Goal: Answer question/provide support: Share knowledge or assist other users

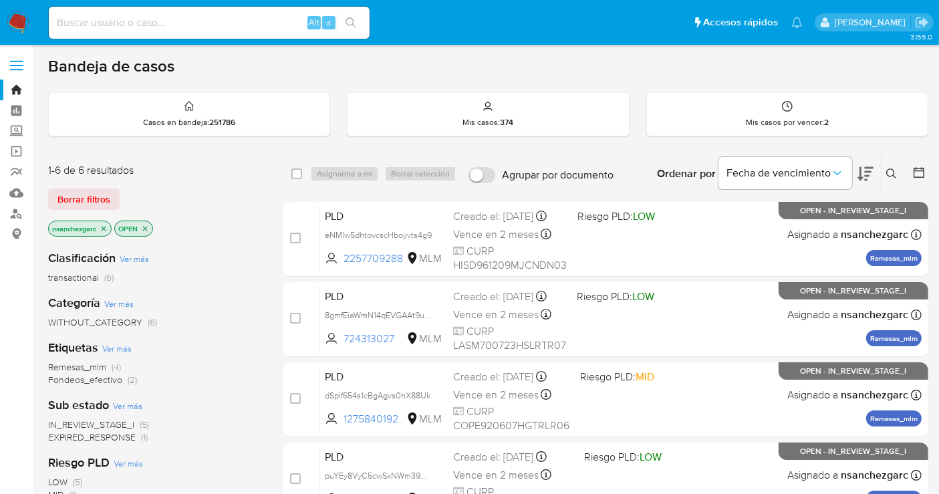
click at [891, 168] on icon at bounding box center [891, 173] width 11 height 11
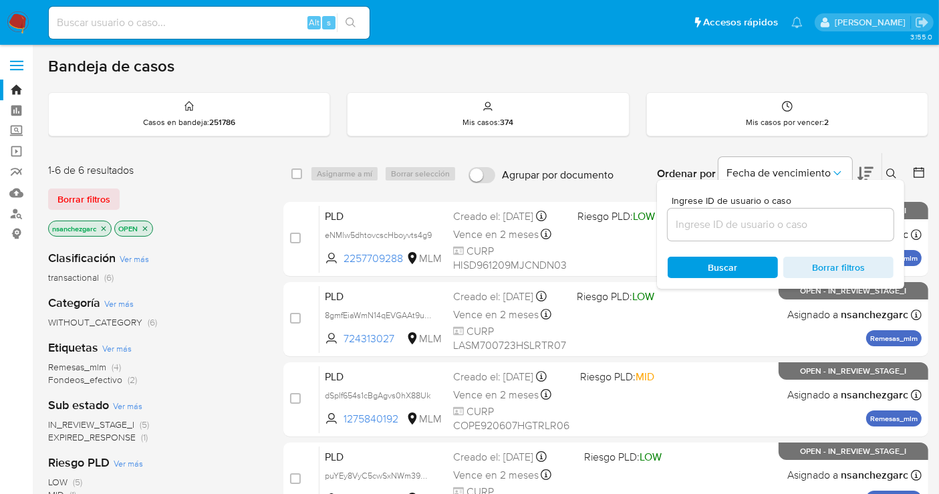
click at [719, 221] on input at bounding box center [781, 224] width 226 height 17
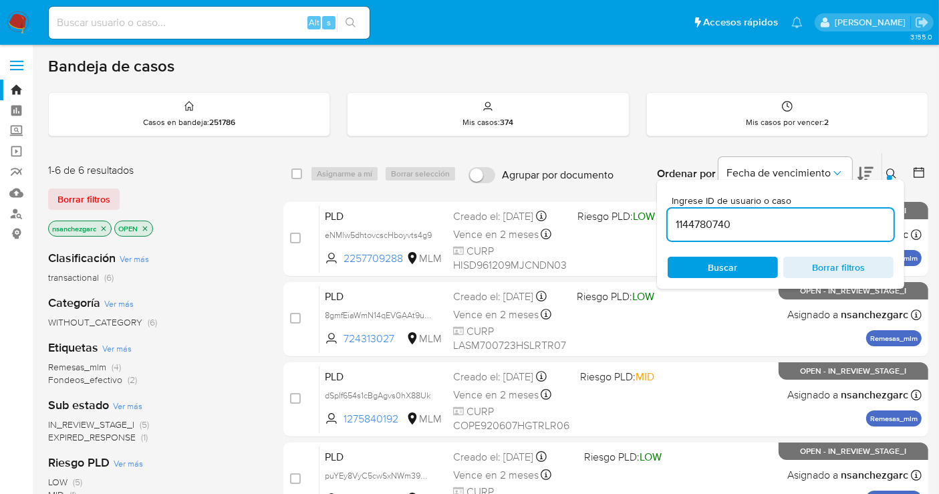
type input "1144780740"
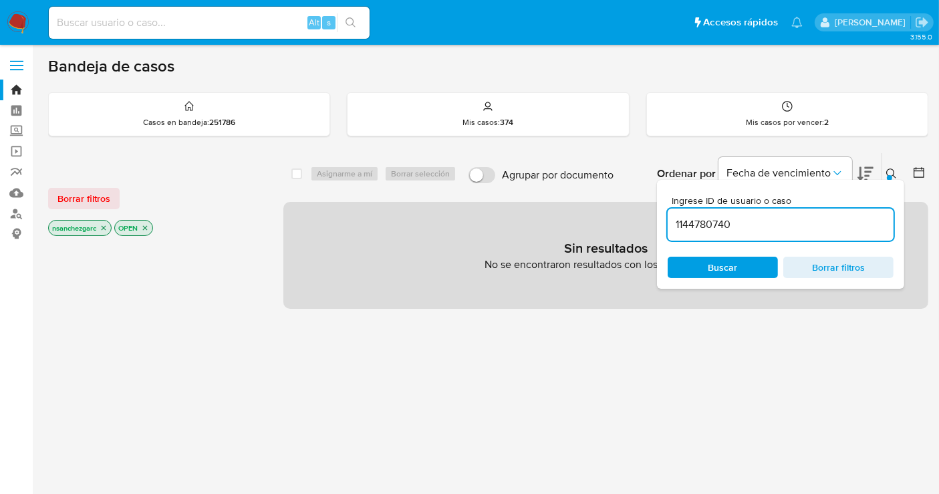
click at [106, 229] on icon "close-filter" at bounding box center [104, 228] width 8 height 8
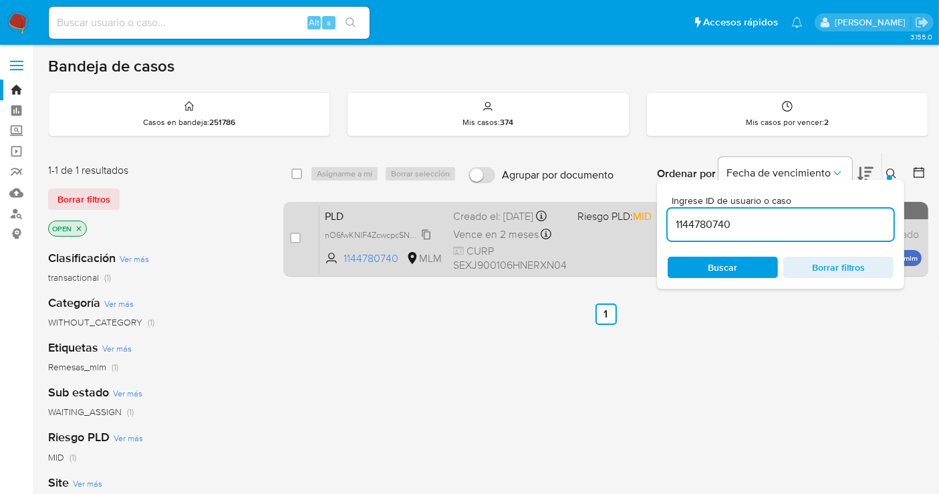
click at [425, 241] on span "nO6fwKNlF4ZcwcpcSNwSulvD" at bounding box center [381, 234] width 112 height 15
click at [295, 235] on input "checkbox" at bounding box center [295, 238] width 11 height 11
checkbox input "true"
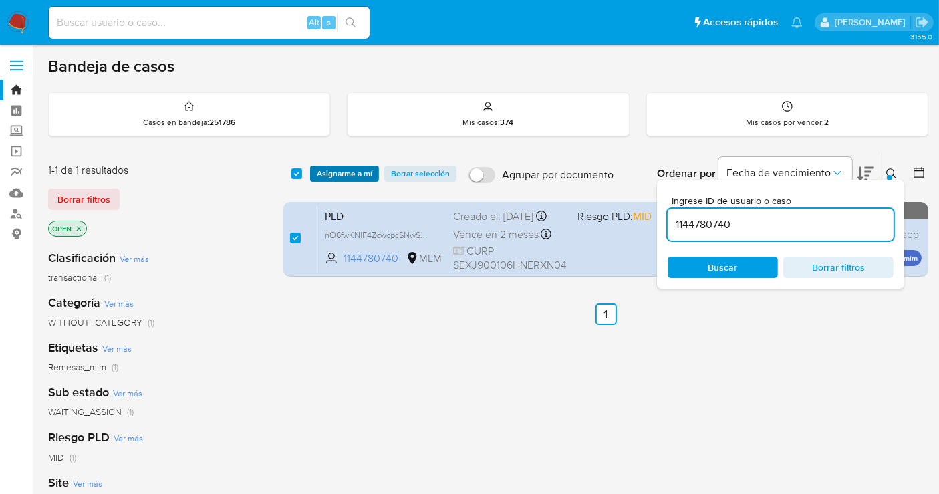
click at [334, 175] on span "Asignarme a mí" at bounding box center [344, 173] width 55 height 13
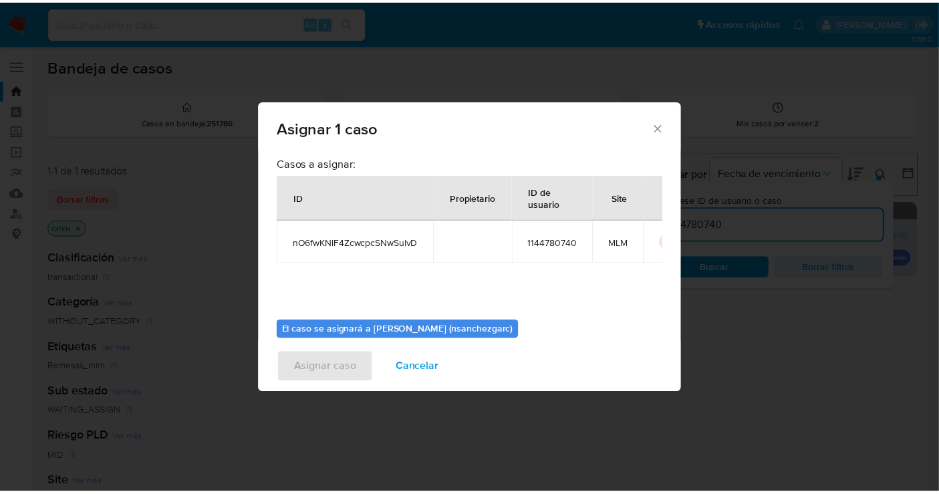
scroll to position [68, 0]
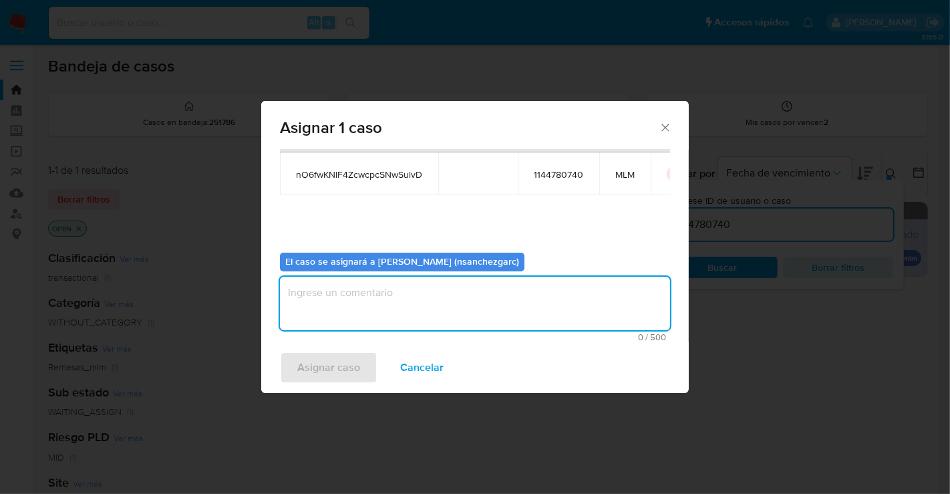
click at [311, 308] on textarea "assign-modal" at bounding box center [475, 303] width 390 height 53
type textarea "nesg"
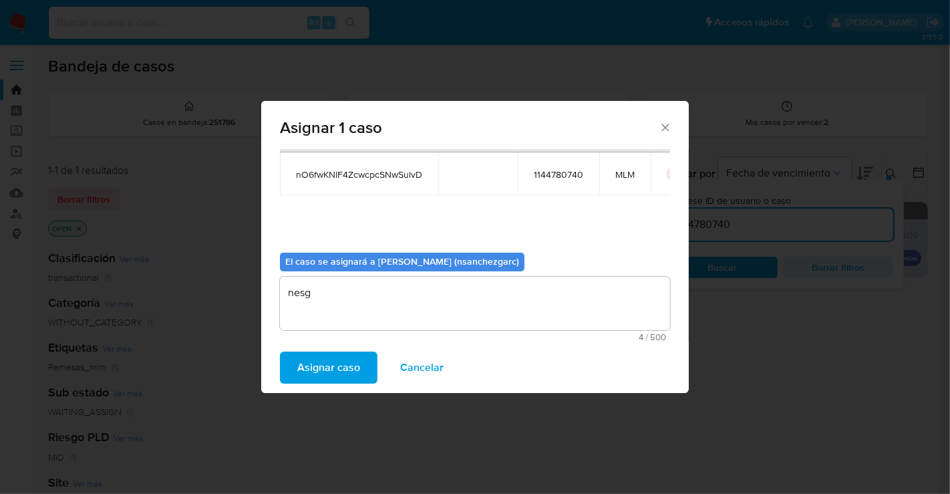
click at [325, 370] on span "Asignar caso" at bounding box center [328, 367] width 63 height 29
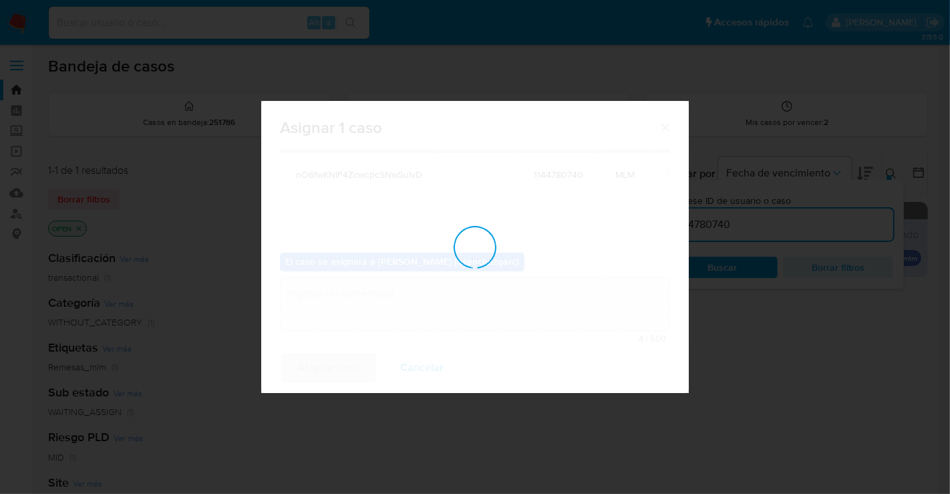
checkbox input "false"
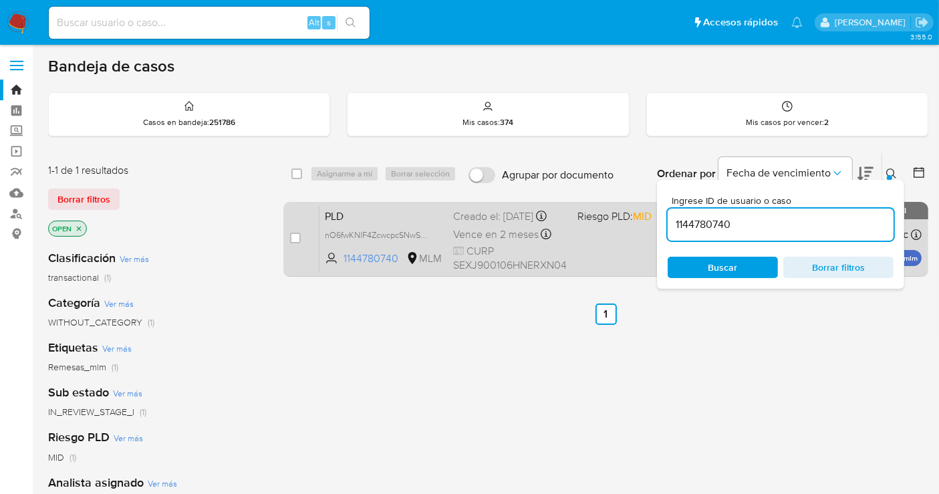
click at [483, 224] on div "Creado el: 12/08/2025 Creado el: 12/08/2025 02:04:38" at bounding box center [510, 216] width 114 height 15
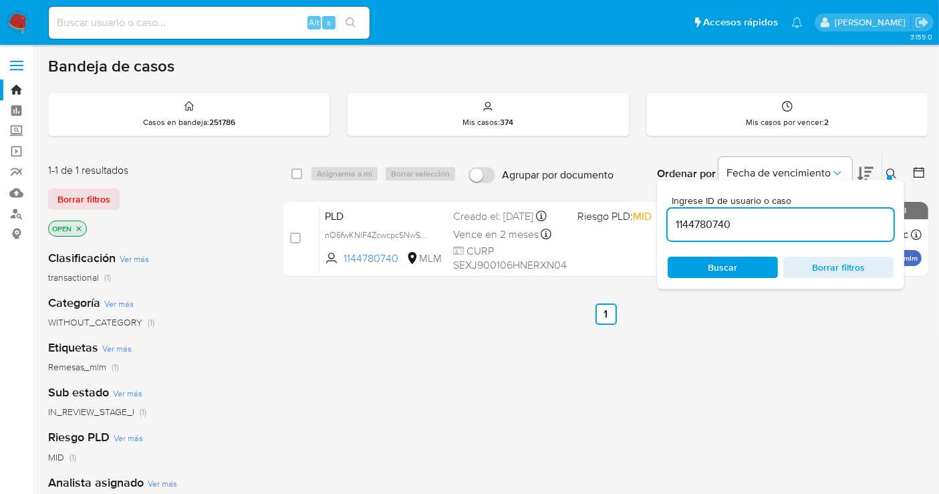
click at [22, 22] on img at bounding box center [18, 22] width 23 height 23
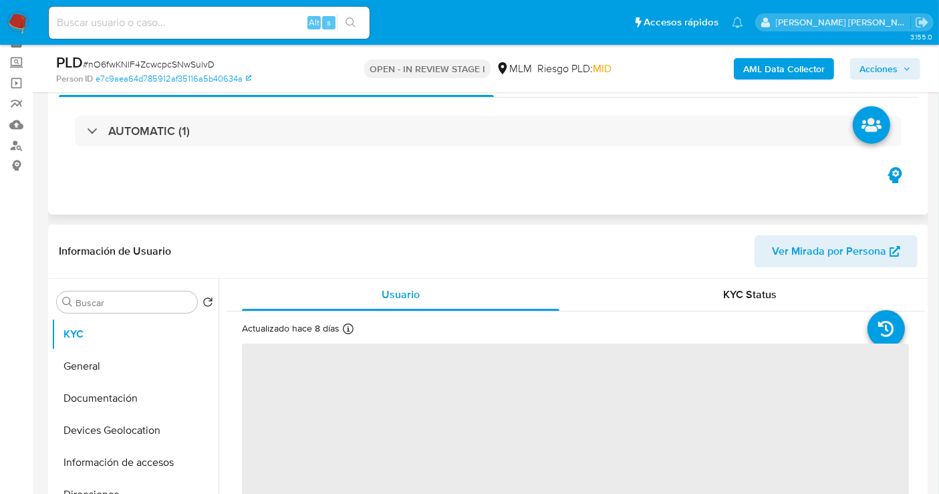
scroll to position [148, 0]
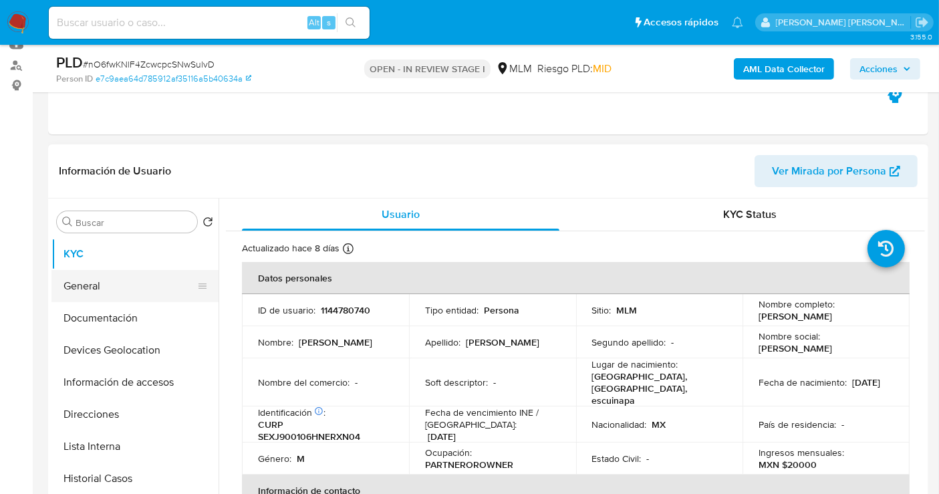
click at [89, 287] on button "General" at bounding box center [129, 286] width 156 height 32
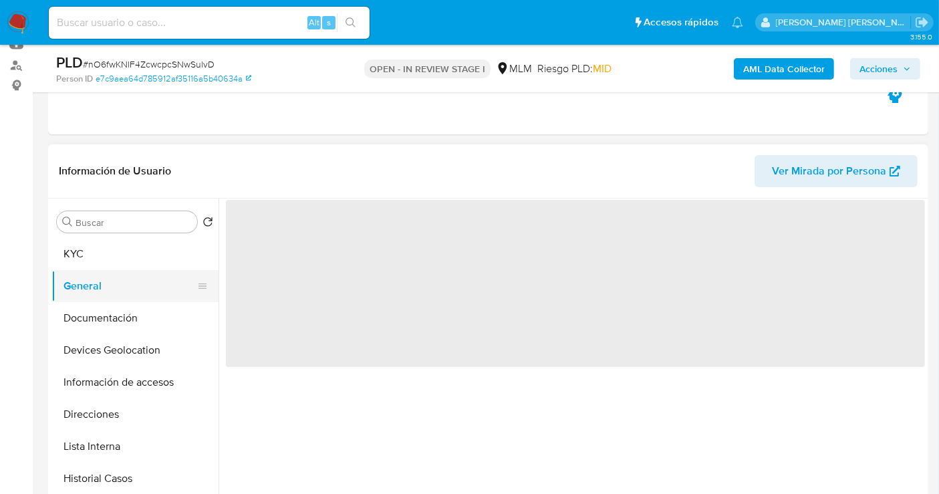
select select "10"
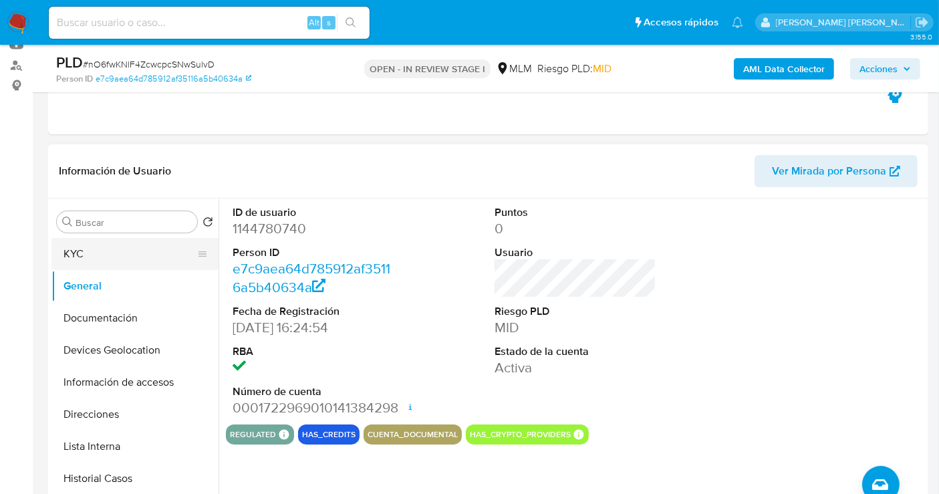
click at [95, 259] on button "KYC" at bounding box center [129, 254] width 156 height 32
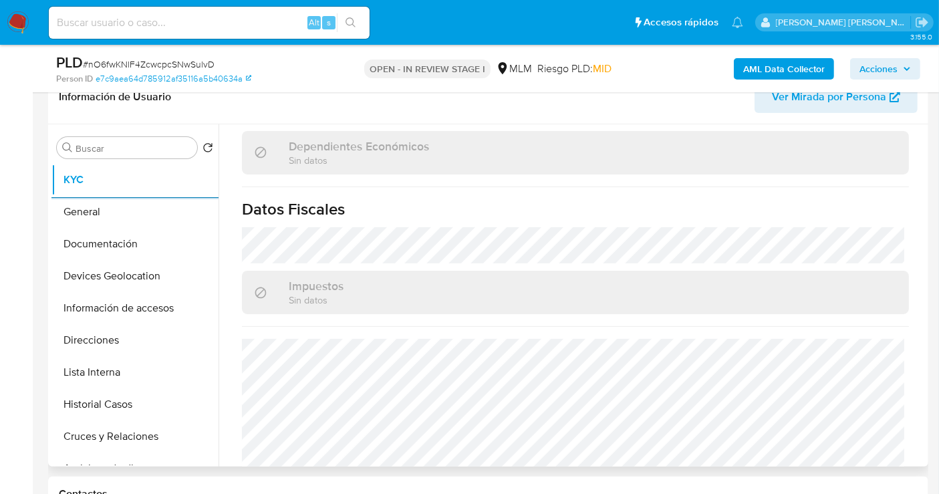
scroll to position [830, 0]
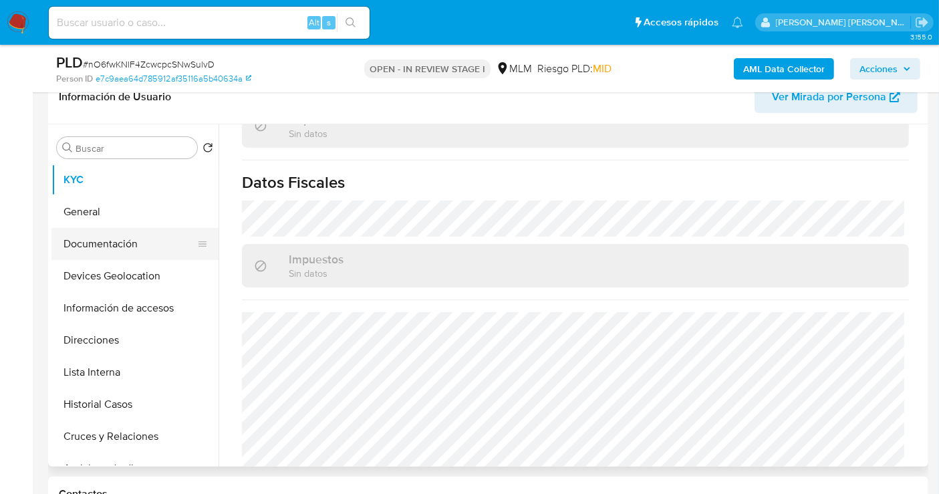
click at [102, 246] on button "Documentación" at bounding box center [129, 244] width 156 height 32
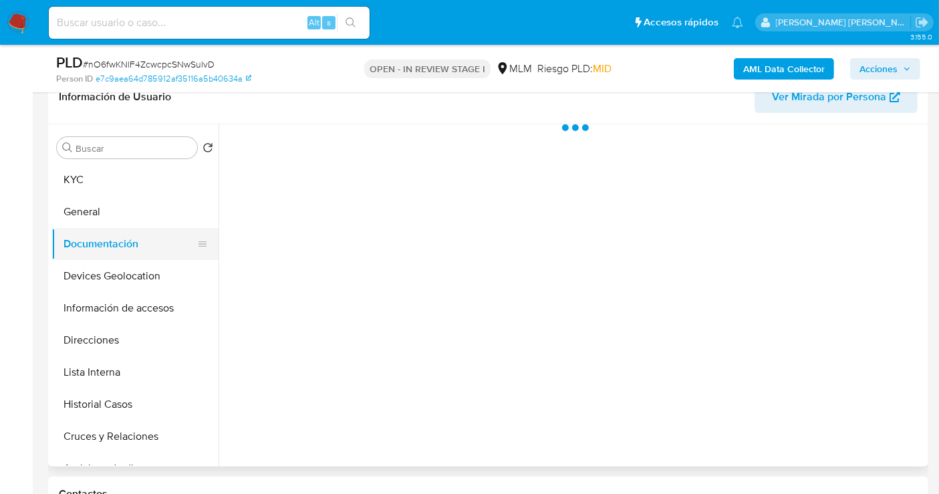
scroll to position [0, 0]
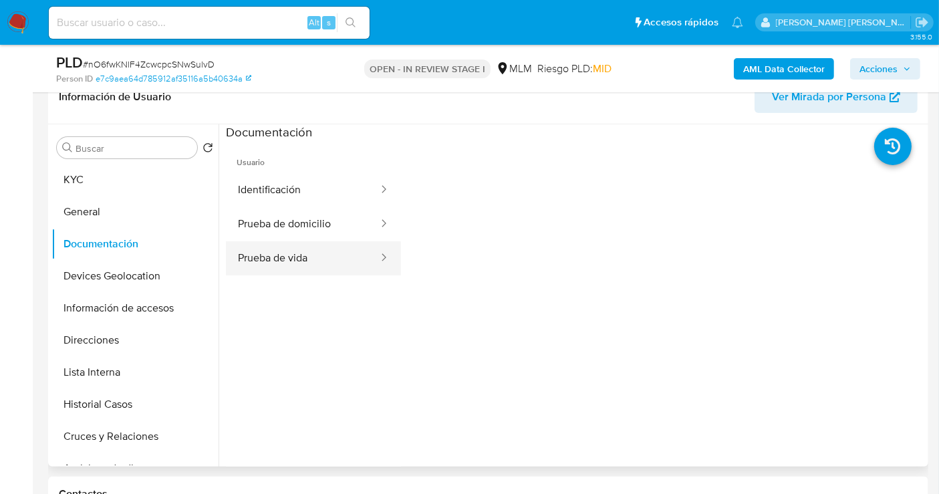
click at [280, 263] on button "Prueba de vida" at bounding box center [303, 258] width 154 height 34
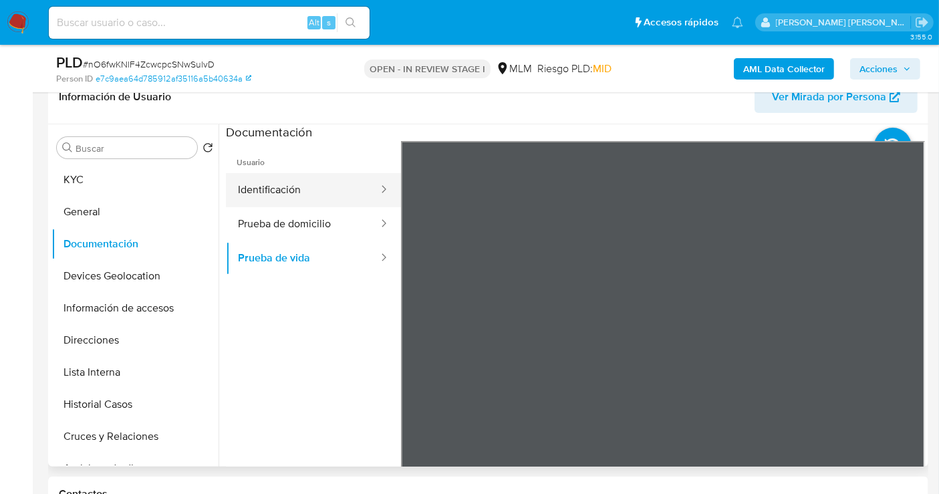
click at [275, 194] on button "Identificación" at bounding box center [303, 190] width 154 height 34
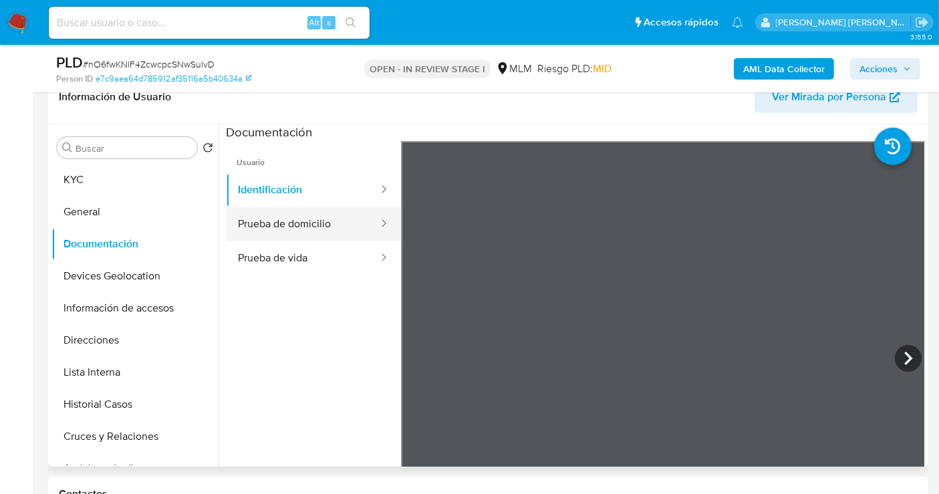
click at [263, 229] on button "Prueba de domicilio" at bounding box center [303, 224] width 154 height 34
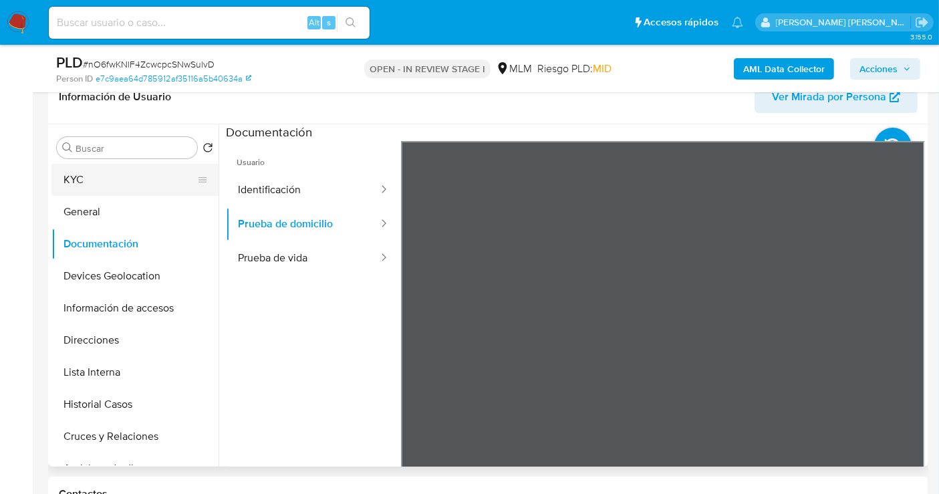
click at [87, 181] on button "KYC" at bounding box center [129, 180] width 156 height 32
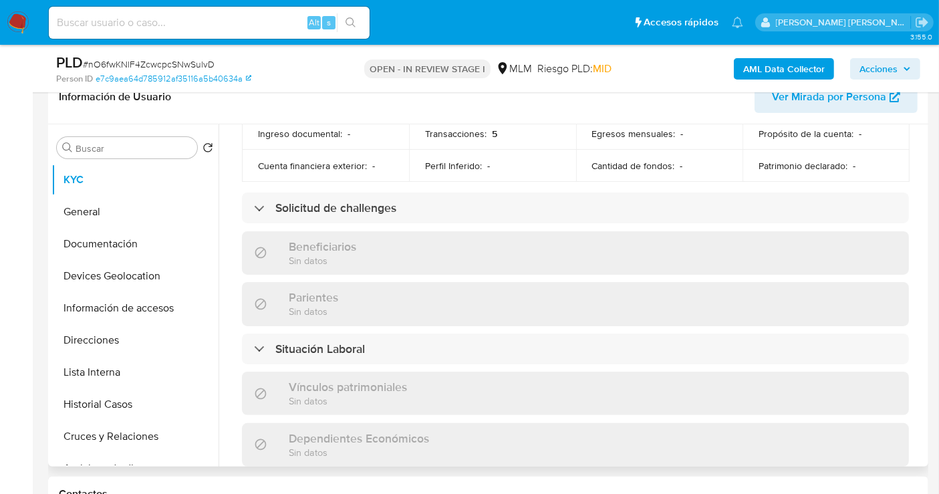
scroll to position [830, 0]
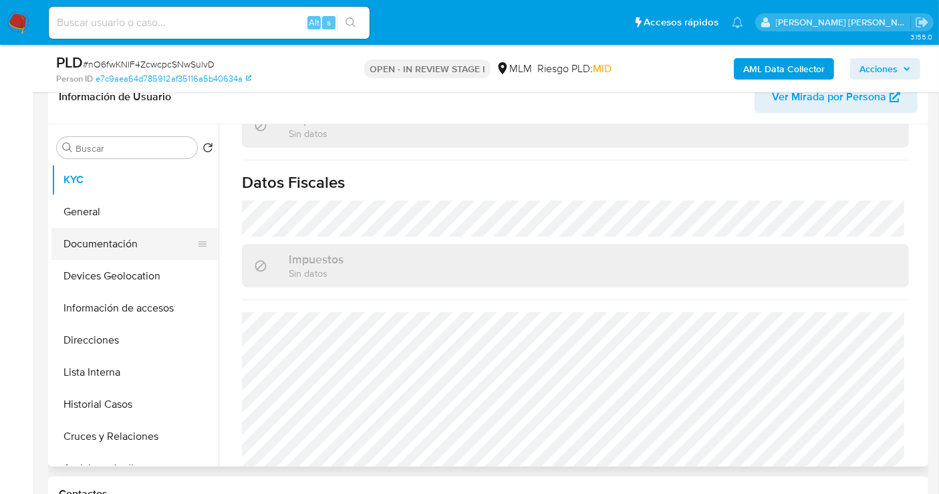
click at [100, 235] on button "Documentación" at bounding box center [129, 244] width 156 height 32
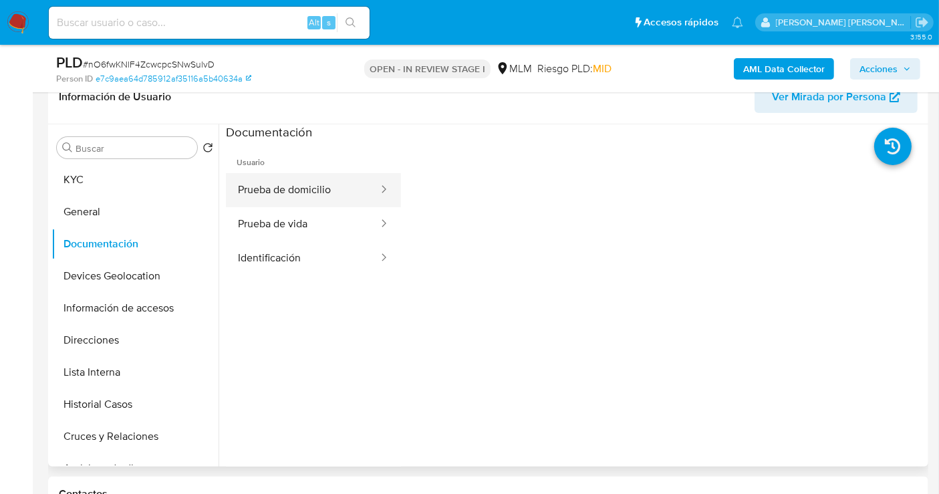
click at [291, 194] on button "Prueba de domicilio" at bounding box center [303, 190] width 154 height 34
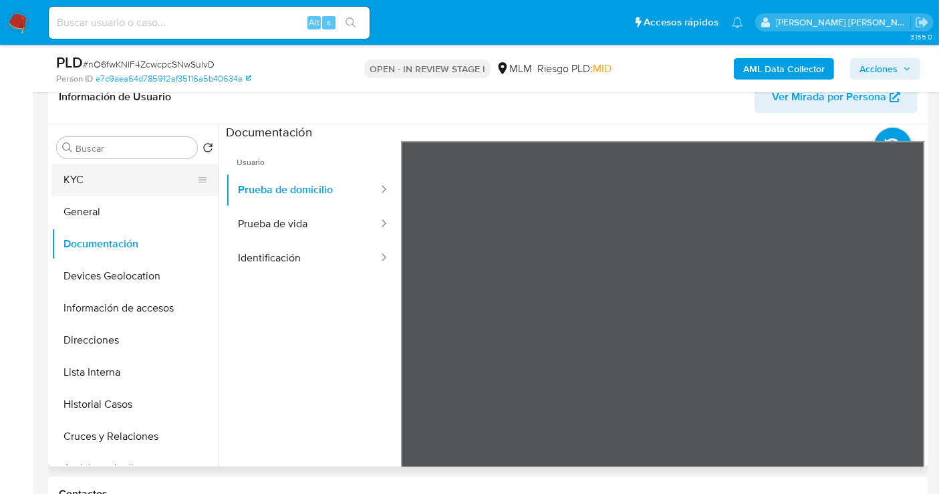
click at [86, 184] on button "KYC" at bounding box center [129, 180] width 156 height 32
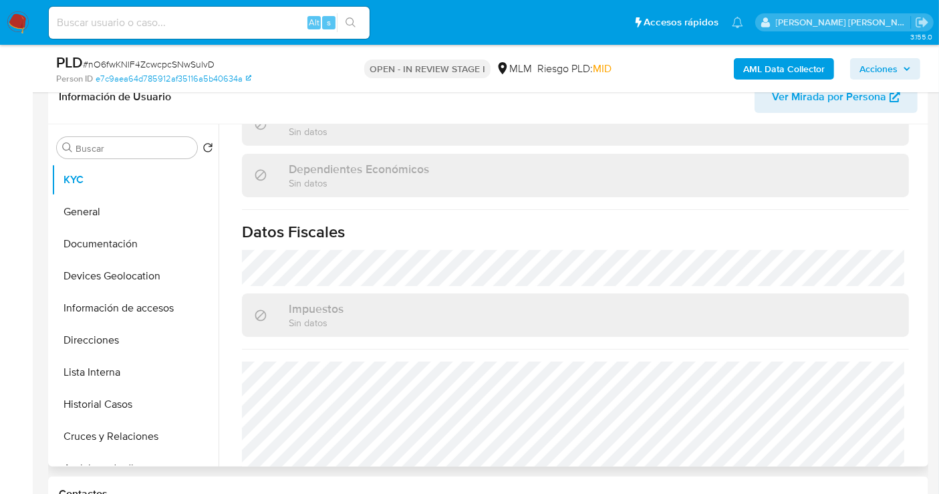
scroll to position [830, 0]
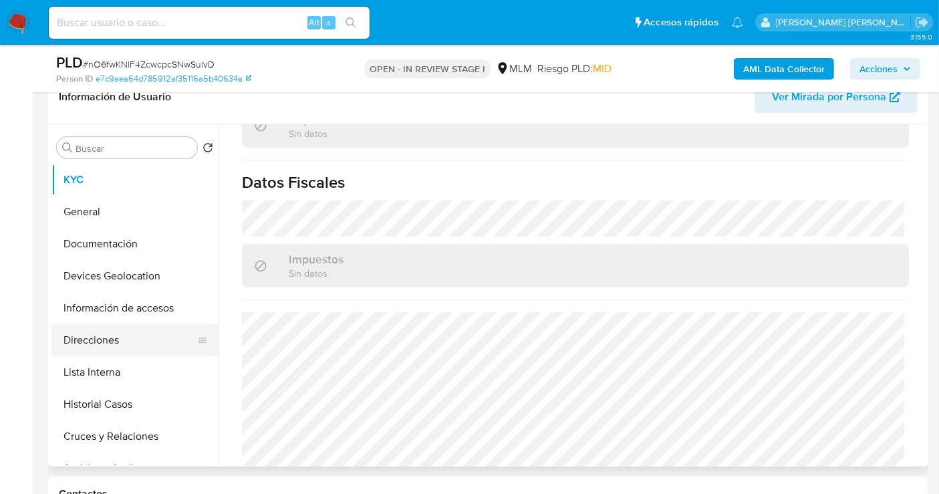
click at [93, 346] on button "Direcciones" at bounding box center [129, 340] width 156 height 32
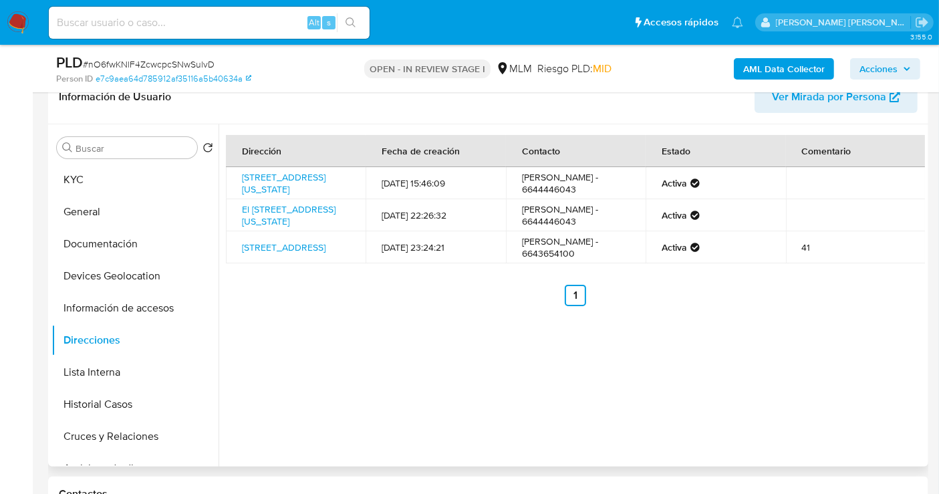
drag, startPoint x: 338, startPoint y: 249, endPoint x: 221, endPoint y: 253, distance: 116.4
click at [221, 253] on div "Dirección Fecha de creación Contacto Estado Comentario Calle Las Boquillas 1175…" at bounding box center [572, 295] width 706 height 342
copy table "Dirección Fecha de creación Contacto Estado Comentario Calle Las Boquillas 1175…"
click at [325, 245] on link "Nayarit 41, Escuinapa, Sinaloa, 82530, Mexico 41" at bounding box center [284, 247] width 84 height 13
click at [118, 190] on button "KYC" at bounding box center [129, 180] width 156 height 32
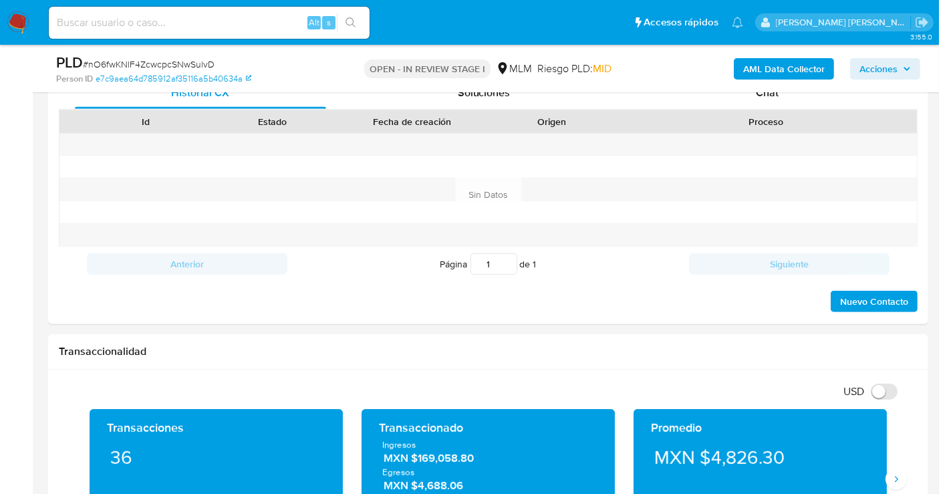
scroll to position [891, 0]
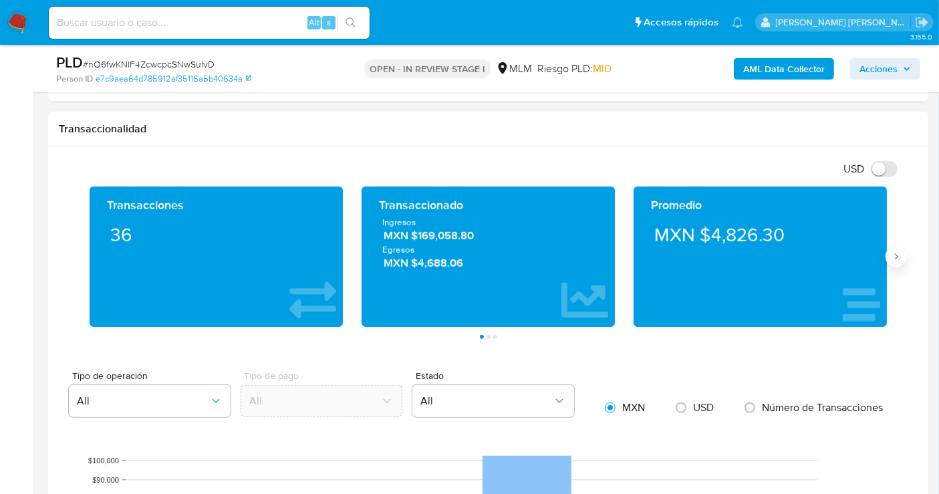
click at [896, 256] on icon "Siguiente" at bounding box center [896, 256] width 11 height 11
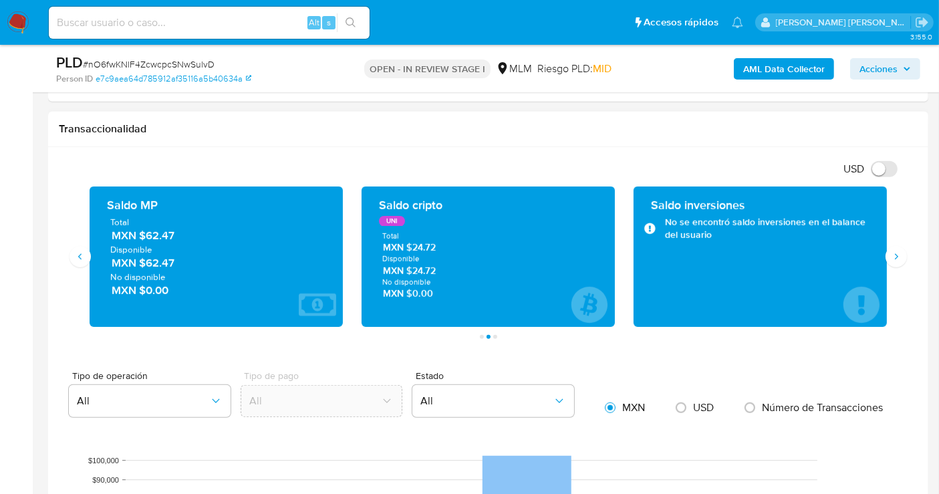
click at [154, 235] on span "MXN $62.47" at bounding box center [217, 235] width 211 height 15
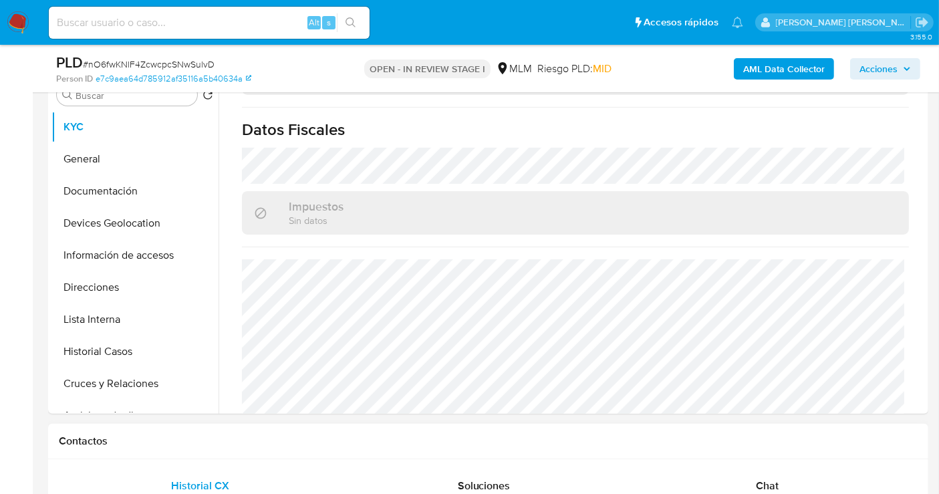
scroll to position [223, 0]
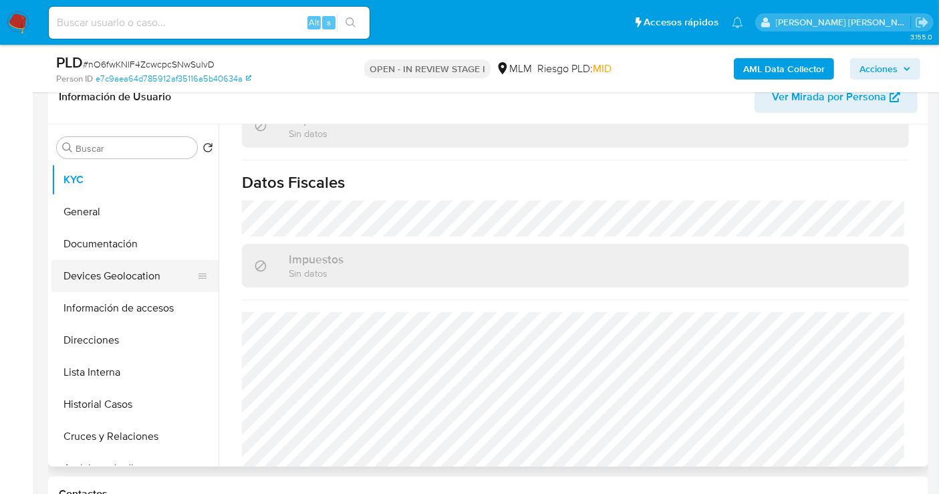
click at [101, 275] on button "Devices Geolocation" at bounding box center [129, 276] width 156 height 32
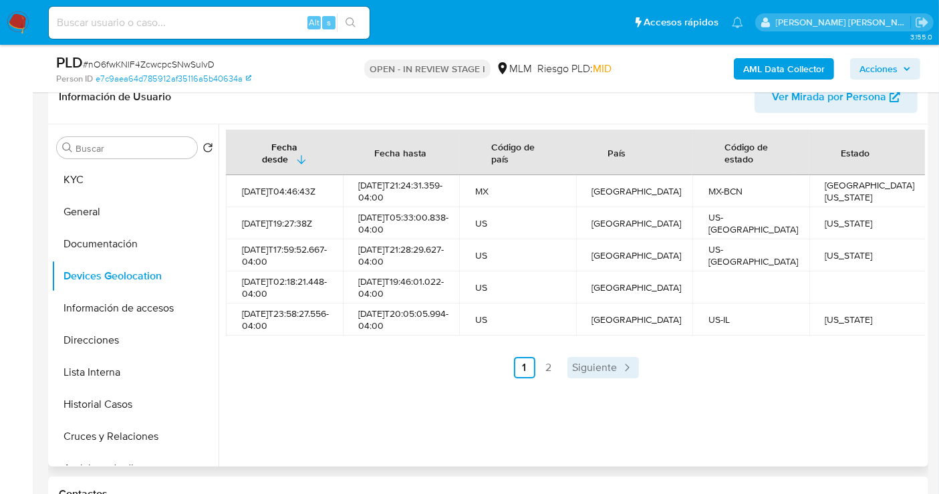
click at [594, 373] on span "Siguiente" at bounding box center [595, 367] width 45 height 11
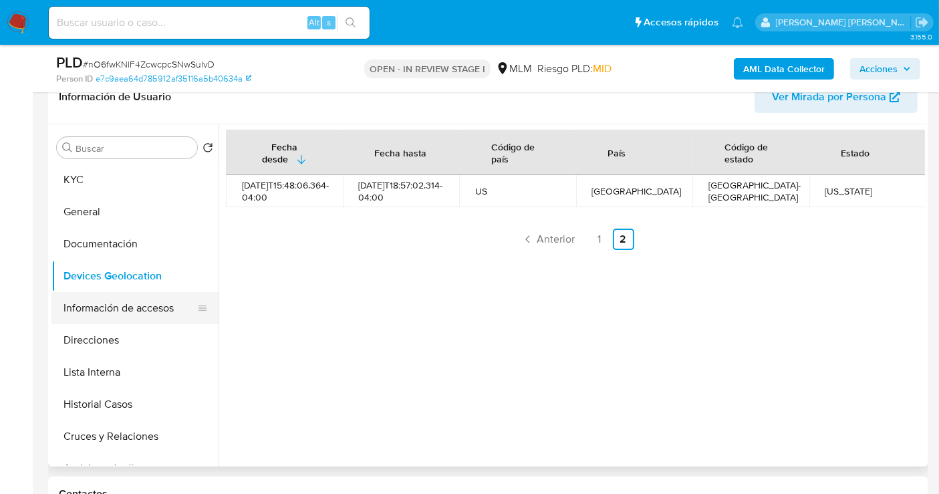
click at [103, 300] on button "Información de accesos" at bounding box center [129, 308] width 156 height 32
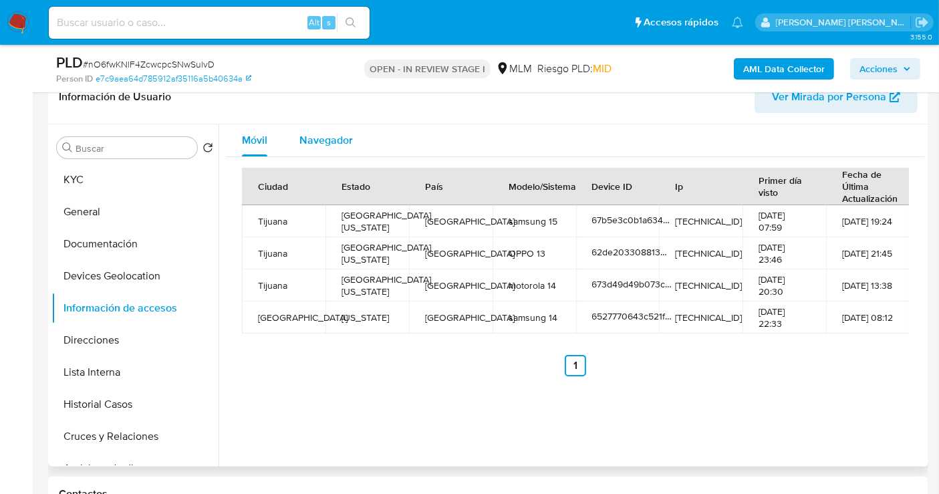
click at [334, 141] on span "Navegador" at bounding box center [325, 139] width 53 height 15
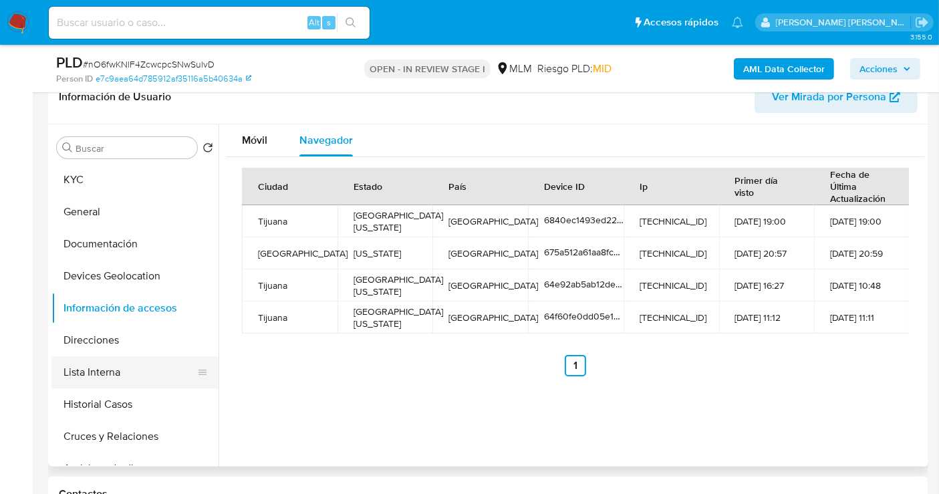
click at [112, 366] on button "Lista Interna" at bounding box center [129, 372] width 156 height 32
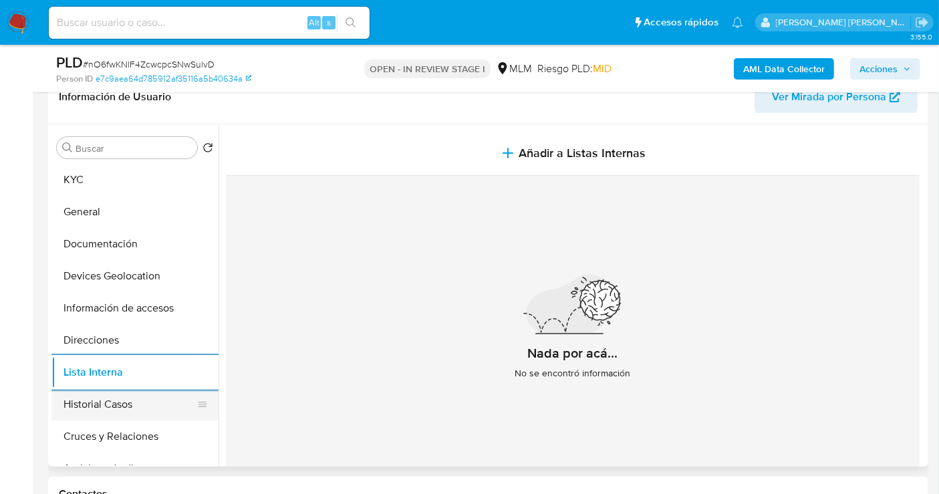
click at [108, 409] on button "Historial Casos" at bounding box center [129, 404] width 156 height 32
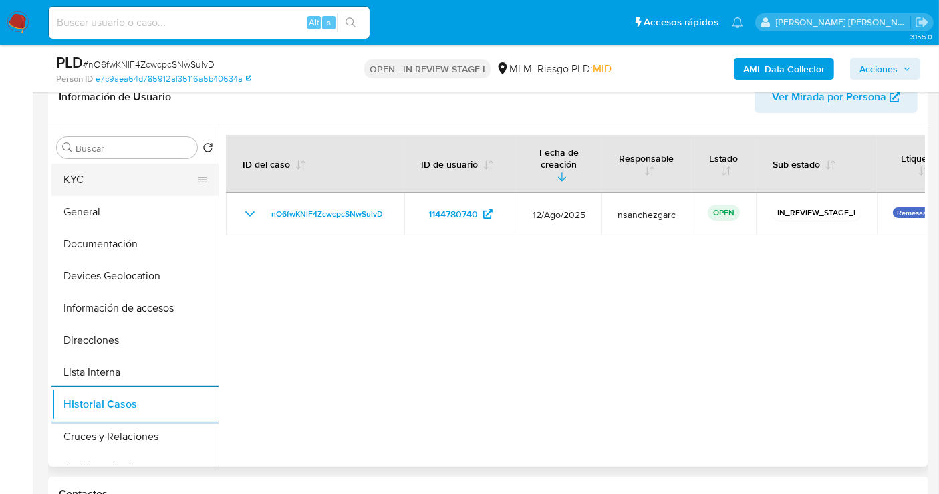
click at [68, 178] on button "KYC" at bounding box center [129, 180] width 156 height 32
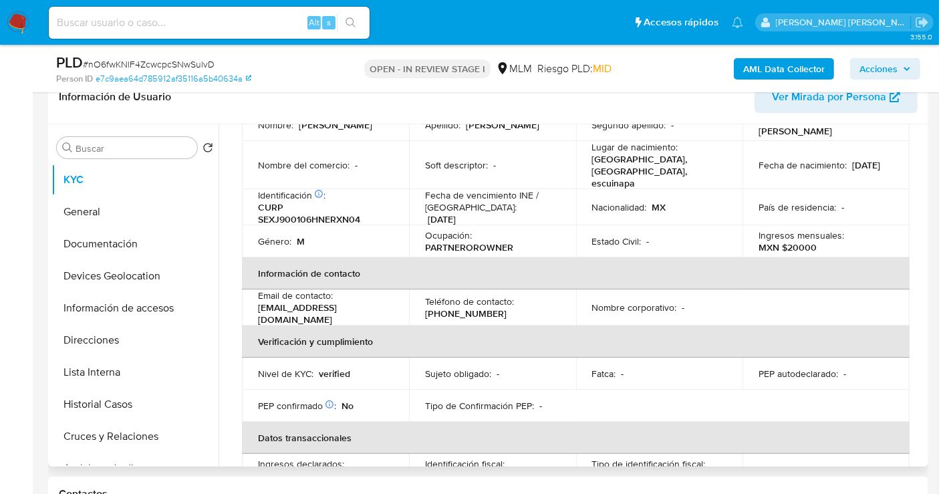
scroll to position [148, 0]
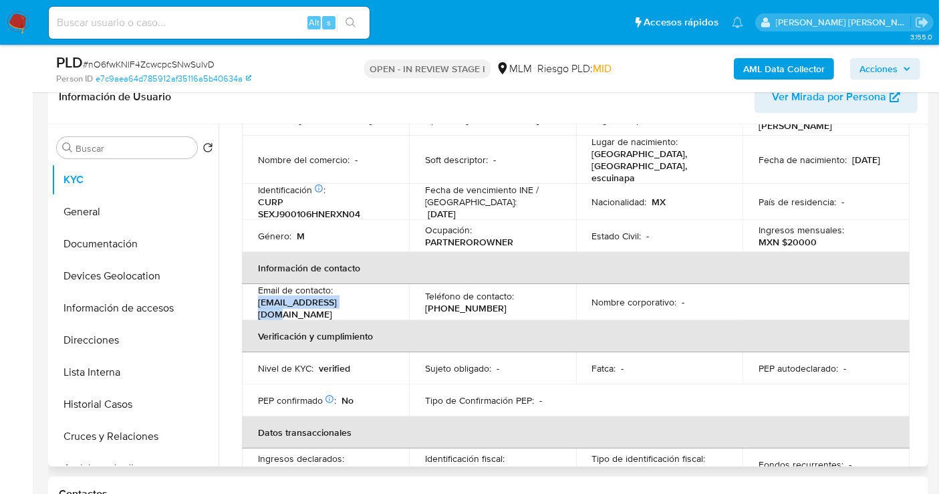
drag, startPoint x: 355, startPoint y: 291, endPoint x: 255, endPoint y: 293, distance: 99.6
click at [255, 293] on td "Email de contacto : js8847724@gmail.com" at bounding box center [325, 302] width 167 height 36
copy p "js8847724@gmail.com"
drag, startPoint x: 484, startPoint y: 290, endPoint x: 422, endPoint y: 290, distance: 61.5
click at [422, 290] on td "Teléfono de contacto : (664) 3654100" at bounding box center [492, 302] width 167 height 36
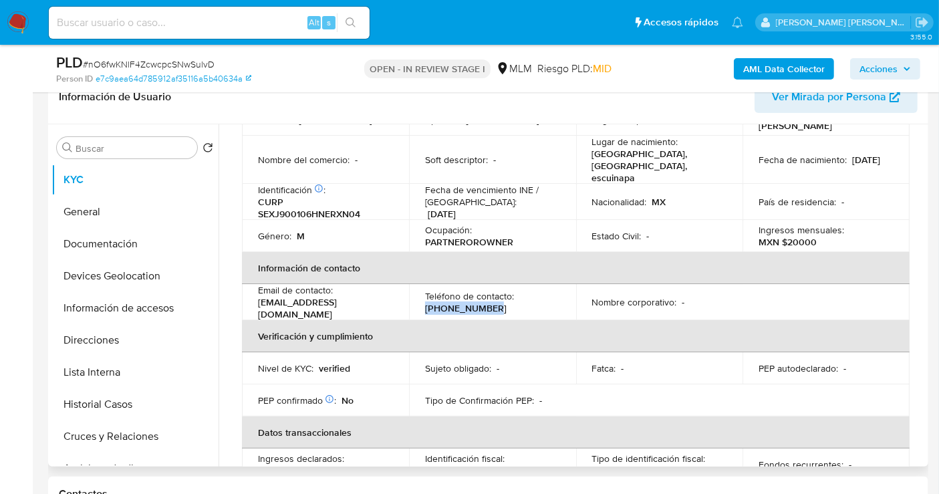
copy p "(664) 3654100"
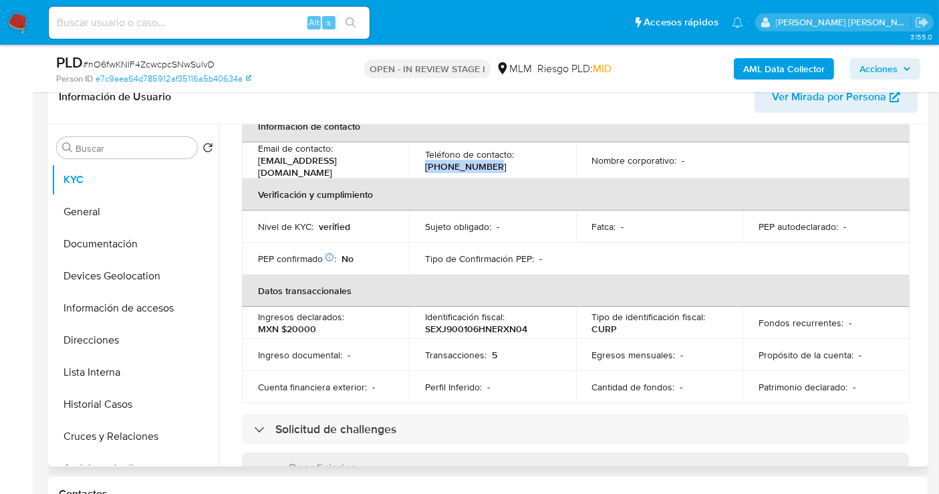
scroll to position [297, 0]
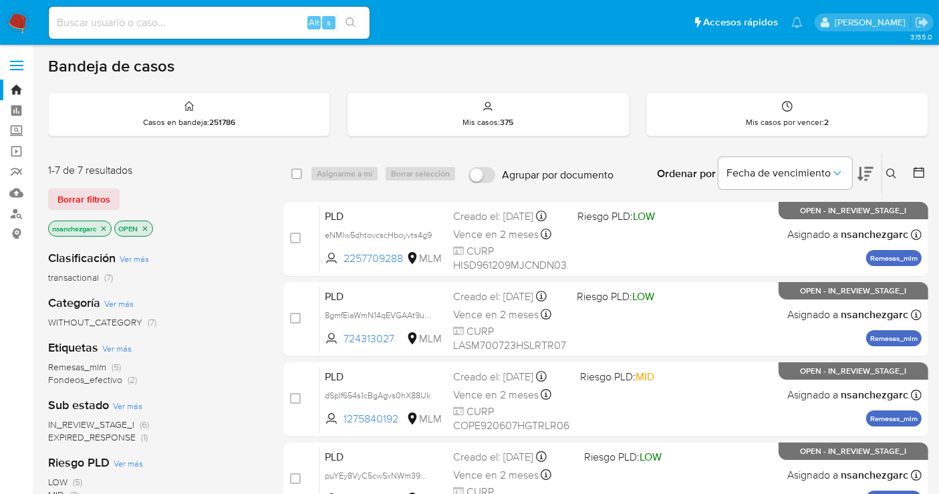
click at [890, 166] on button at bounding box center [893, 174] width 22 height 16
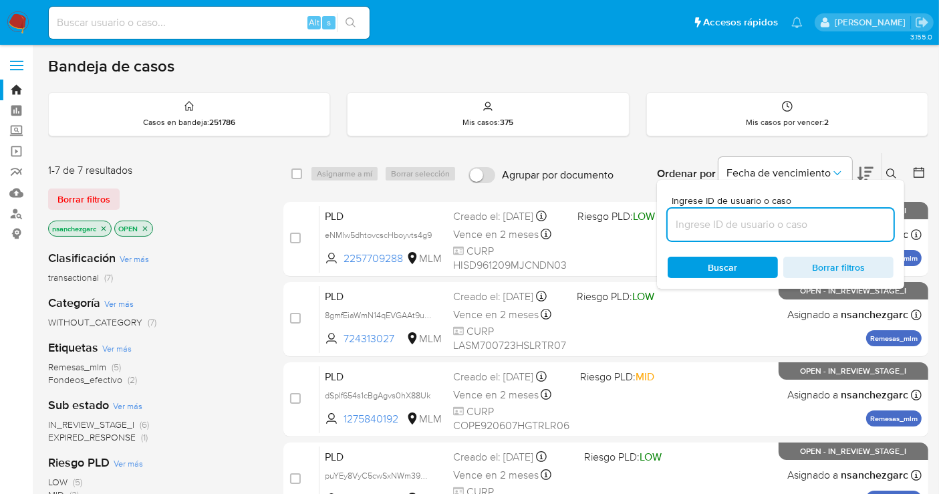
click at [704, 229] on input at bounding box center [781, 224] width 226 height 17
type input "558850687"
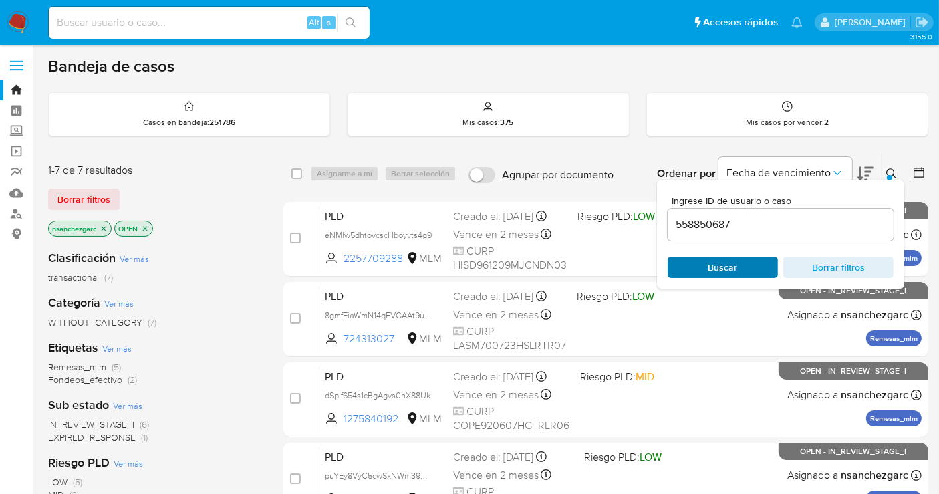
click at [702, 265] on div "Buscar Borrar filtros" at bounding box center [781, 267] width 226 height 21
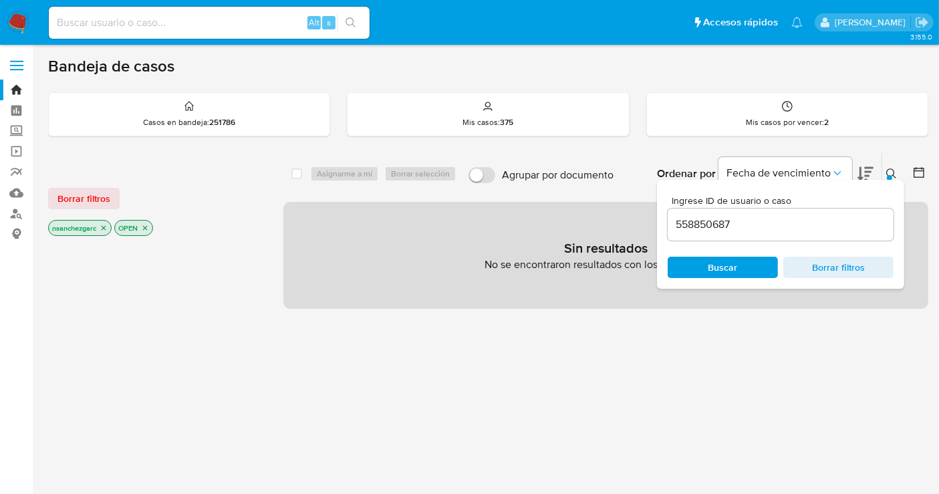
click at [105, 226] on icon "close-filter" at bounding box center [104, 228] width 5 height 5
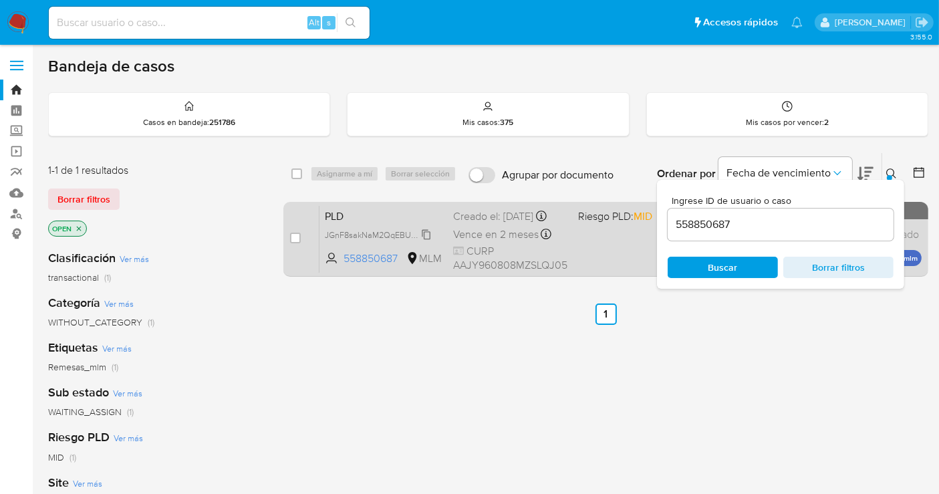
click at [428, 241] on span "JGnF8sakNaM2QqEBUkdLeR9D" at bounding box center [385, 234] width 120 height 15
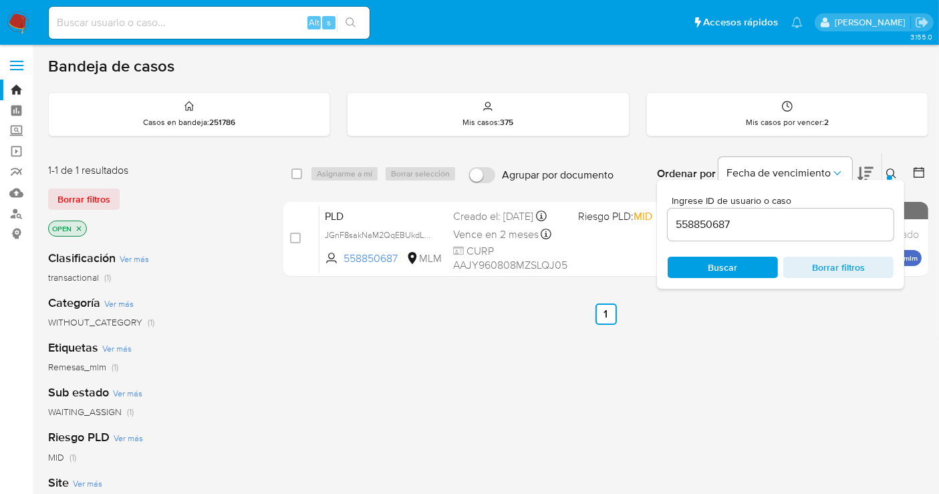
click at [890, 175] on div at bounding box center [889, 177] width 5 height 5
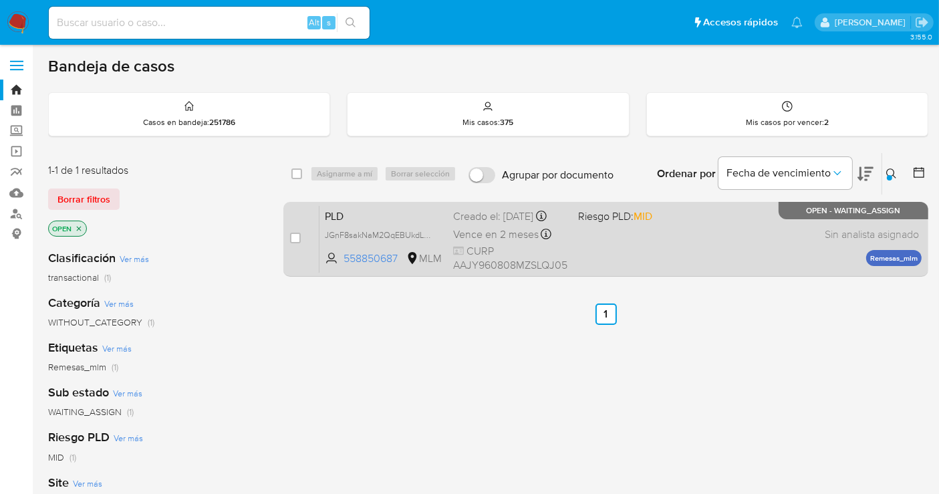
click at [299, 235] on input "checkbox" at bounding box center [295, 238] width 11 height 11
checkbox input "true"
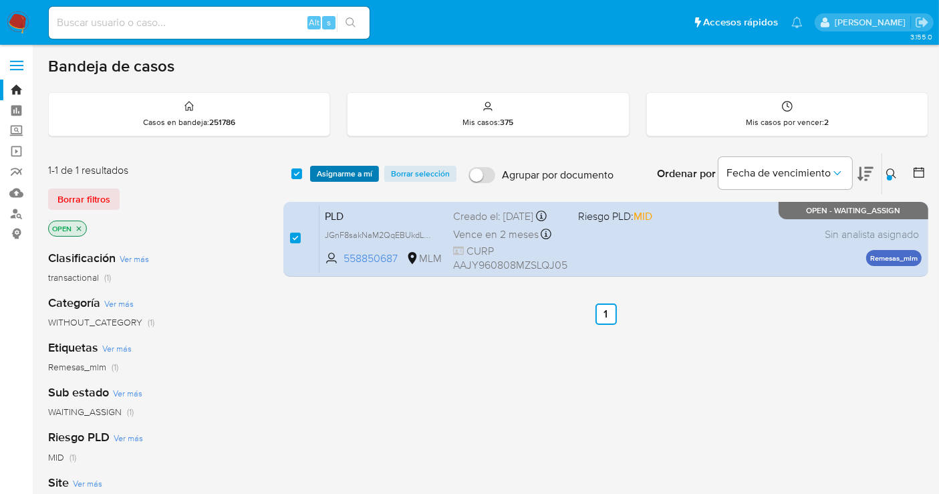
click at [334, 178] on span "Asignarme a mí" at bounding box center [344, 173] width 55 height 13
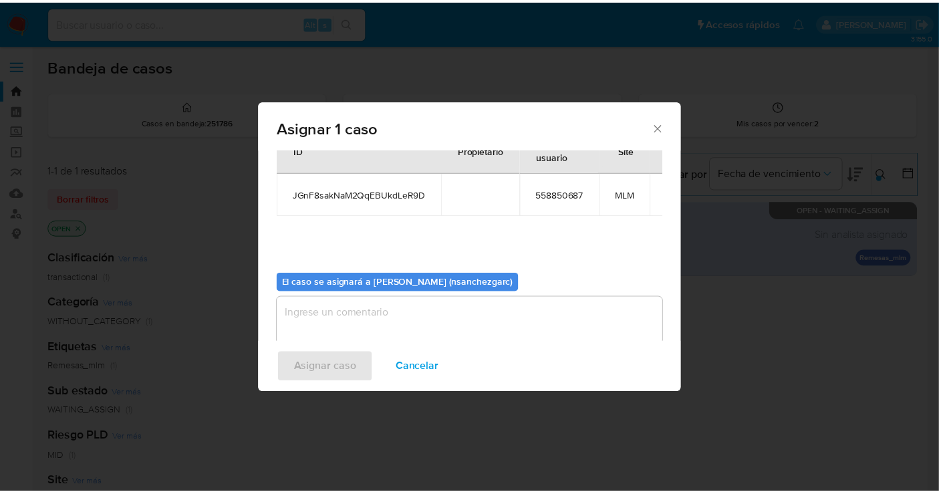
scroll to position [68, 0]
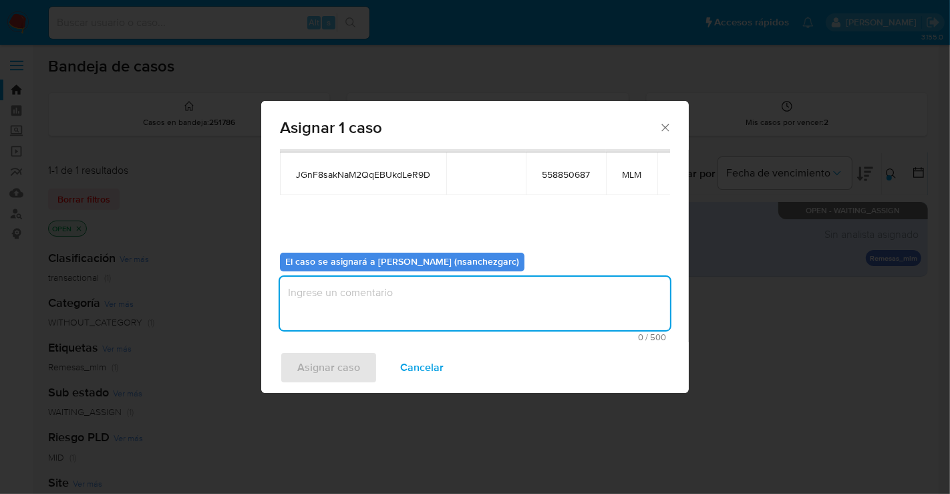
click at [322, 293] on textarea "assign-modal" at bounding box center [475, 303] width 390 height 53
type textarea "nesg"
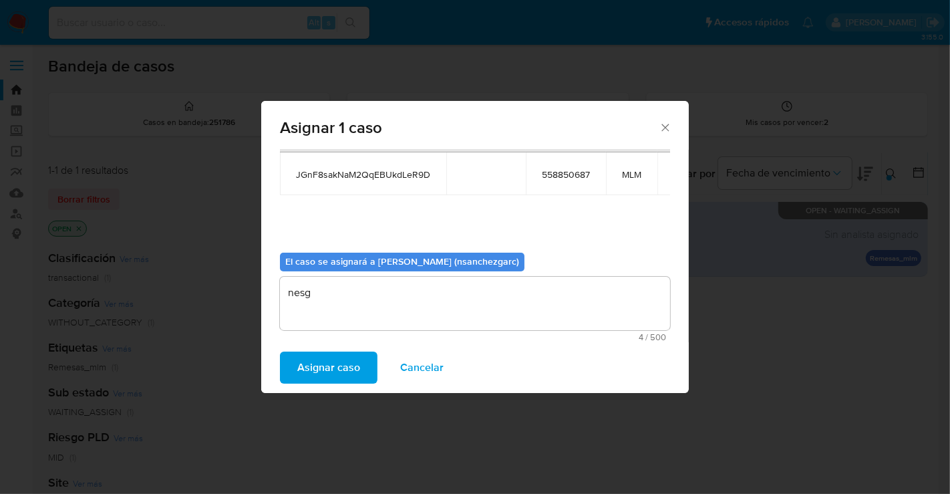
click at [323, 361] on span "Asignar caso" at bounding box center [328, 367] width 63 height 29
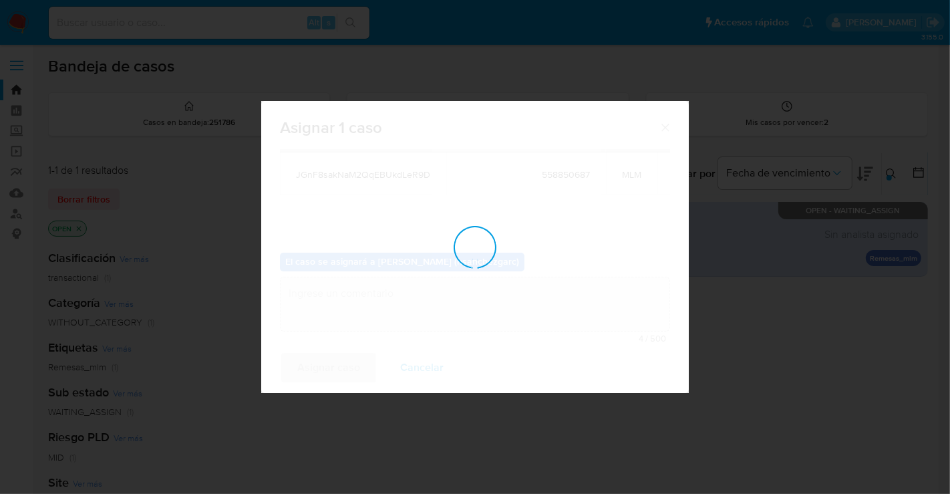
checkbox input "false"
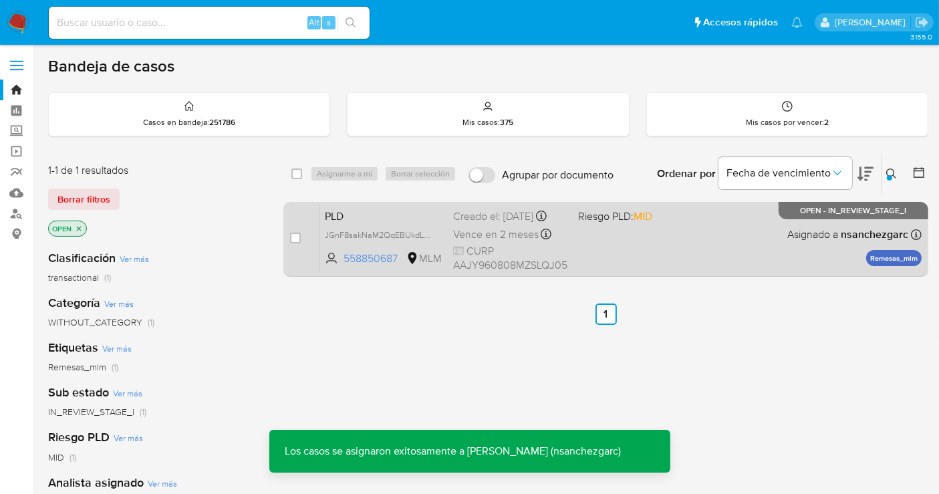
click at [481, 224] on div "Creado el: 12/08/2025 Creado el: 12/08/2025 02:12:26" at bounding box center [510, 216] width 114 height 15
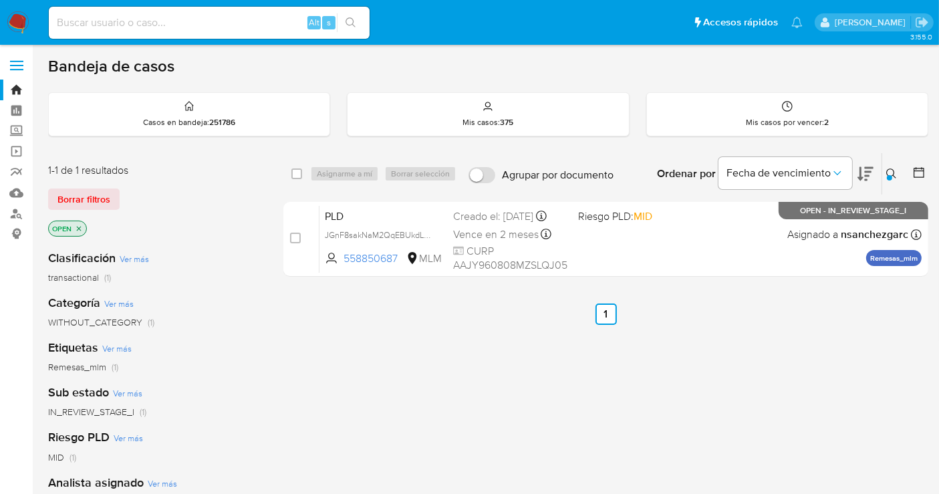
click at [8, 20] on img at bounding box center [18, 22] width 23 height 23
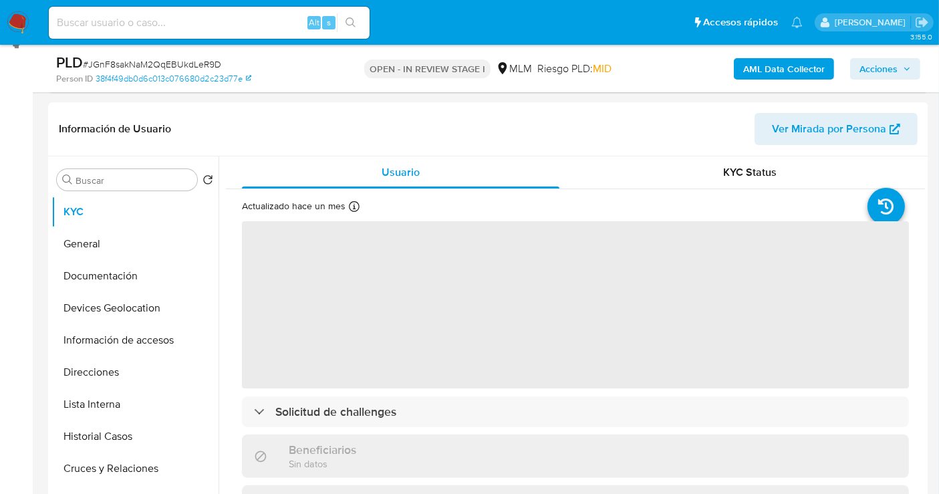
scroll to position [223, 0]
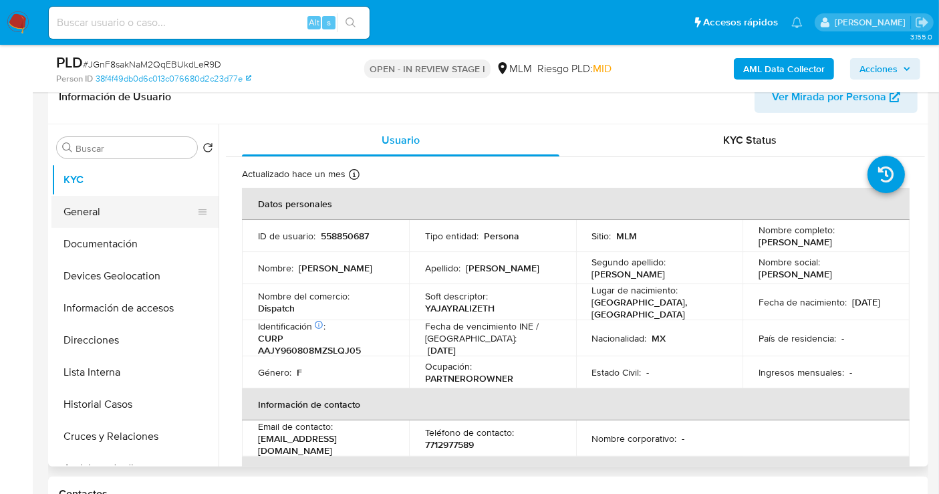
click at [86, 219] on button "General" at bounding box center [129, 212] width 156 height 32
select select "10"
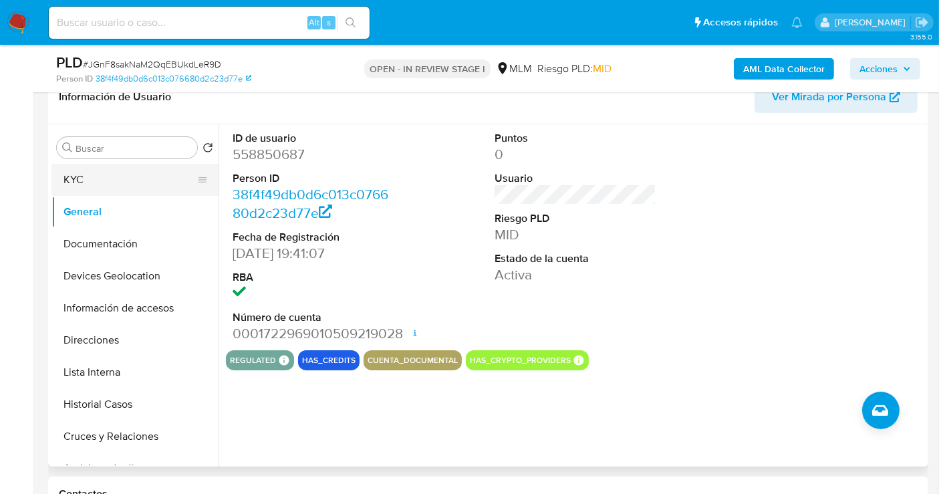
click at [90, 186] on button "KYC" at bounding box center [129, 180] width 156 height 32
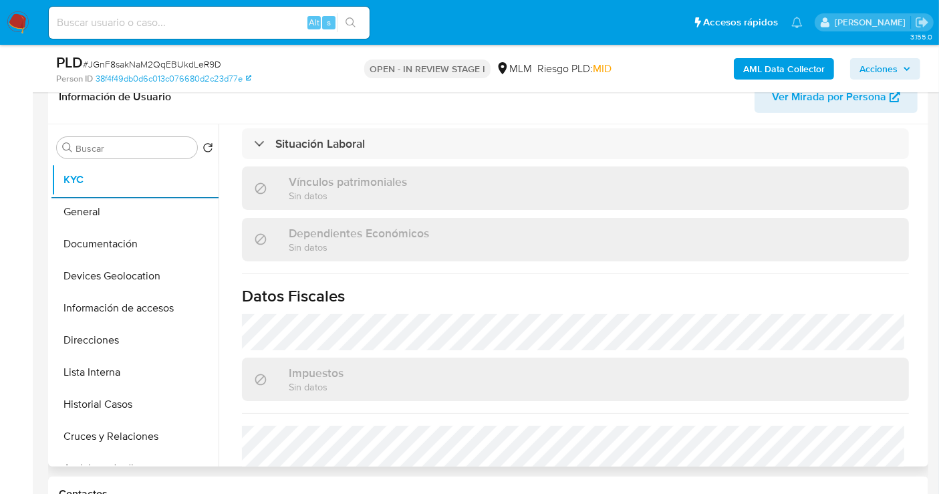
scroll to position [830, 0]
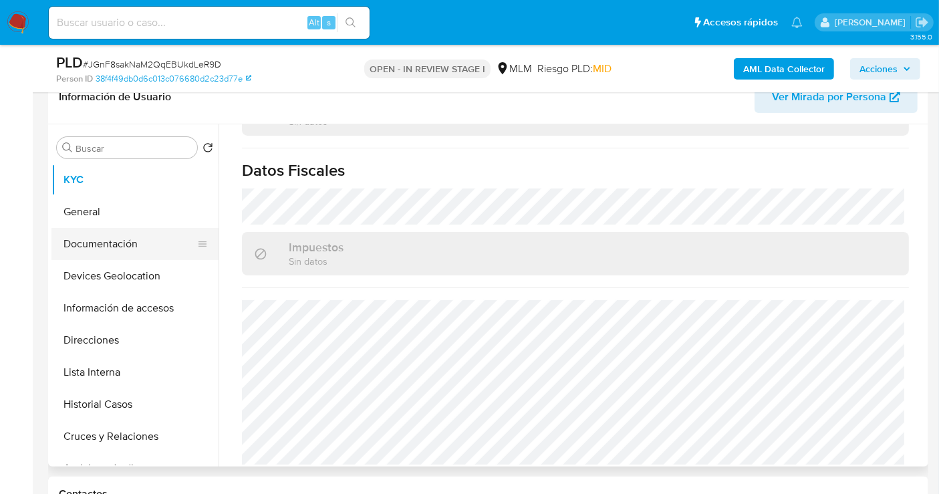
click at [112, 235] on button "Documentación" at bounding box center [129, 244] width 156 height 32
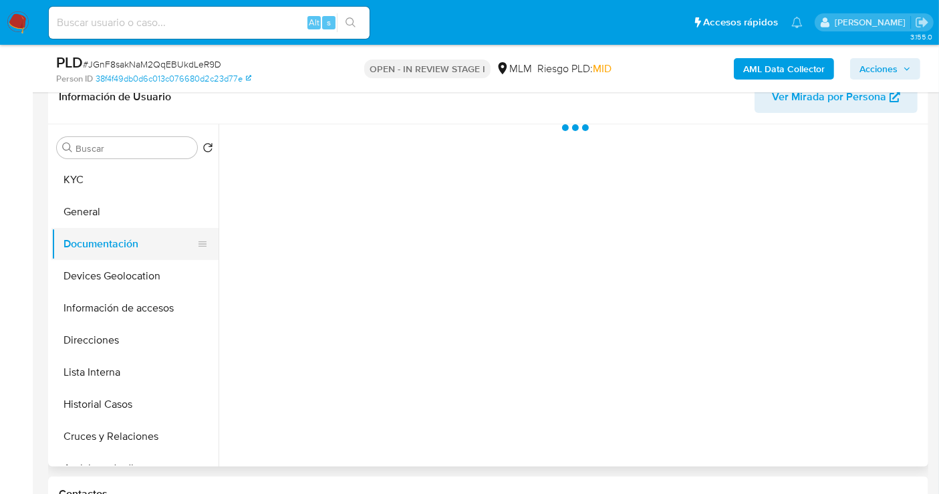
scroll to position [0, 0]
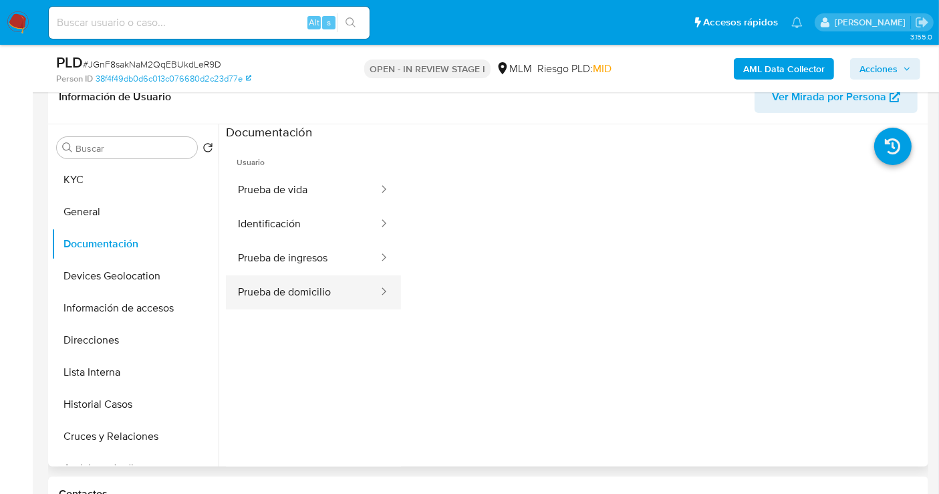
click at [282, 286] on button "Prueba de domicilio" at bounding box center [303, 292] width 154 height 34
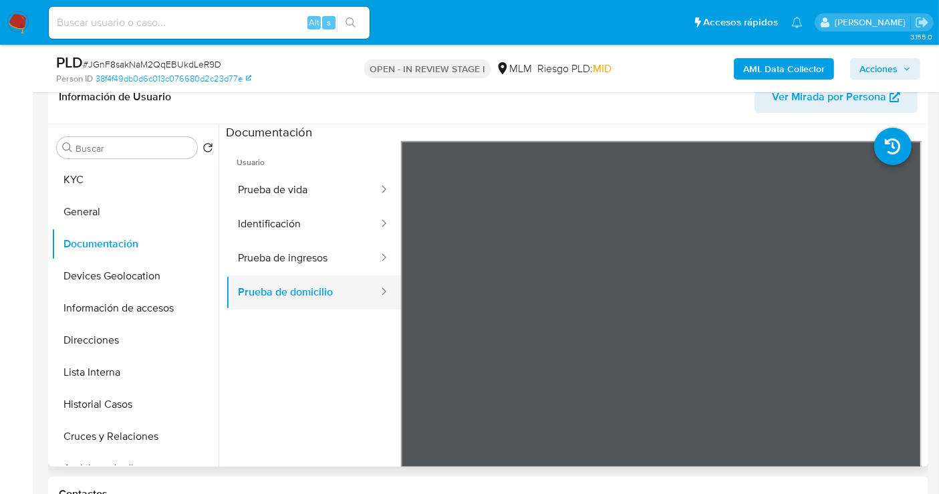
scroll to position [116, 0]
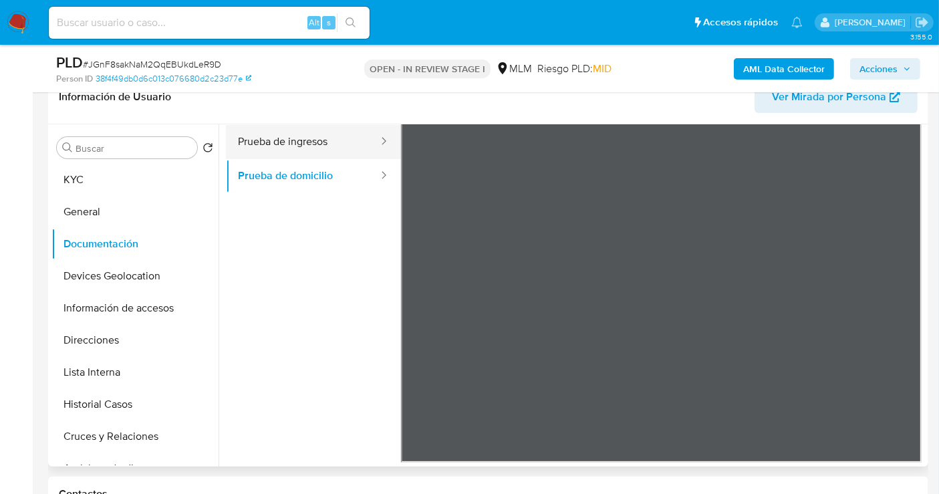
click at [311, 146] on button "Prueba de ingresos" at bounding box center [303, 142] width 154 height 34
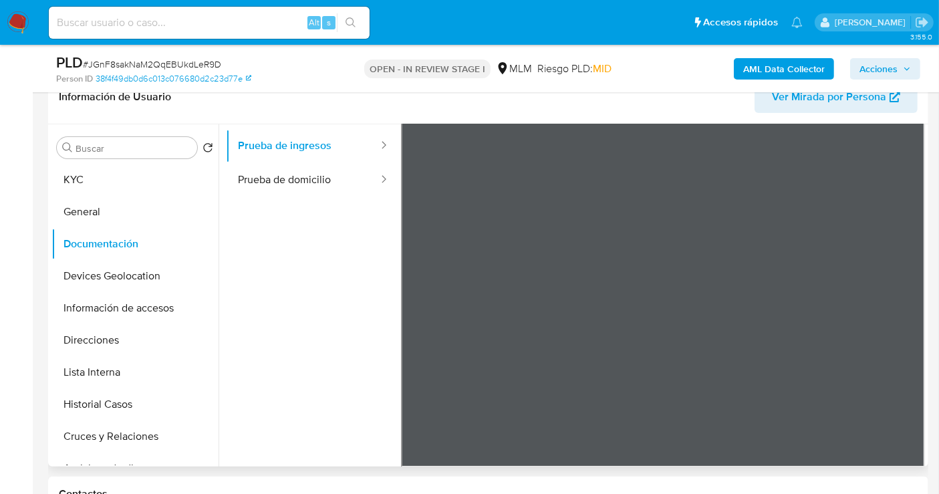
scroll to position [0, 0]
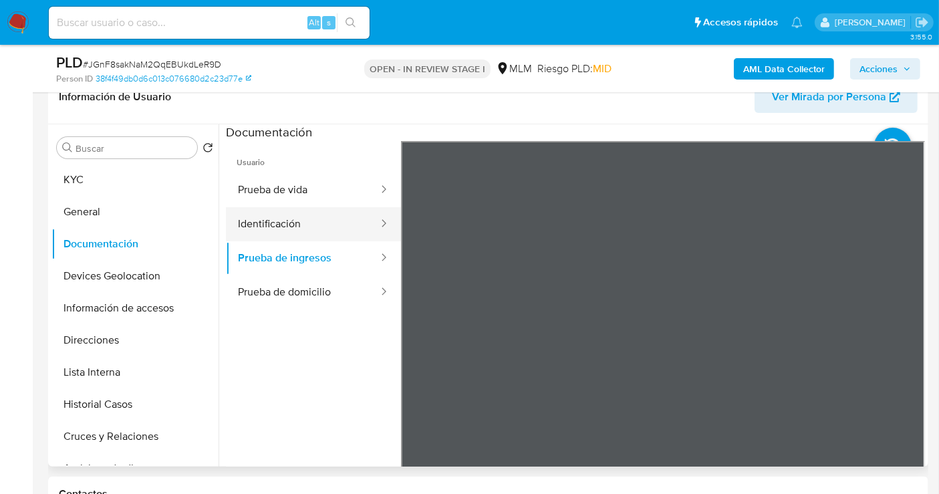
click at [261, 216] on button "Identificación" at bounding box center [303, 224] width 154 height 34
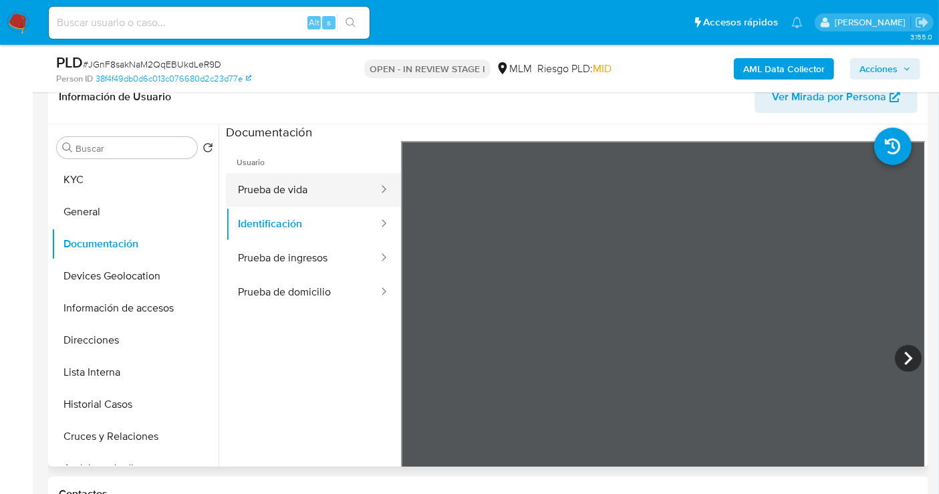
click at [301, 199] on button "Prueba de vida" at bounding box center [303, 190] width 154 height 34
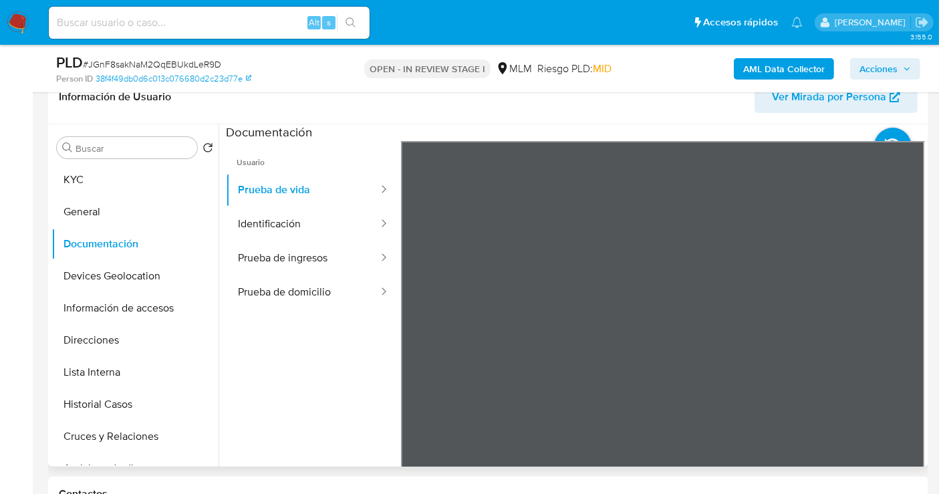
scroll to position [41, 0]
click at [98, 342] on button "Direcciones" at bounding box center [129, 340] width 156 height 32
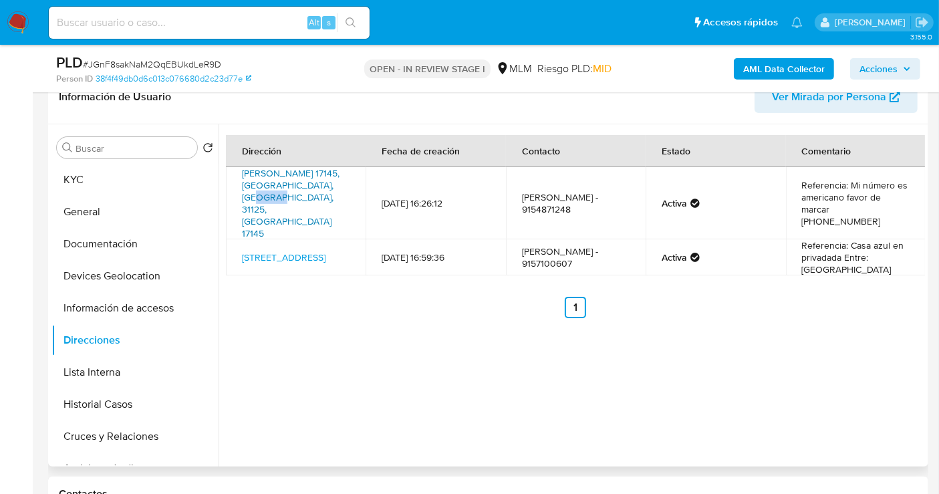
drag, startPoint x: 238, startPoint y: 191, endPoint x: 282, endPoint y: 182, distance: 45.0
click at [265, 194] on td "Luna De Plata 17145, Chihuahua, Chihuahua, 31125, Mexico 17145" at bounding box center [296, 203] width 140 height 72
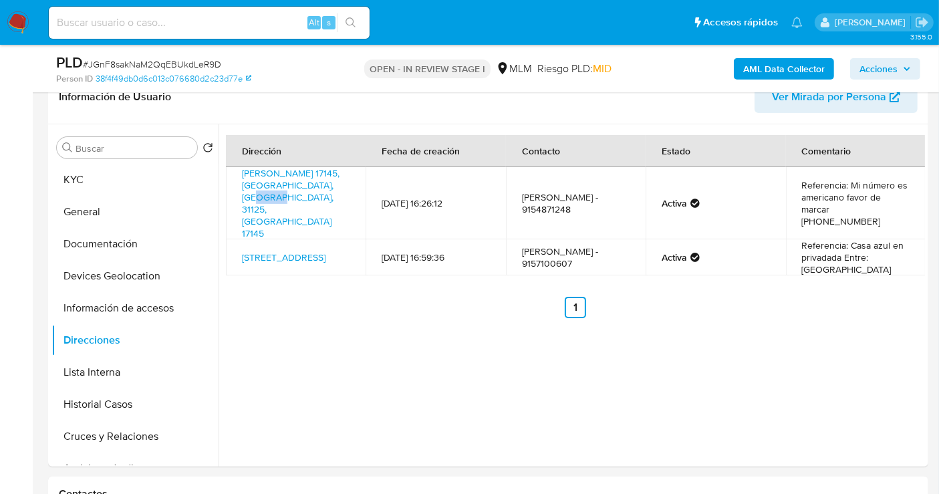
copy link "31125"
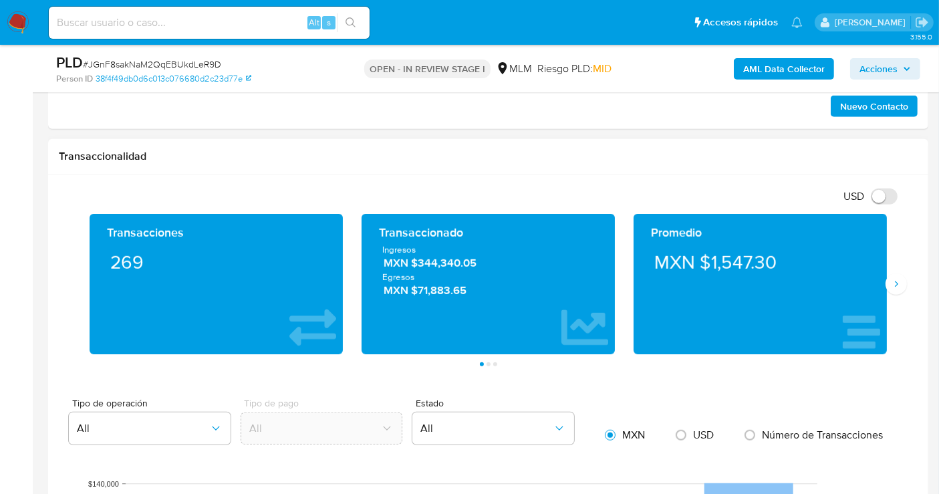
scroll to position [891, 0]
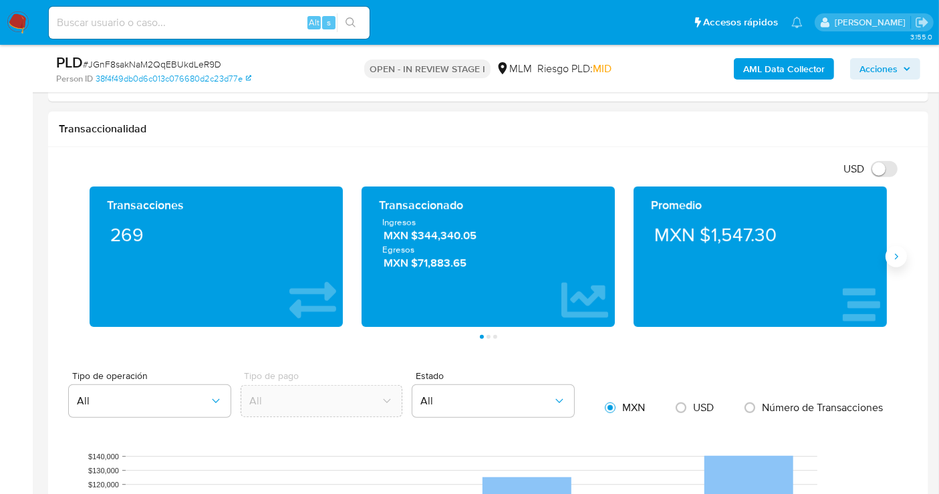
click at [892, 261] on button "Siguiente" at bounding box center [896, 256] width 21 height 21
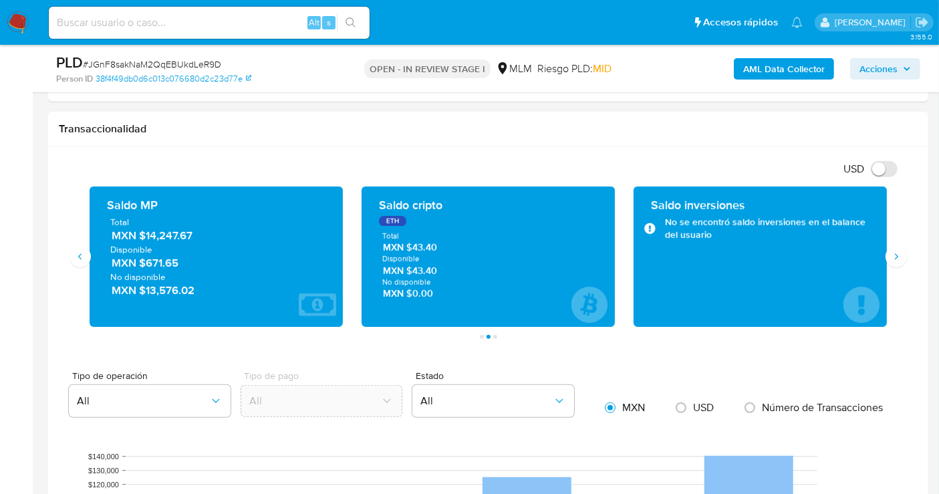
click at [176, 234] on span "MXN $14,247.67" at bounding box center [217, 235] width 211 height 15
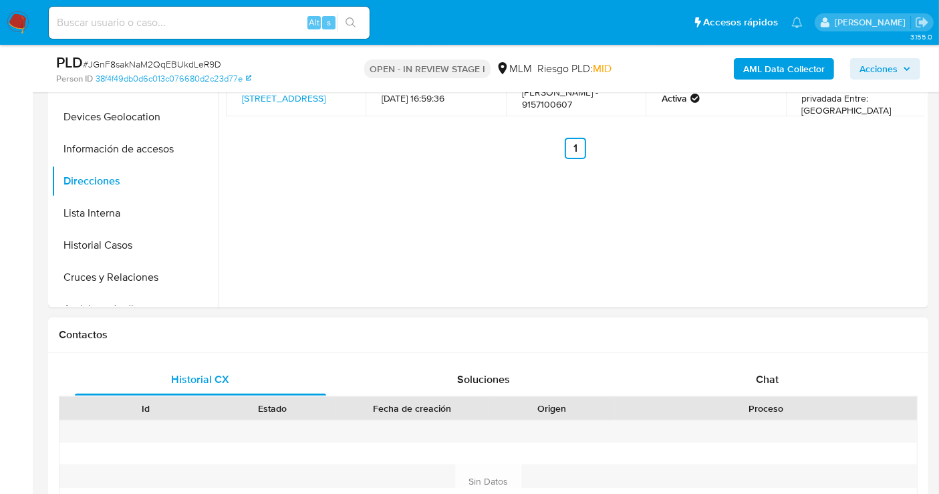
scroll to position [223, 0]
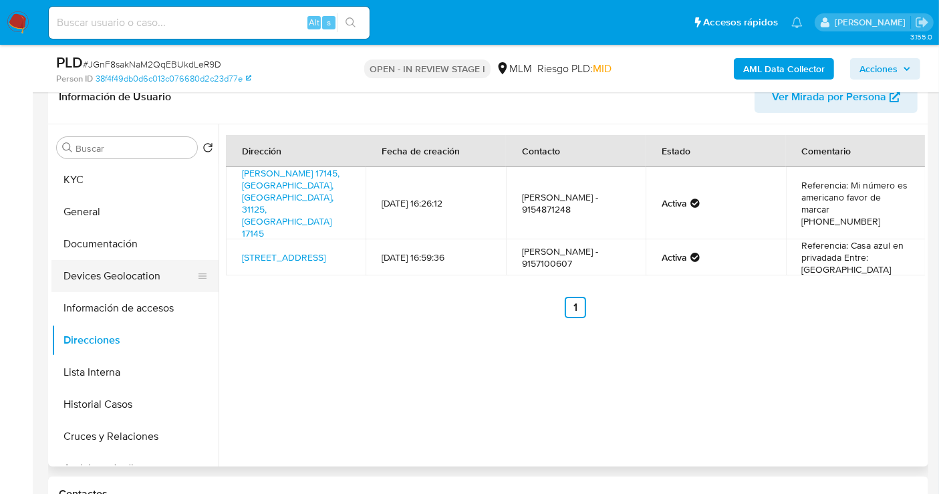
click at [96, 273] on button "Devices Geolocation" at bounding box center [129, 276] width 156 height 32
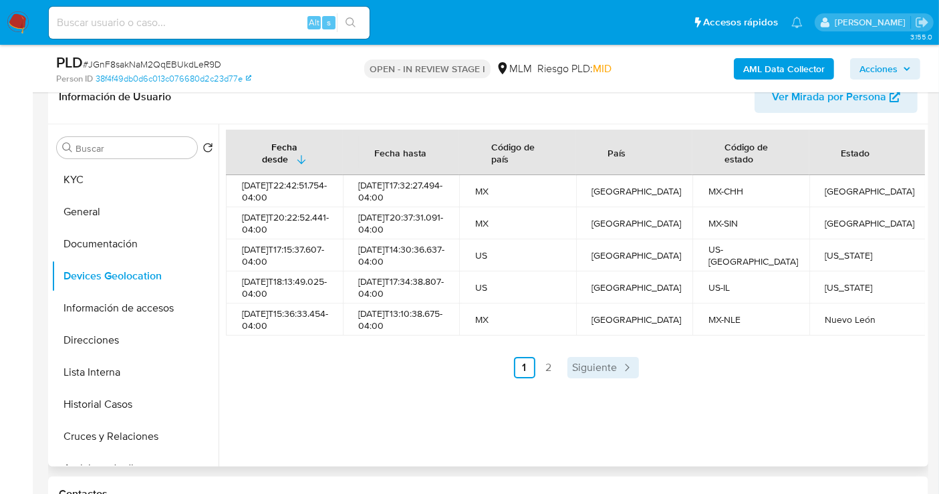
click at [591, 373] on span "Siguiente" at bounding box center [595, 367] width 45 height 11
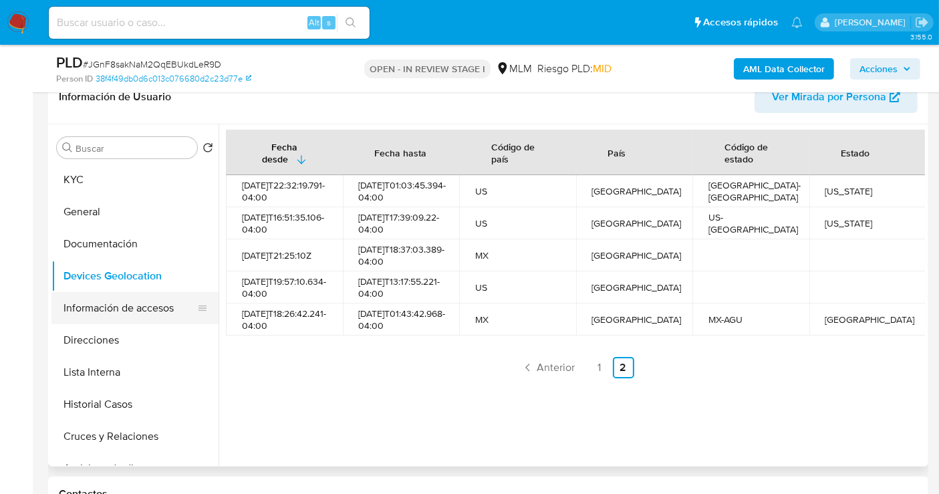
click at [95, 308] on button "Información de accesos" at bounding box center [129, 308] width 156 height 32
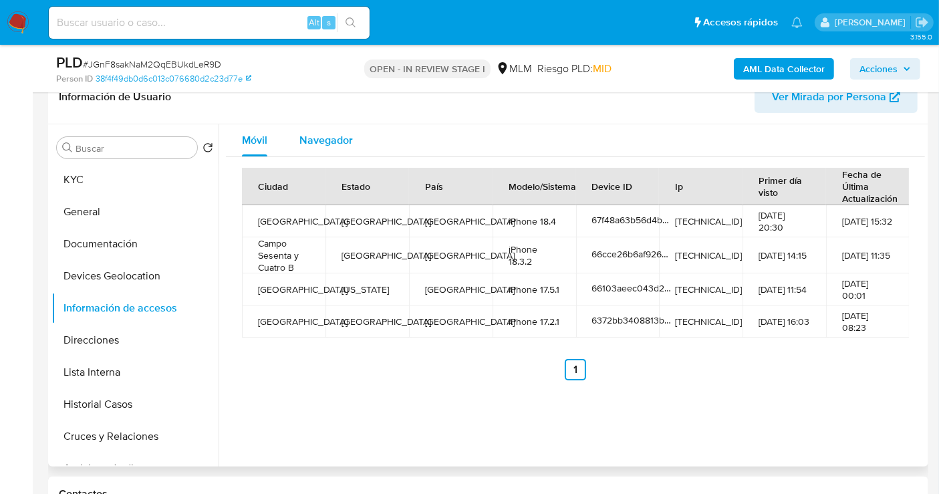
click at [317, 140] on span "Navegador" at bounding box center [325, 139] width 53 height 15
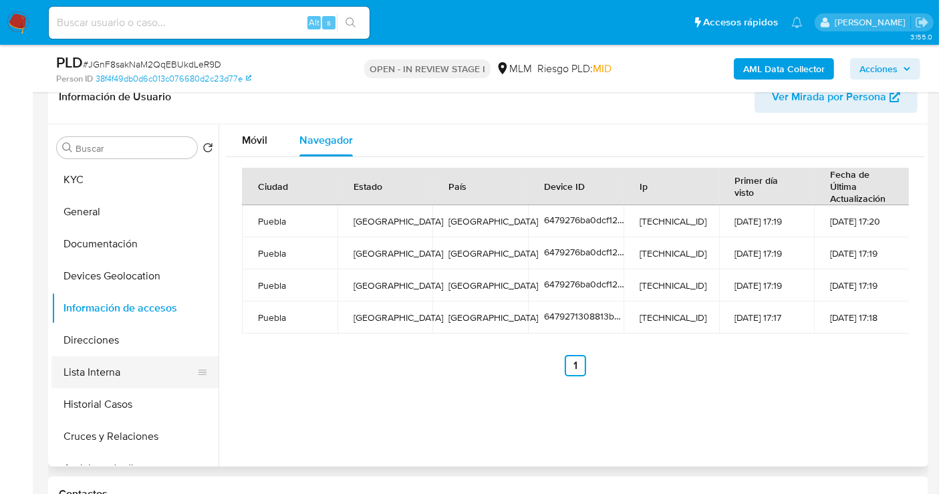
click at [105, 371] on button "Lista Interna" at bounding box center [129, 372] width 156 height 32
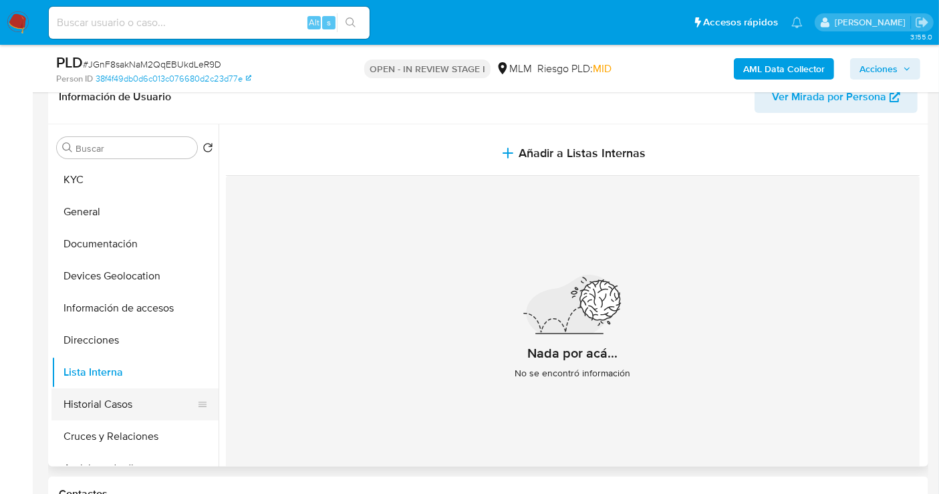
click at [118, 402] on button "Historial Casos" at bounding box center [129, 404] width 156 height 32
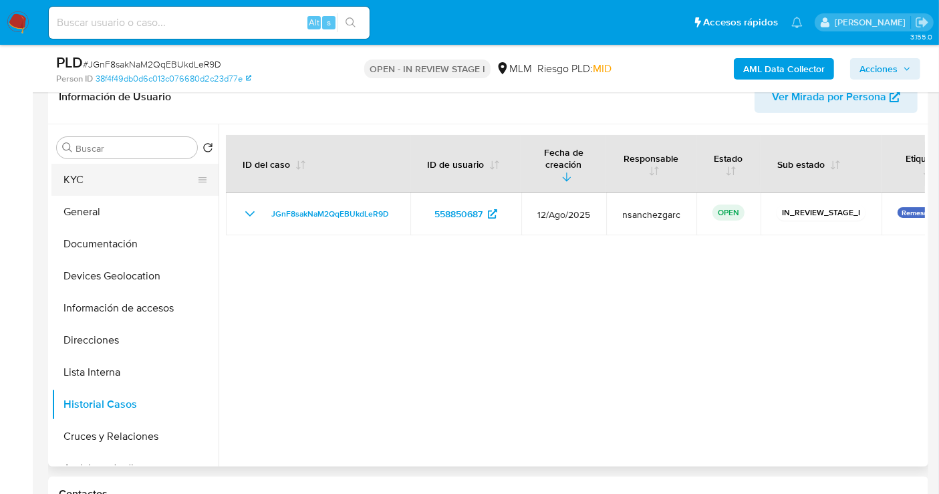
click at [104, 180] on button "KYC" at bounding box center [129, 180] width 156 height 32
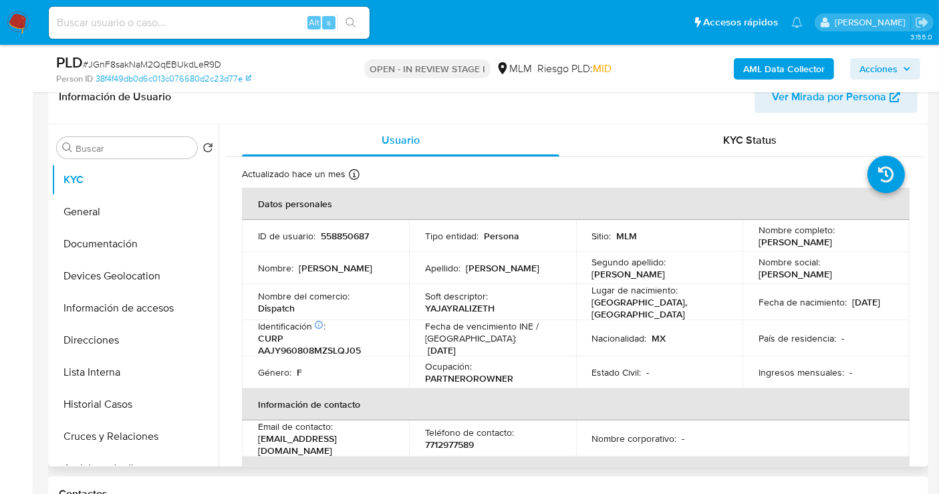
click at [279, 304] on p "Dispatch" at bounding box center [276, 308] width 37 height 12
copy p "Dispatch"
click at [443, 442] on p "7712977589" at bounding box center [449, 444] width 49 height 12
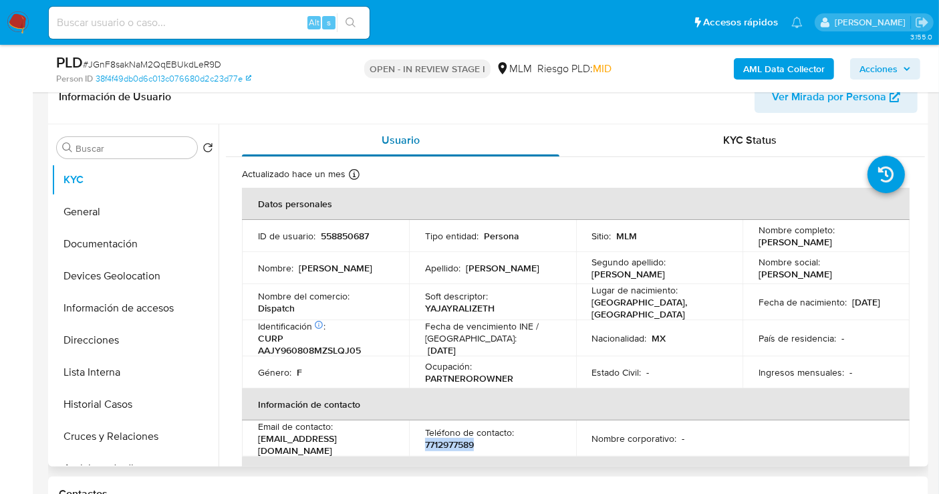
copy p "7712977589"
drag, startPoint x: 366, startPoint y: 438, endPoint x: 285, endPoint y: 416, distance: 84.5
click at [251, 436] on td "Email de contacto : yajayra0900@gmail.com" at bounding box center [325, 438] width 167 height 36
copy p "yajayra0900@gmail.com"
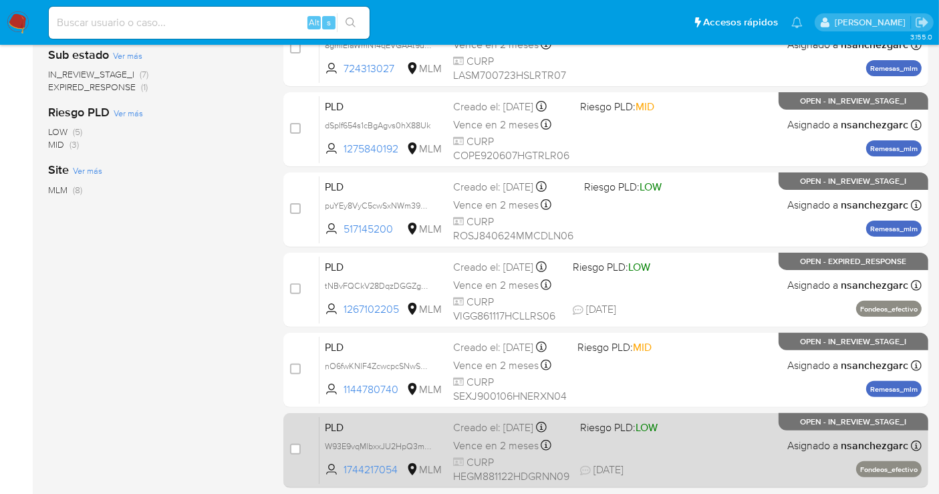
scroll to position [371, 0]
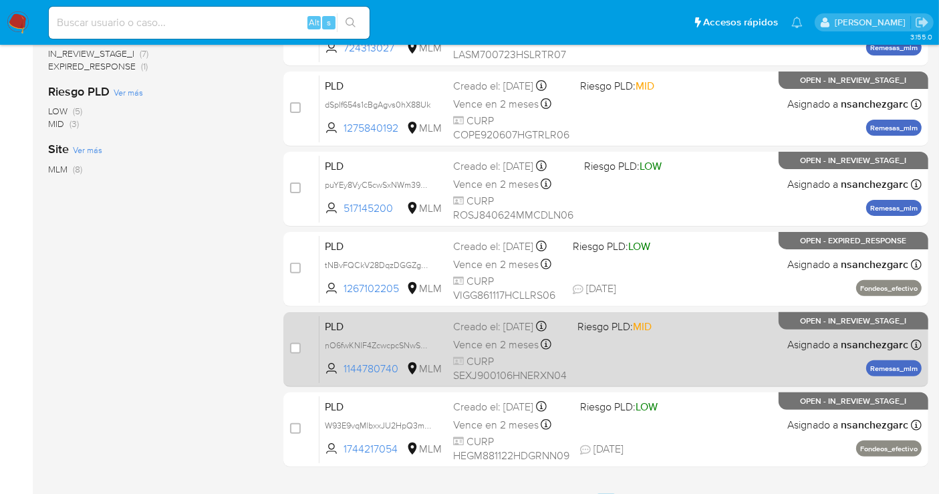
click at [469, 348] on span "Vence en 2 meses" at bounding box center [496, 345] width 86 height 15
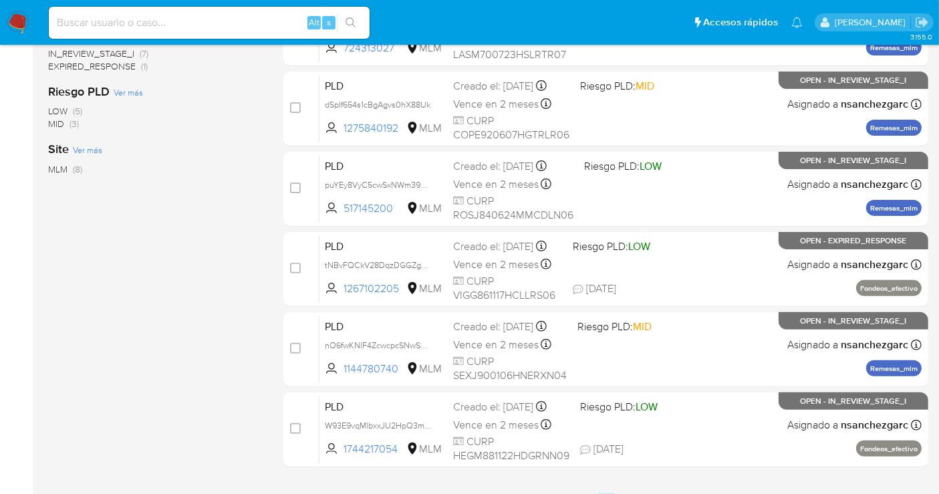
drag, startPoint x: 21, startPoint y: 18, endPoint x: 19, endPoint y: 29, distance: 11.5
click at [21, 19] on img at bounding box center [18, 22] width 23 height 23
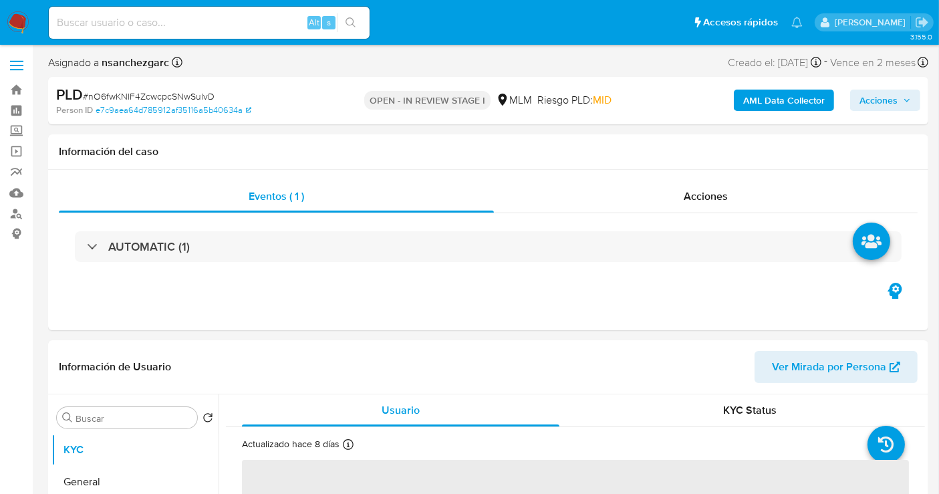
select select "10"
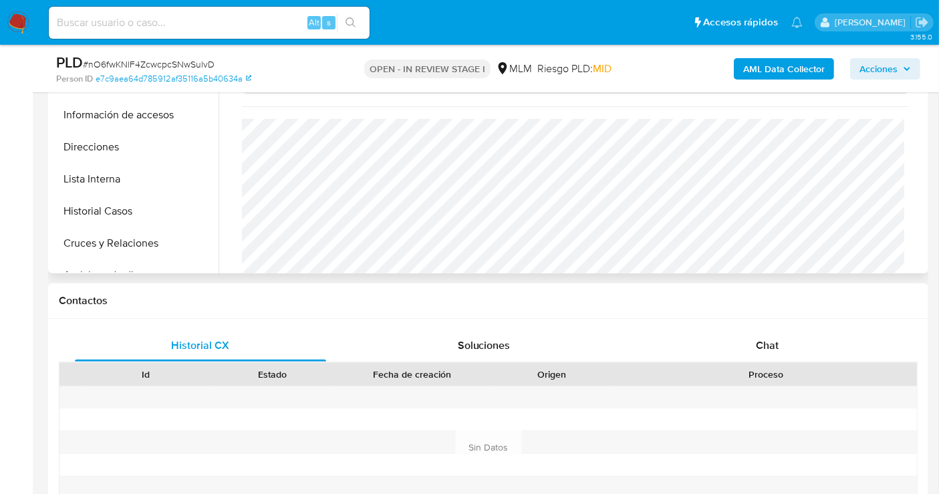
scroll to position [445, 0]
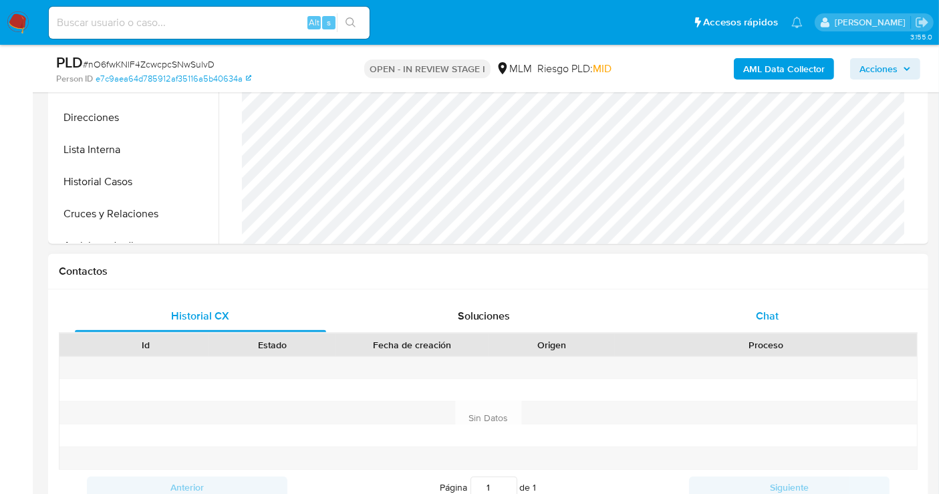
click at [769, 305] on div "Chat" at bounding box center [767, 316] width 251 height 32
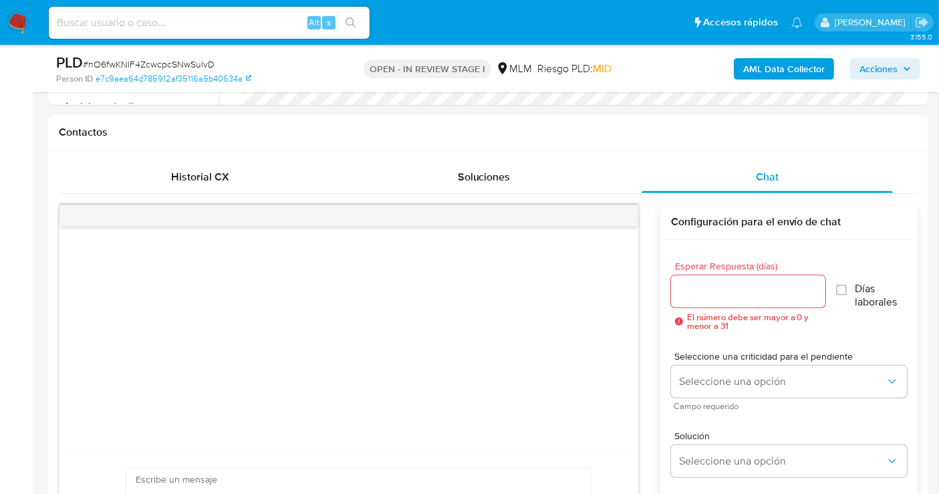
scroll to position [668, 0]
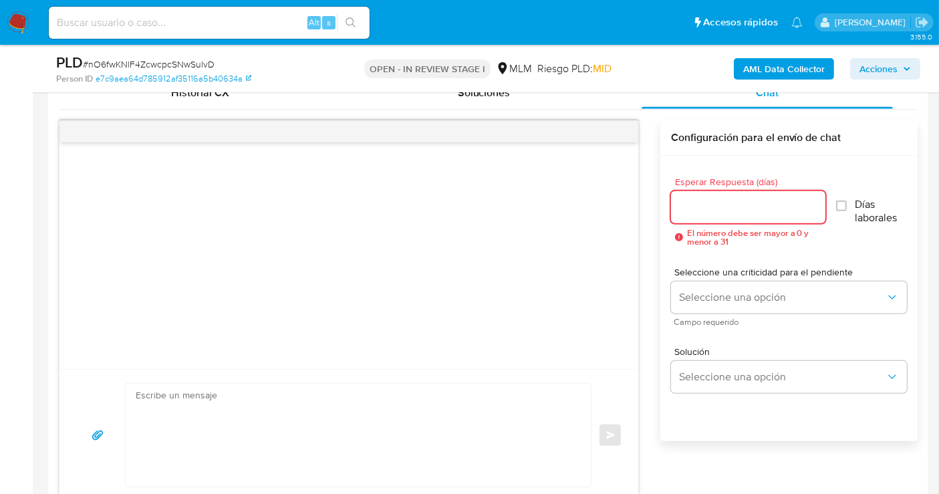
click at [706, 211] on input "Esperar Respuesta (días)" at bounding box center [748, 207] width 154 height 17
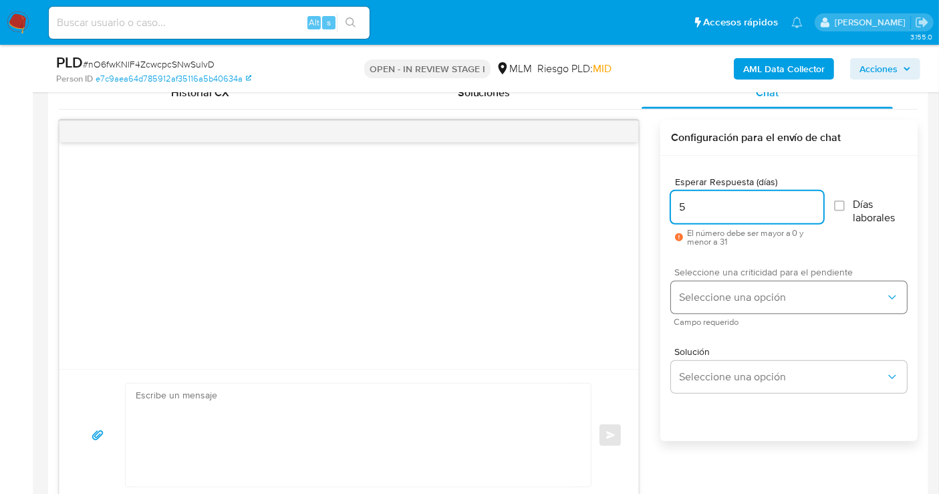
type input "5"
click at [702, 302] on span "Seleccione una opción" at bounding box center [782, 297] width 207 height 13
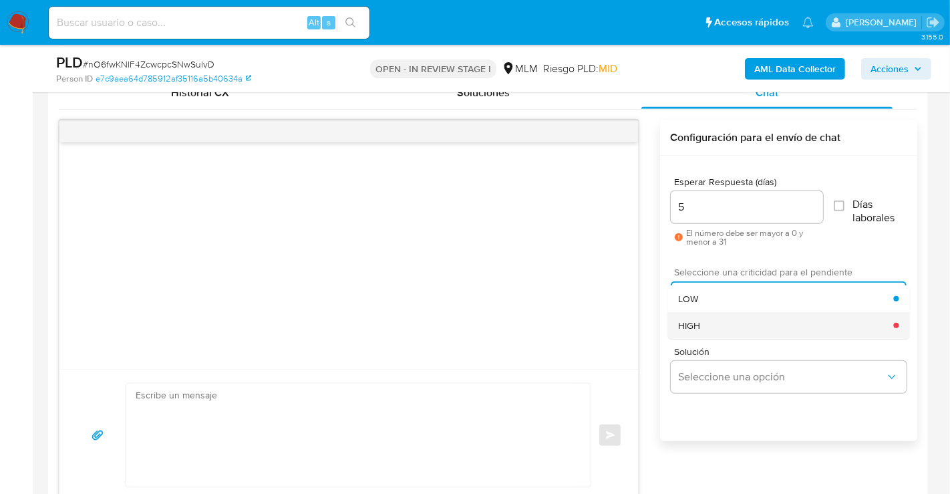
click at [699, 327] on span "HIGH" at bounding box center [689, 325] width 22 height 12
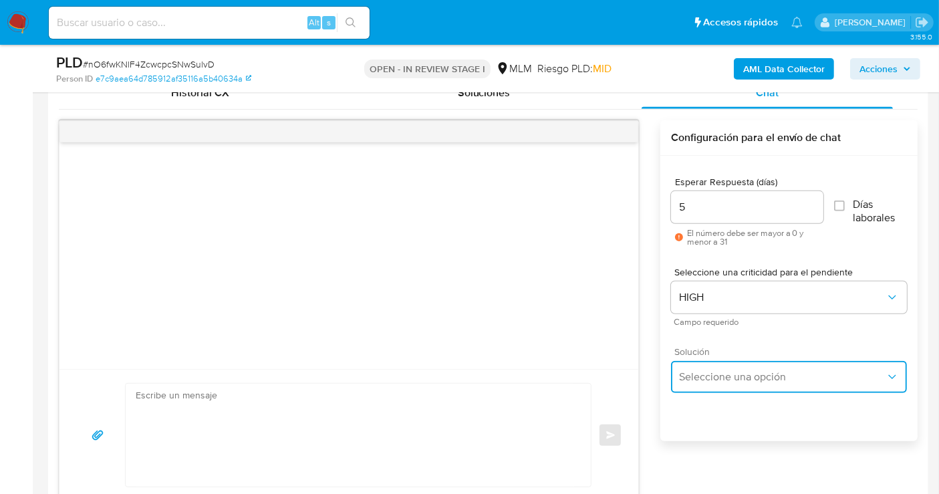
click at [708, 386] on button "Seleccione una opción" at bounding box center [789, 377] width 236 height 32
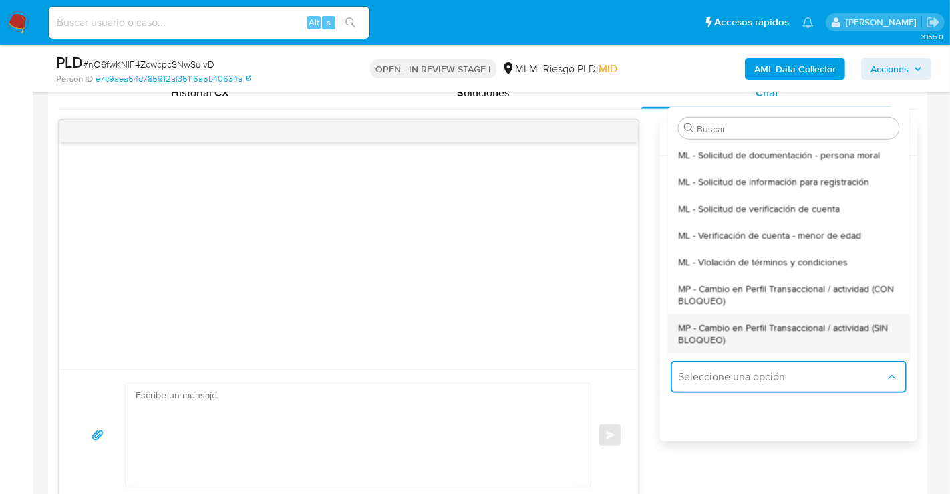
click at [708, 336] on span "MP - Cambio en Perfil Transaccional / actividad (SIN BLOQUEO)" at bounding box center [788, 333] width 221 height 24
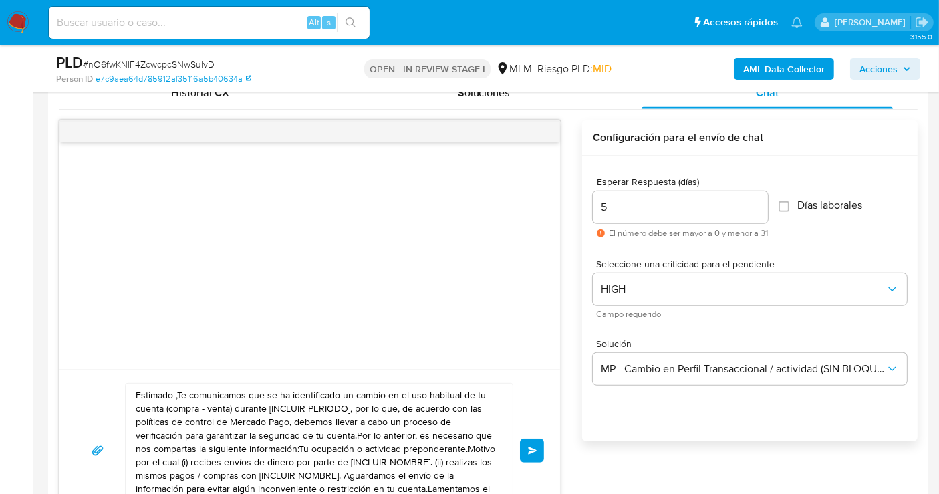
click at [275, 409] on textarea "Estimado ,Te comunicamos que se ha identificado un cambio en el uso habitual de…" at bounding box center [316, 451] width 360 height 134
paste textarea "cliente se ha identificado un cambio en el uso habitual de tu cuenta para garan…"
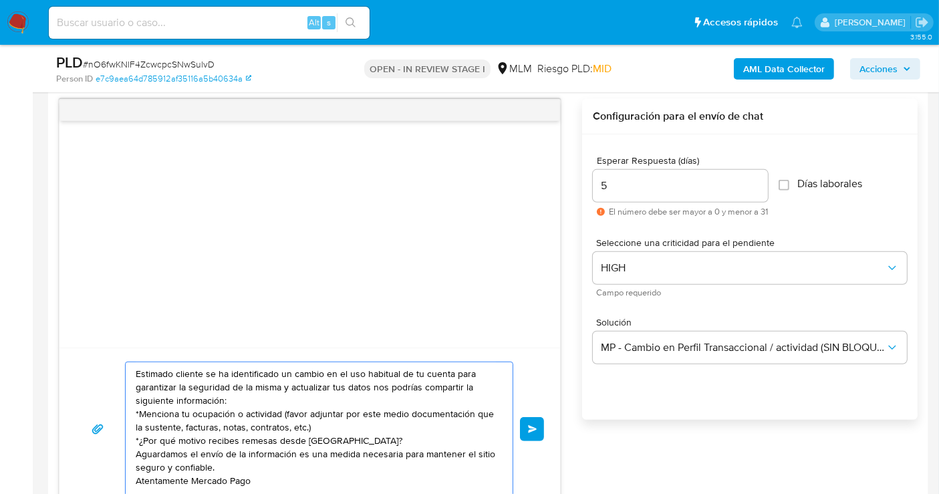
scroll to position [0, 0]
type textarea "Estimado cliente se ha identificado un cambio en el uso habitual de tu cuenta p…"
click at [526, 430] on button "Enviar" at bounding box center [532, 427] width 24 height 24
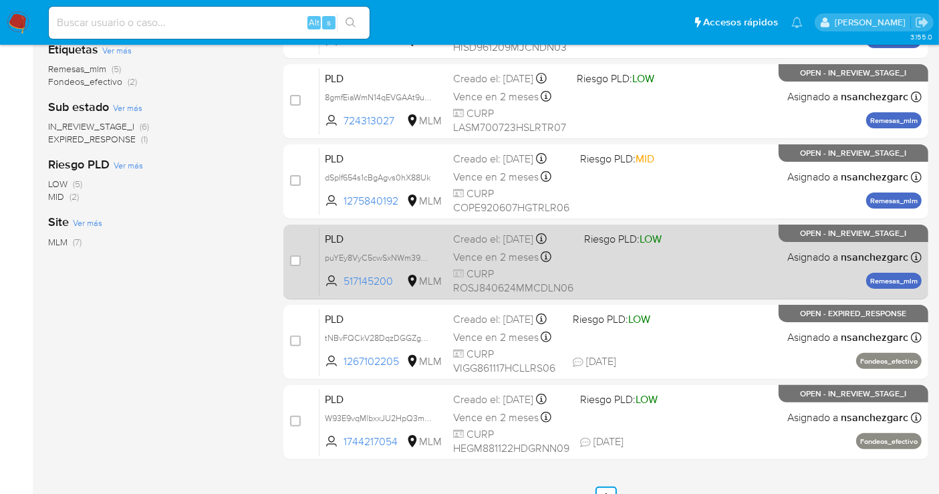
scroll to position [319, 0]
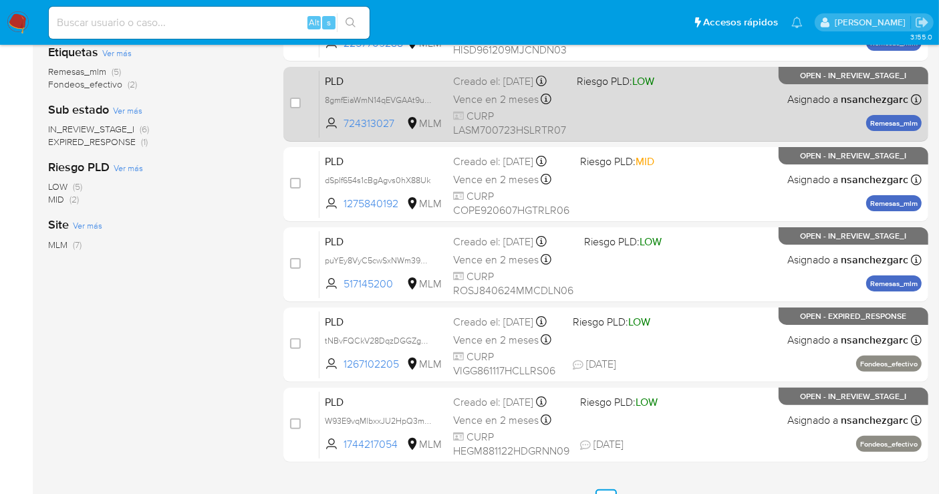
scroll to position [297, 0]
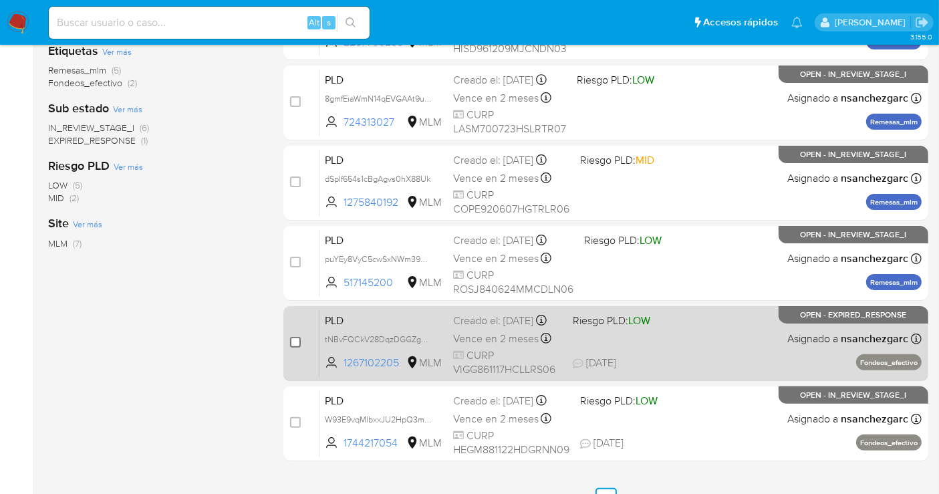
click at [292, 340] on input "checkbox" at bounding box center [295, 342] width 11 height 11
checkbox input "true"
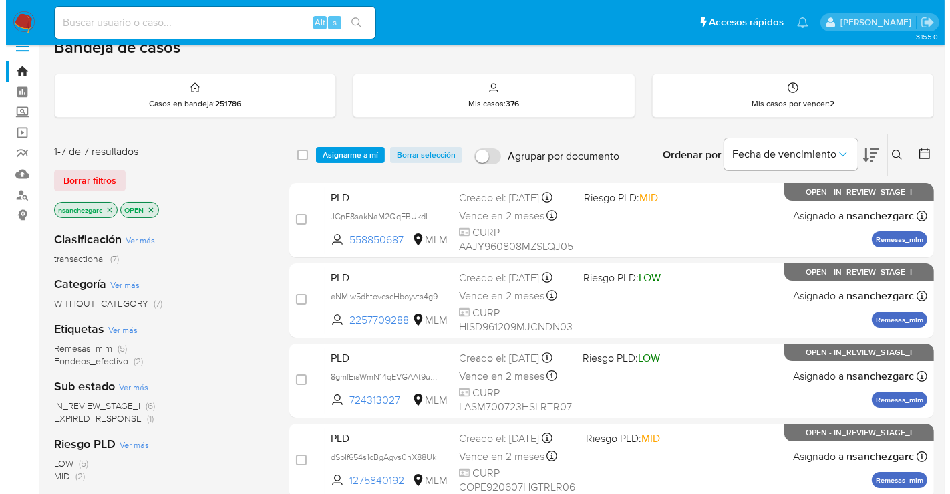
scroll to position [0, 0]
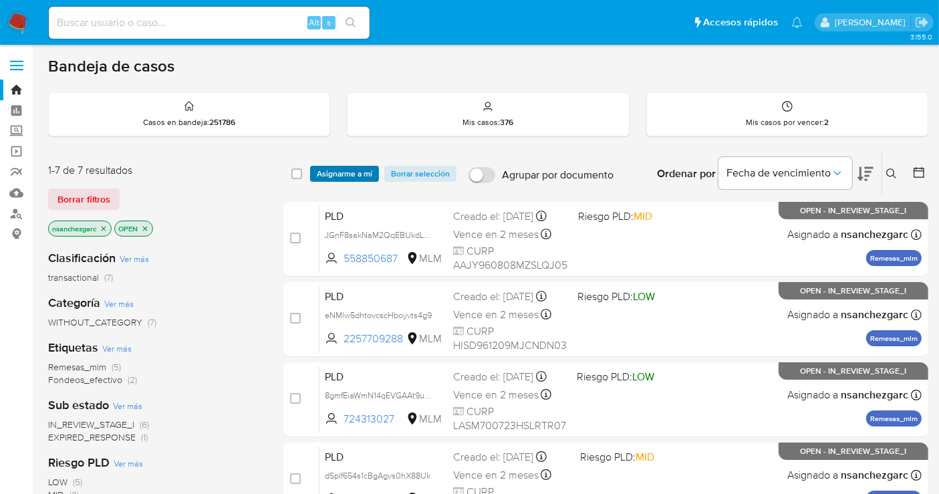
click at [342, 168] on span "Asignarme a mí" at bounding box center [344, 173] width 55 height 13
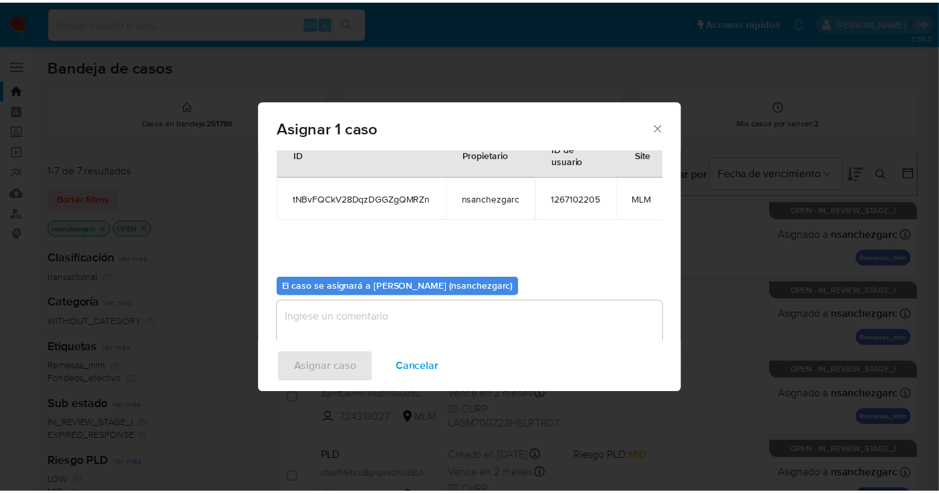
scroll to position [80, 0]
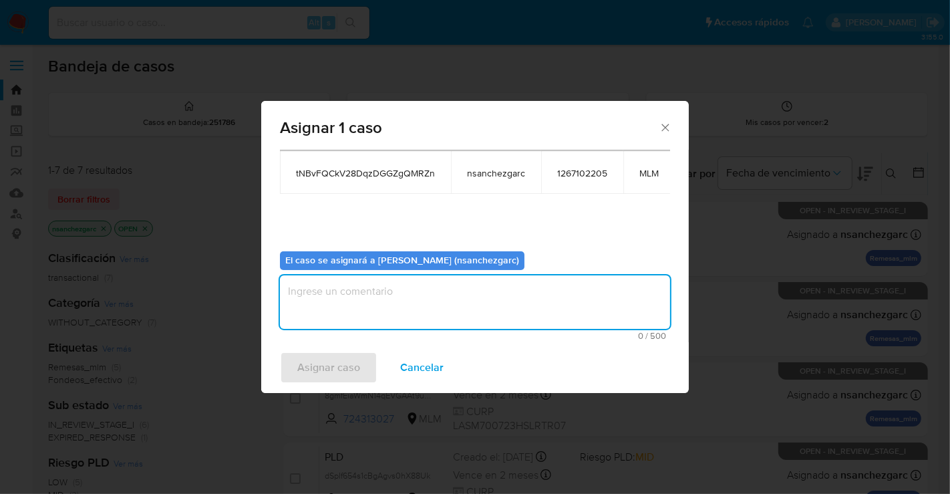
click at [328, 297] on textarea "assign-modal" at bounding box center [475, 301] width 390 height 53
type textarea "nesg"
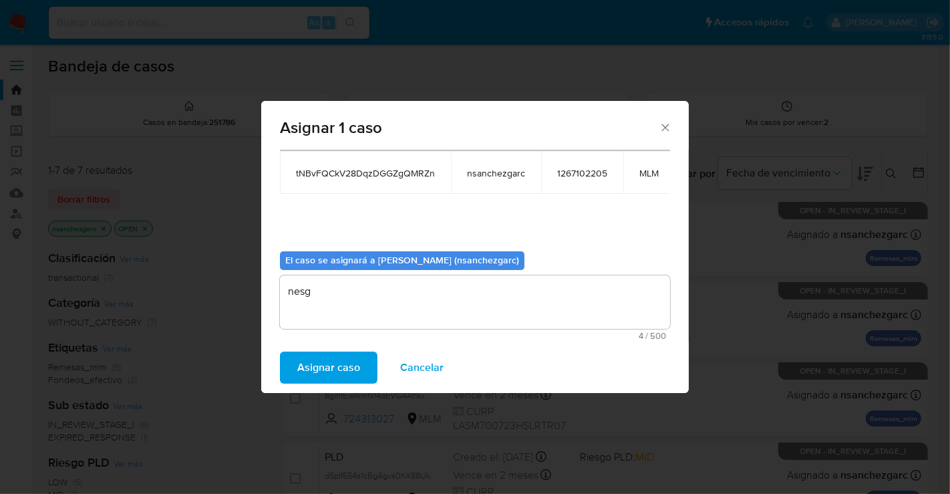
click at [333, 365] on span "Asignar caso" at bounding box center [328, 367] width 63 height 29
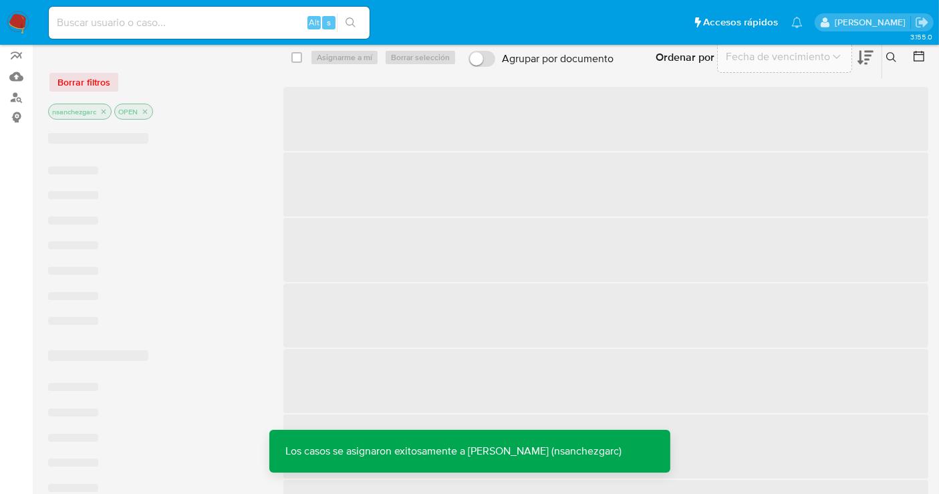
scroll to position [297, 0]
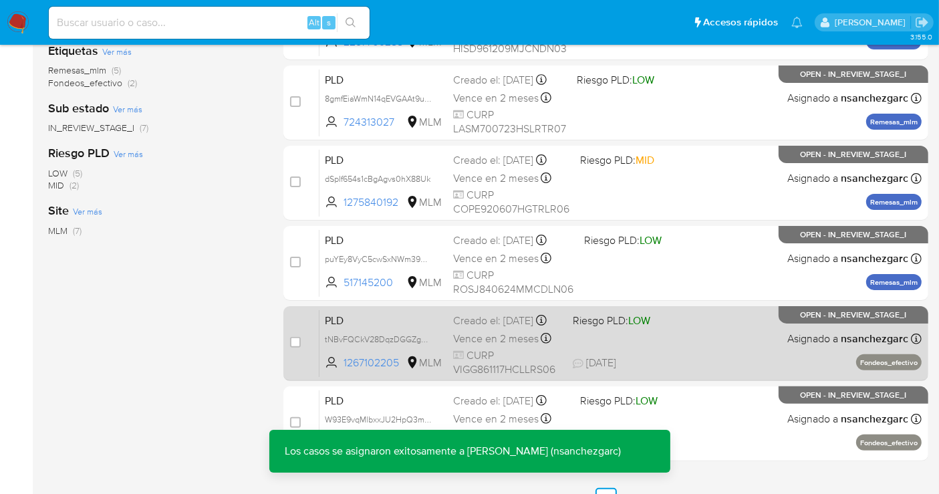
click at [491, 328] on div "Creado el: 12/08/2025 Creado el: 12/08/2025 02:05:01" at bounding box center [507, 320] width 109 height 15
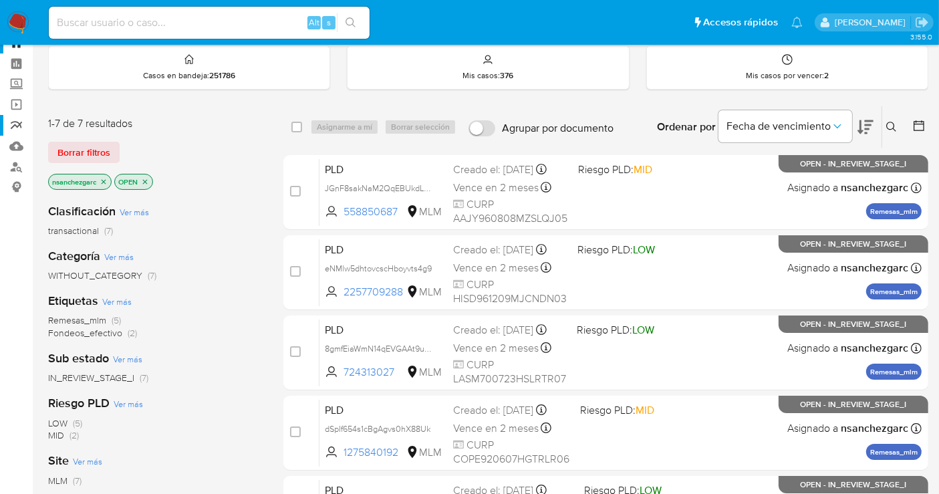
scroll to position [0, 0]
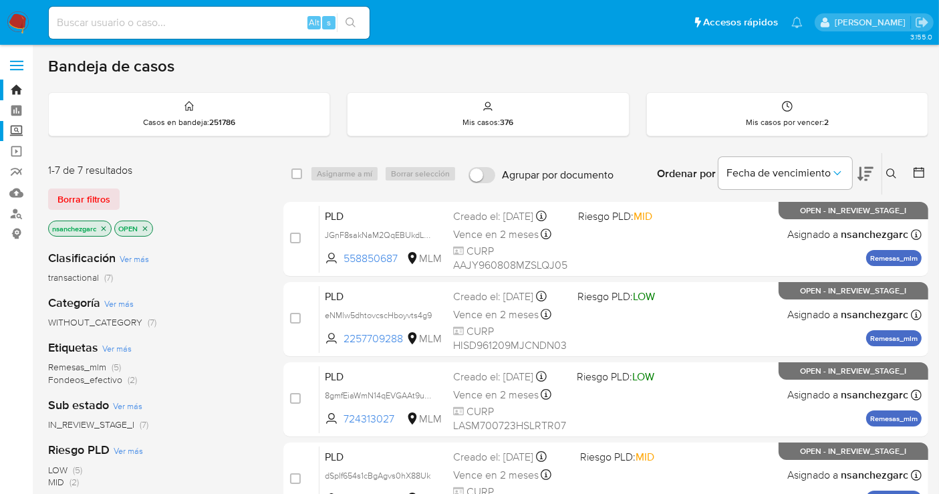
click at [15, 133] on label "Screening" at bounding box center [79, 131] width 159 height 21
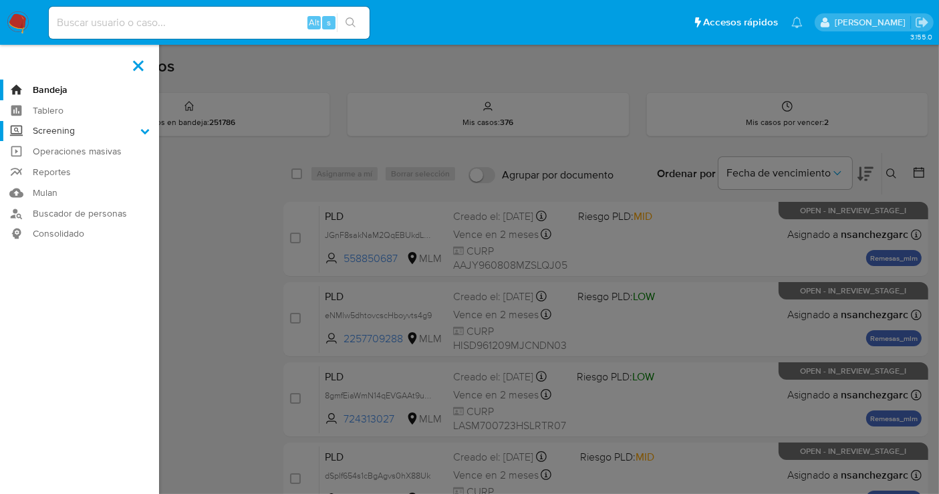
click at [0, 0] on input "Screening" at bounding box center [0, 0] width 0 height 0
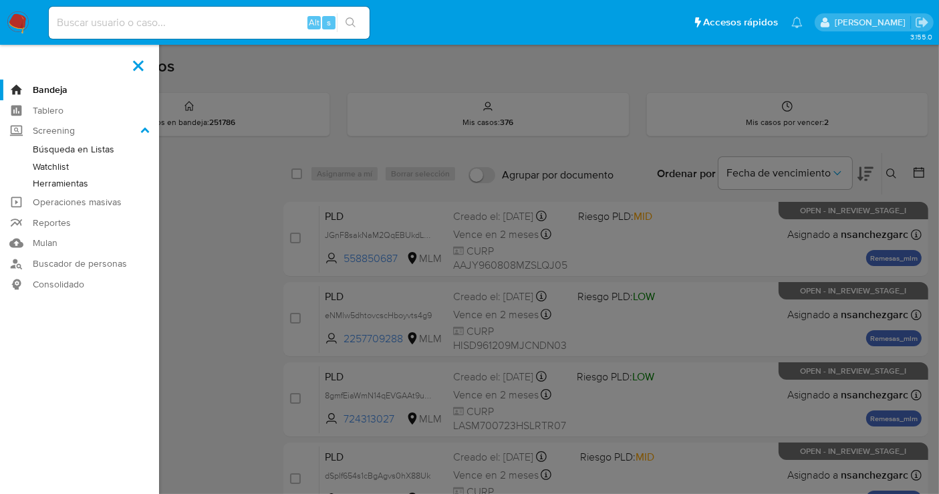
click at [65, 182] on link "Herramientas" at bounding box center [79, 183] width 159 height 17
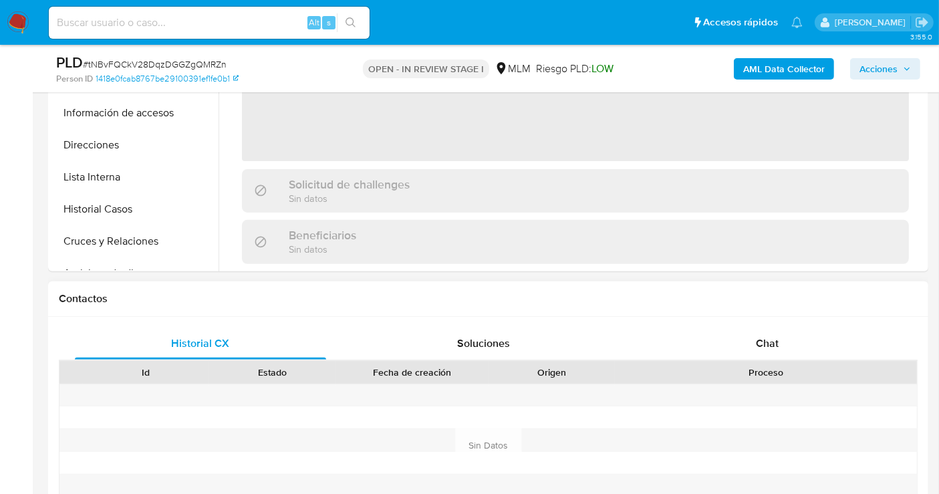
scroll to position [445, 0]
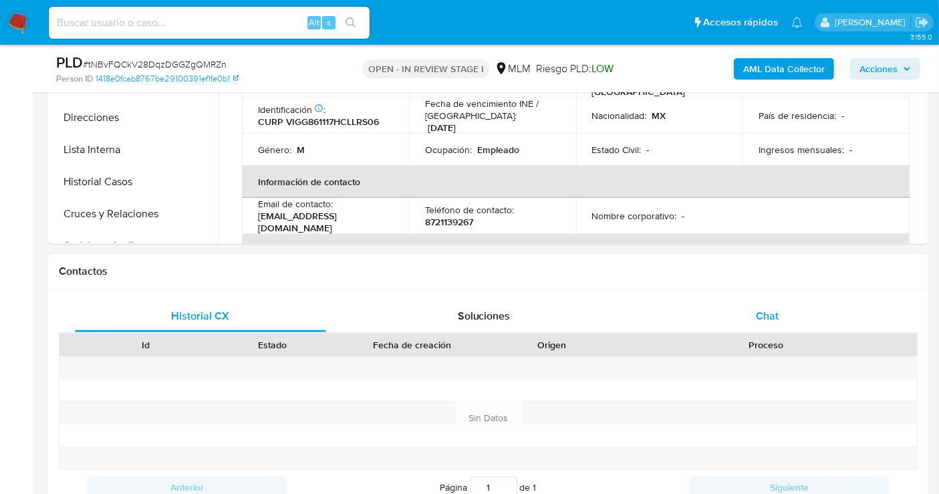
click at [764, 315] on span "Chat" at bounding box center [767, 315] width 23 height 15
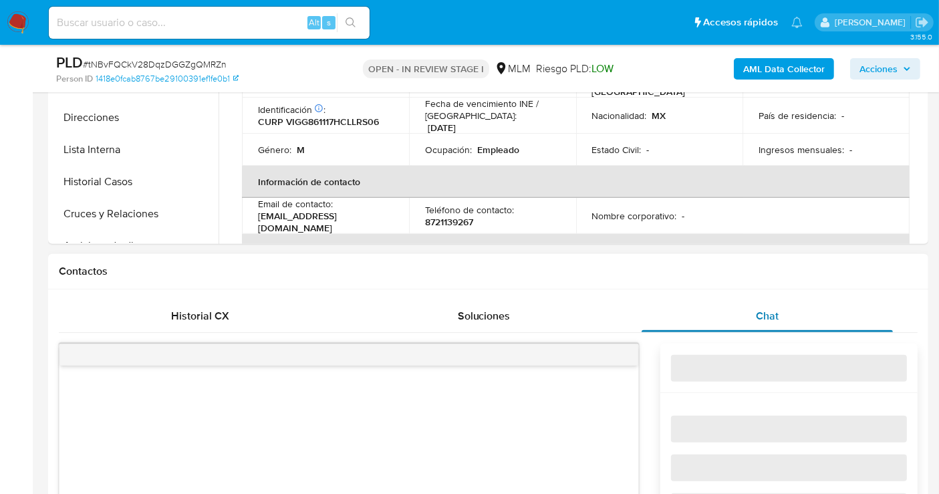
select select "10"
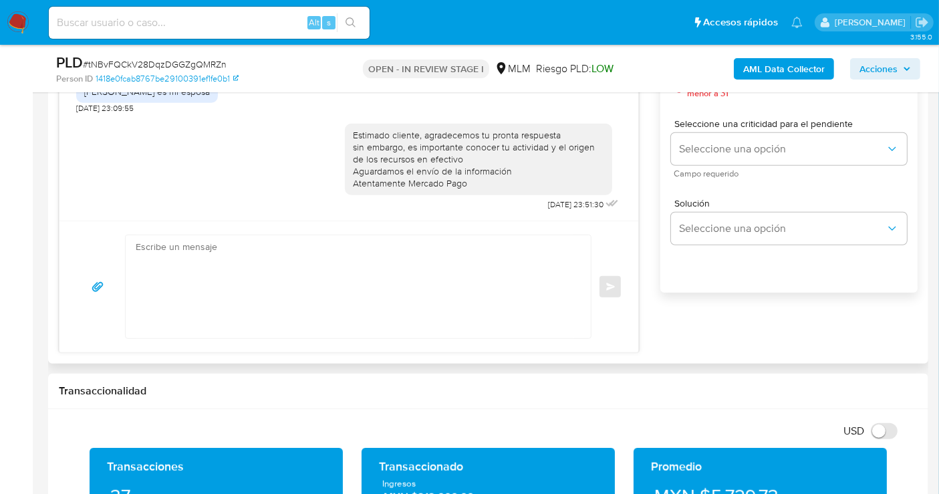
scroll to position [0, 0]
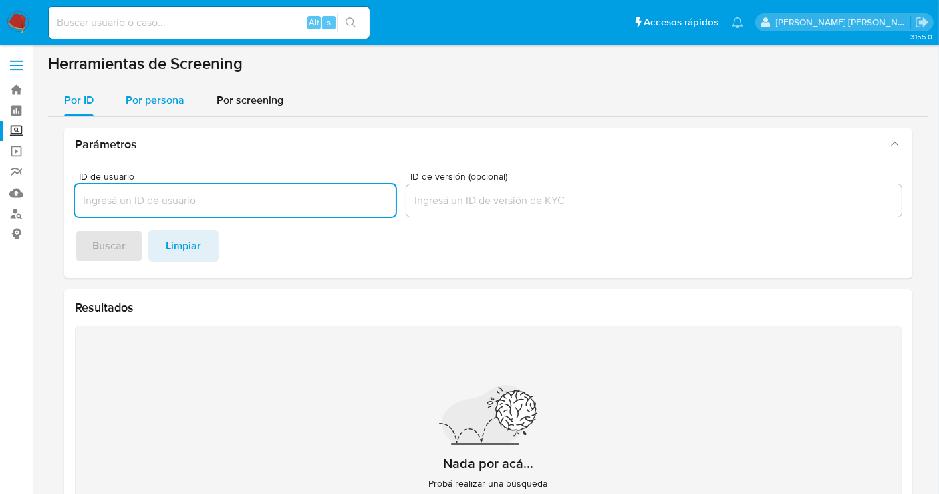
click at [156, 104] on span "Por persona" at bounding box center [155, 99] width 59 height 15
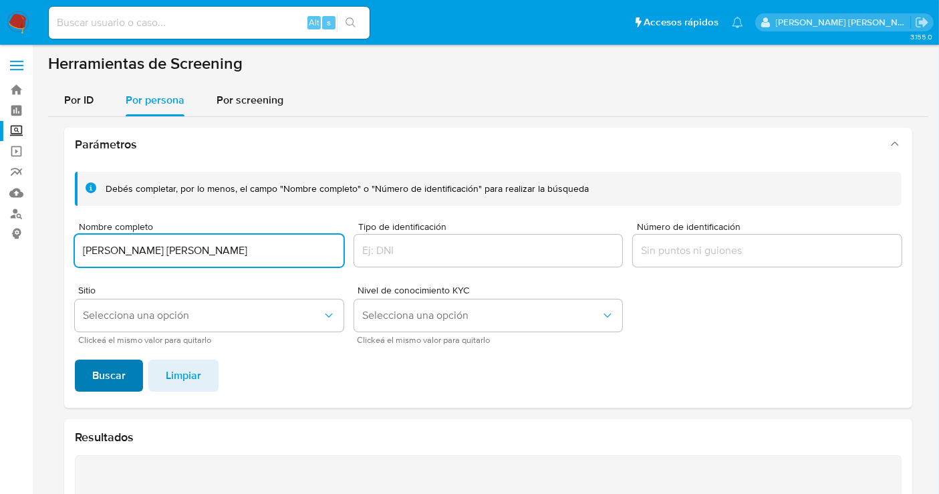
type input "[PERSON_NAME] [PERSON_NAME]"
click at [112, 368] on span "Buscar" at bounding box center [108, 375] width 33 height 29
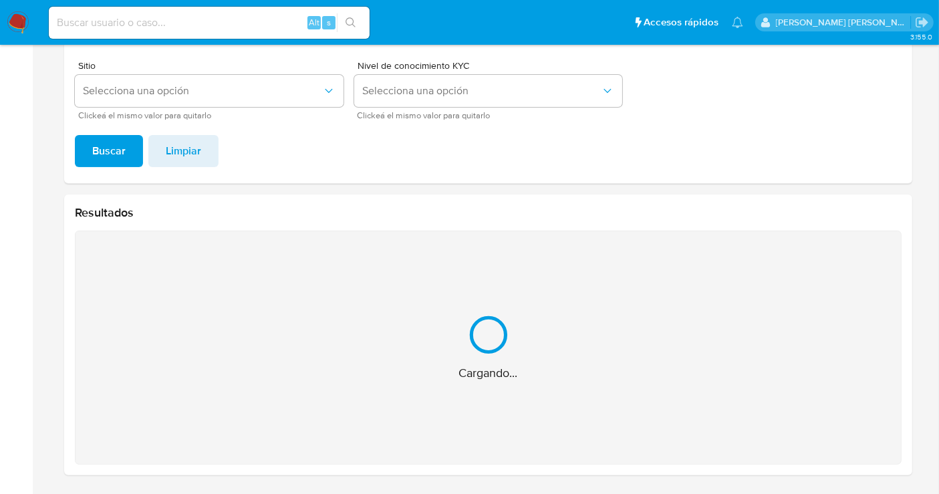
scroll to position [11, 0]
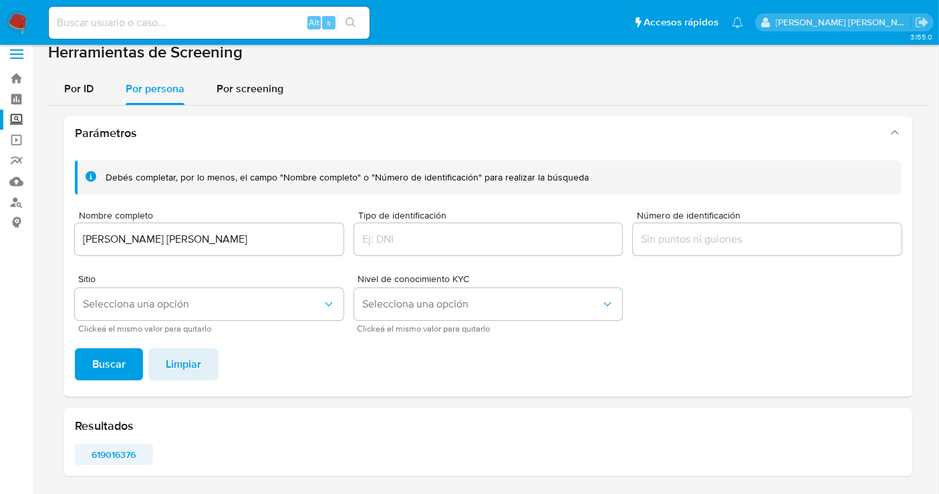
click at [112, 445] on span "619016376" at bounding box center [113, 454] width 59 height 19
click at [19, 23] on img at bounding box center [18, 22] width 23 height 23
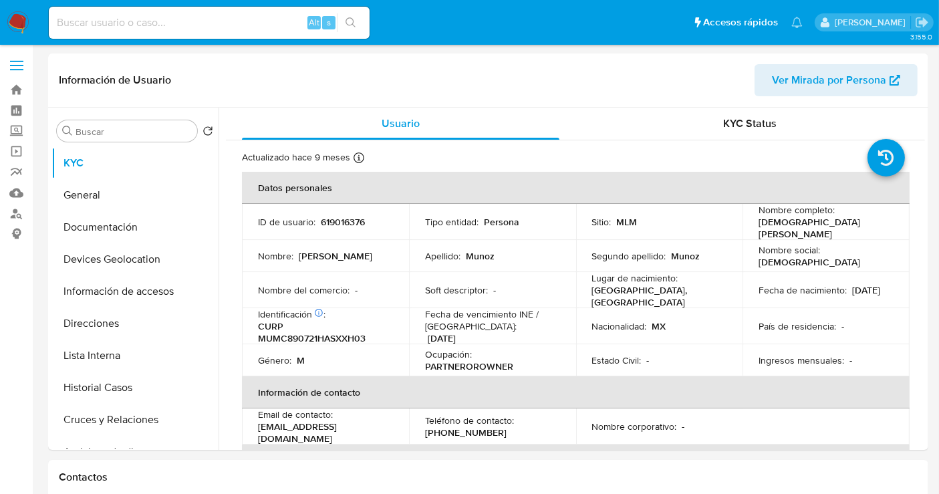
select select "10"
click at [342, 224] on p "619016376" at bounding box center [343, 222] width 44 height 12
copy p "619016376"
click at [90, 326] on button "Direcciones" at bounding box center [129, 323] width 156 height 32
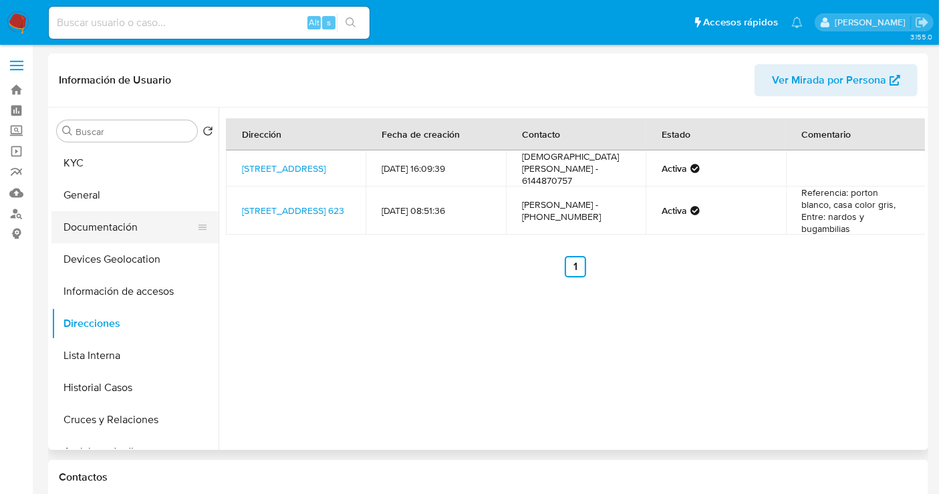
click at [107, 227] on button "Documentación" at bounding box center [129, 227] width 156 height 32
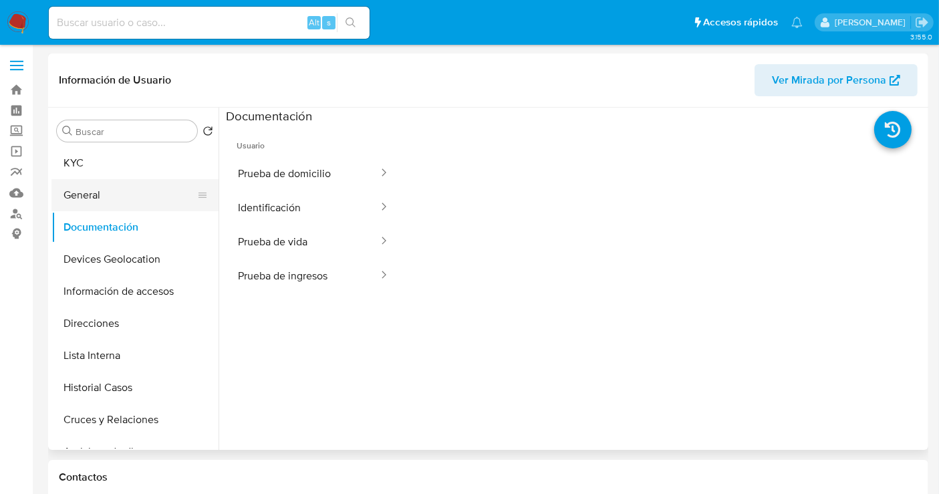
click at [80, 201] on button "General" at bounding box center [129, 195] width 156 height 32
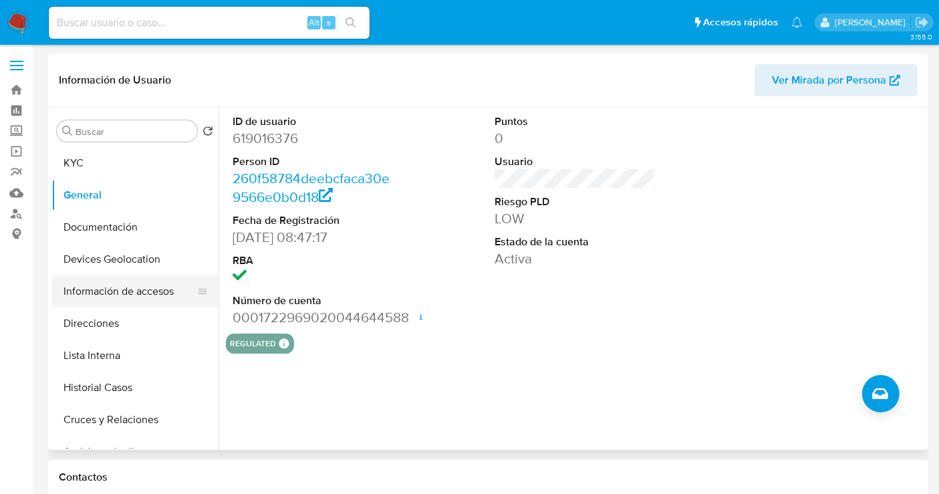
click at [112, 298] on button "Información de accesos" at bounding box center [129, 291] width 156 height 32
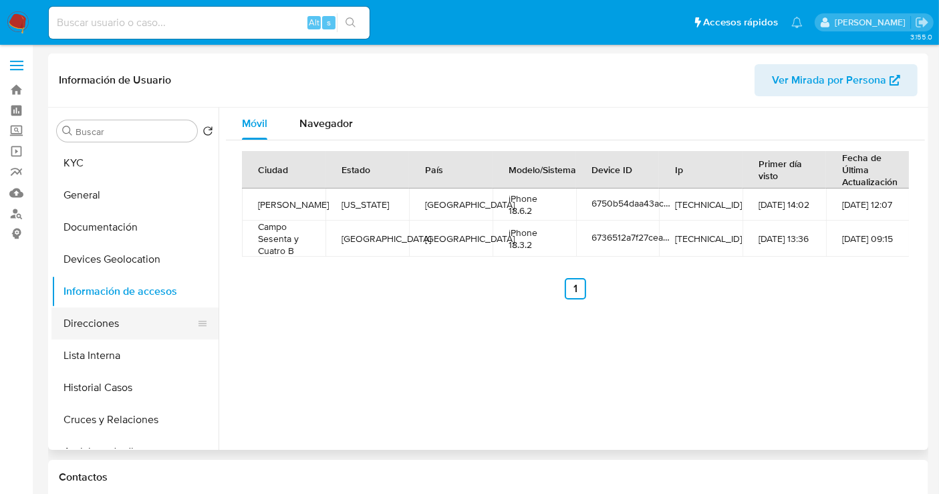
click at [122, 324] on button "Direcciones" at bounding box center [129, 323] width 156 height 32
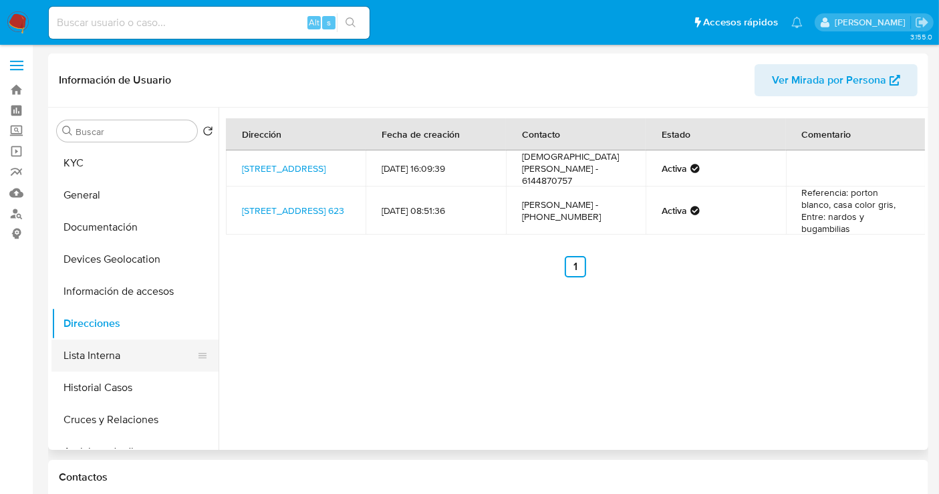
click at [110, 354] on button "Lista Interna" at bounding box center [129, 356] width 156 height 32
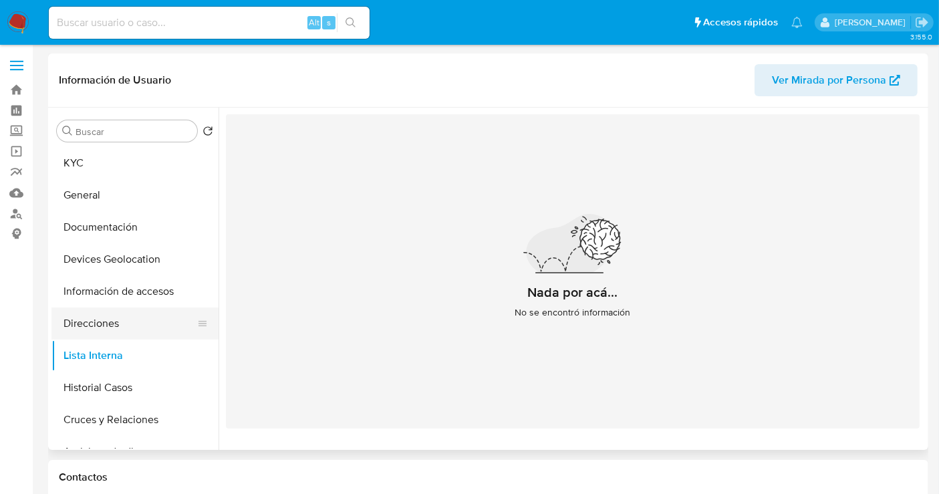
click at [107, 320] on button "Direcciones" at bounding box center [129, 323] width 156 height 32
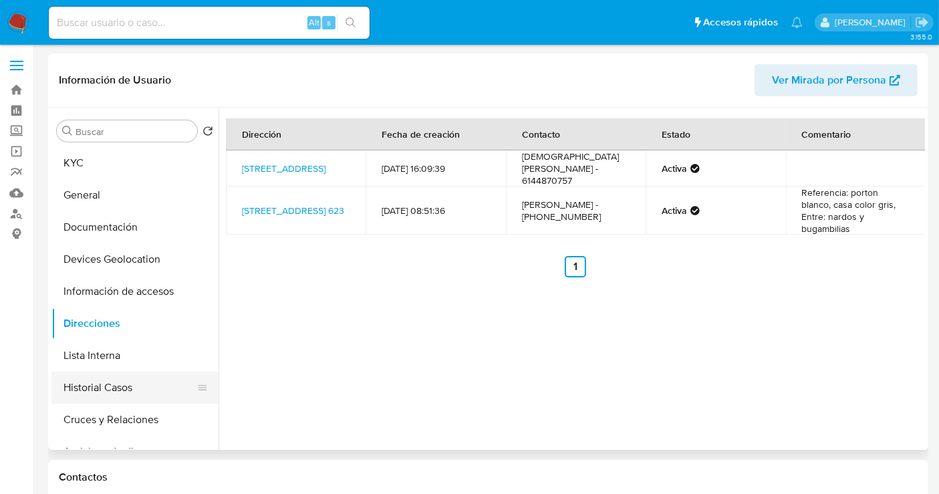
click at [118, 384] on button "Historial Casos" at bounding box center [129, 388] width 156 height 32
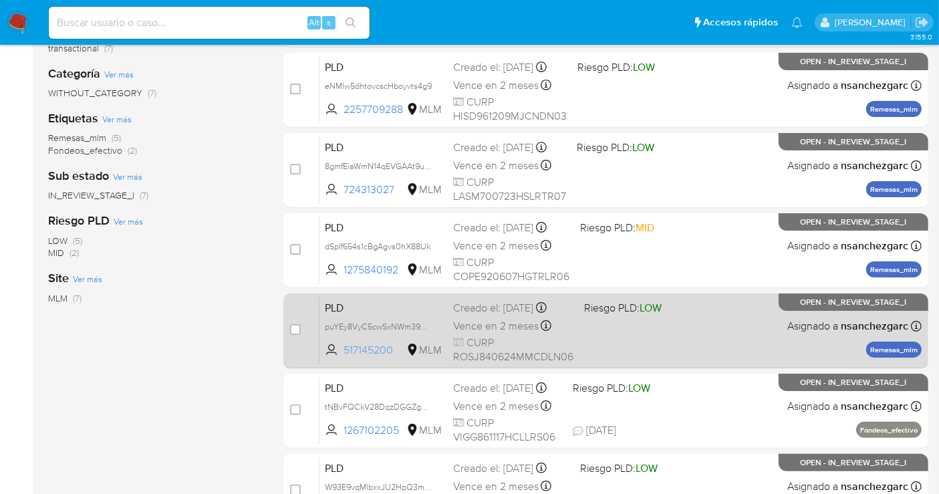
scroll to position [245, 0]
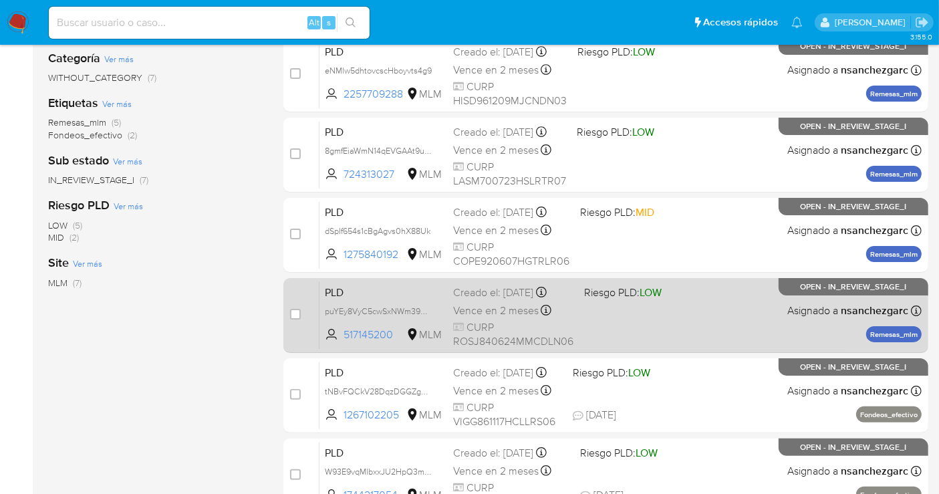
click at [474, 315] on span "Vence en 2 meses" at bounding box center [496, 310] width 86 height 15
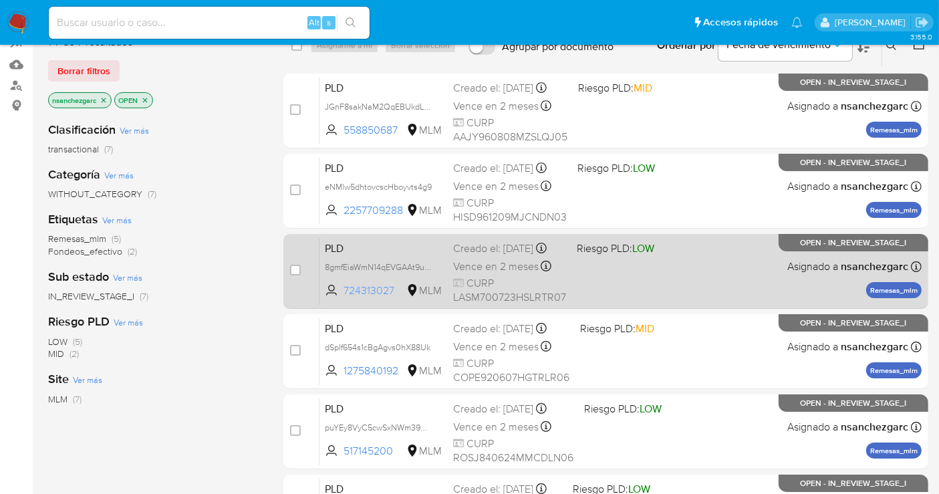
scroll to position [96, 0]
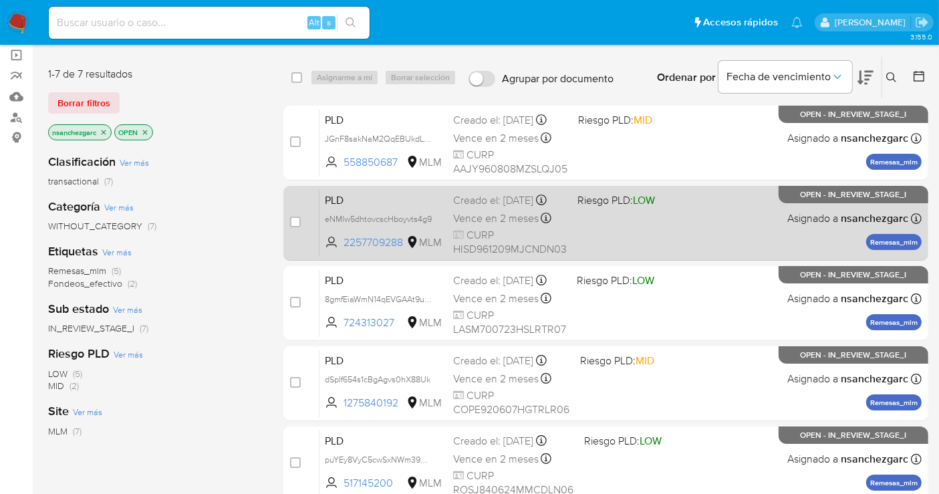
click at [460, 208] on div "Creado el: [DATE] Creado el: [DATE] 02:12:11" at bounding box center [510, 200] width 114 height 15
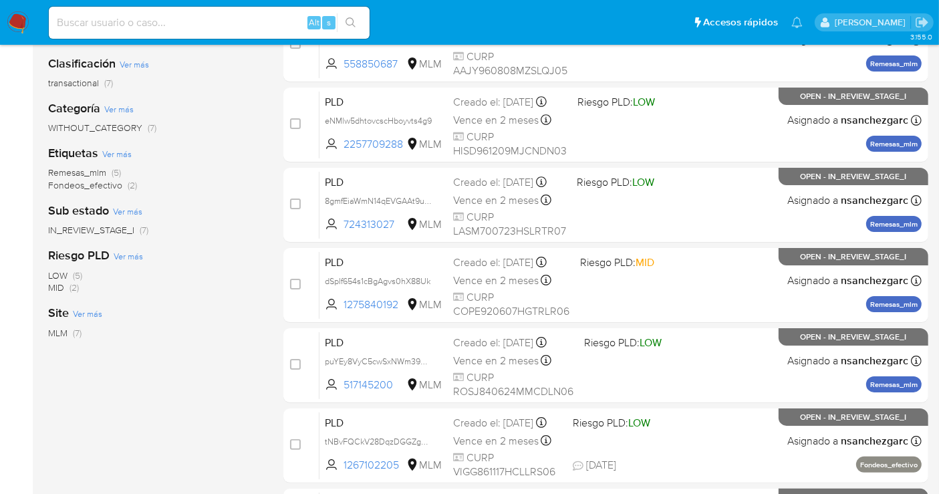
scroll to position [170, 0]
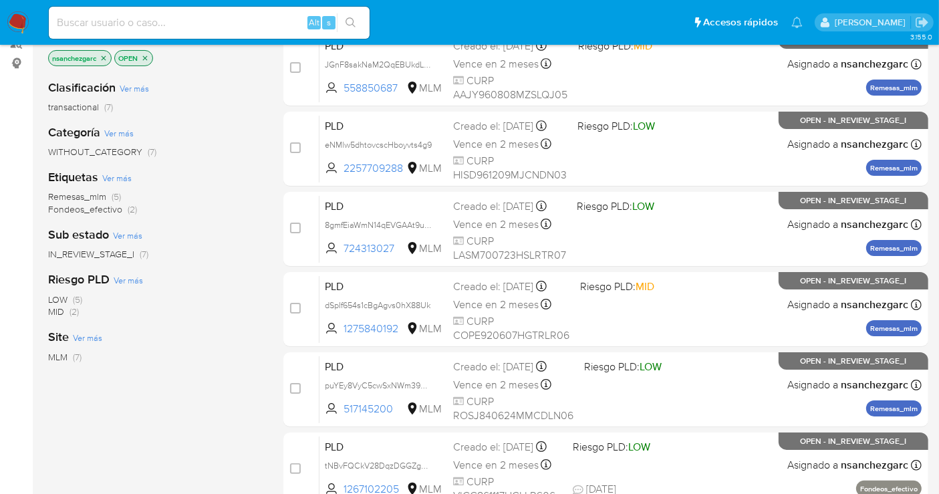
click at [20, 19] on img at bounding box center [18, 22] width 23 height 23
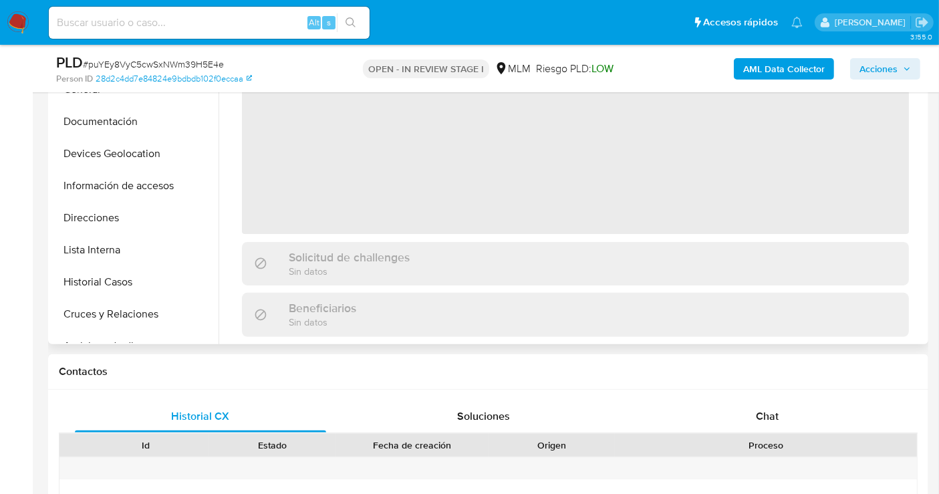
scroll to position [371, 0]
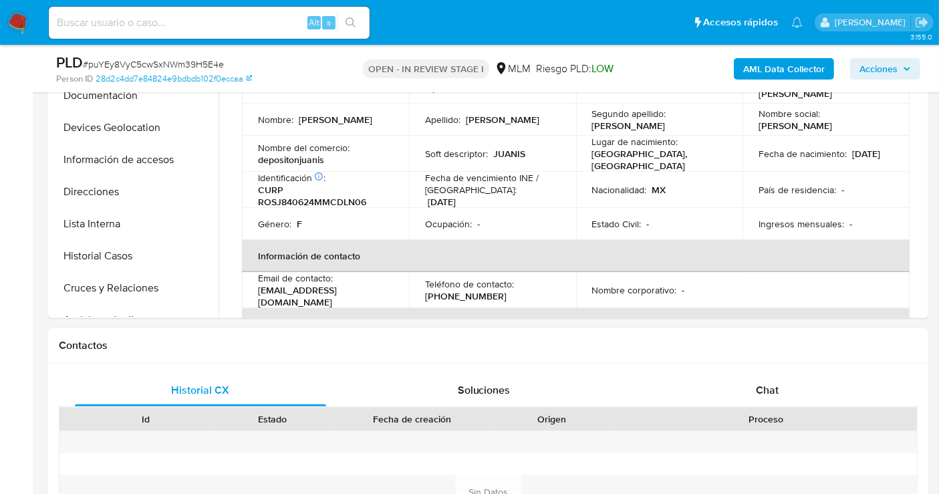
select select "10"
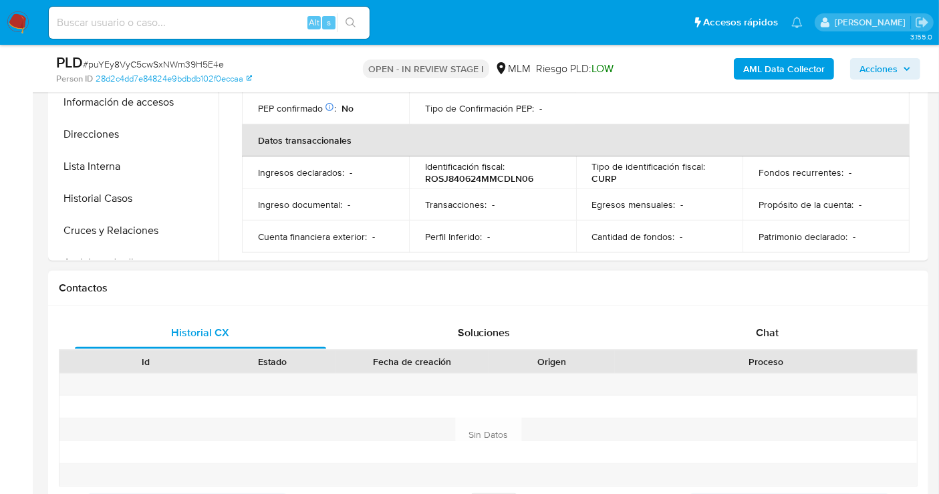
scroll to position [519, 0]
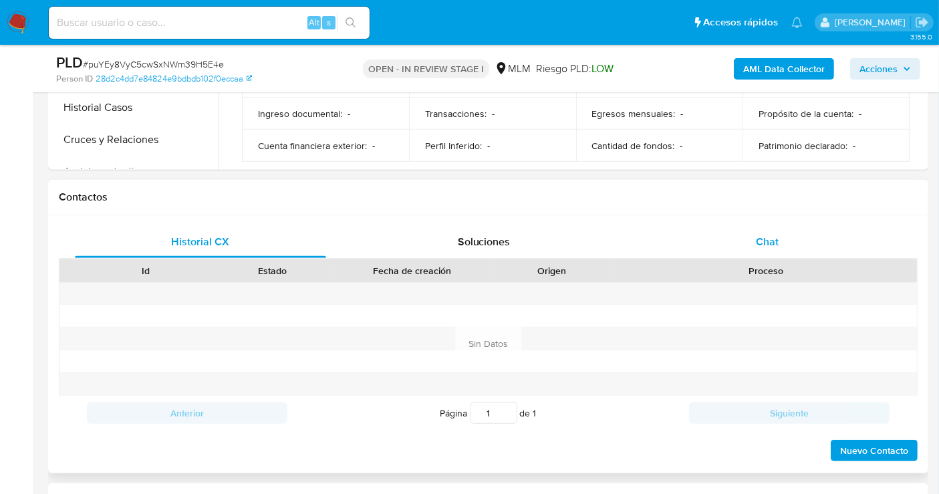
click at [762, 242] on span "Chat" at bounding box center [767, 241] width 23 height 15
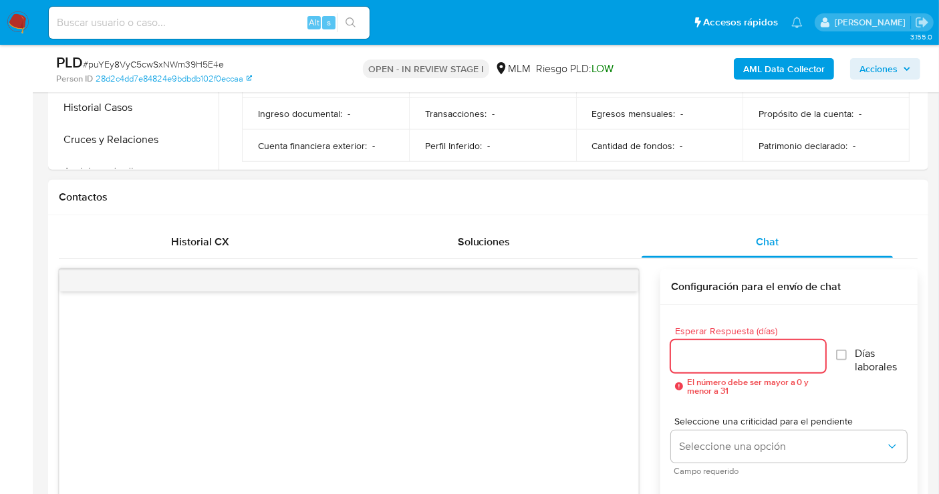
click at [704, 348] on input "Esperar Respuesta (días)" at bounding box center [748, 356] width 154 height 17
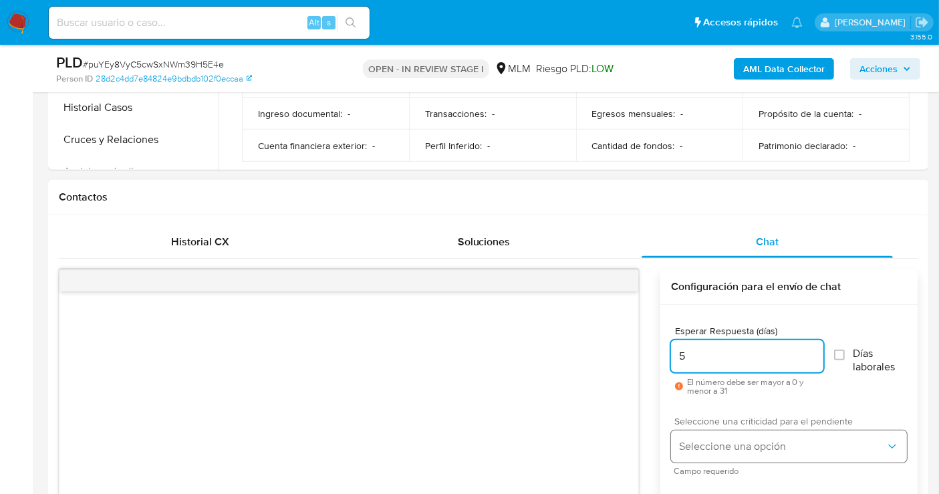
type input "5"
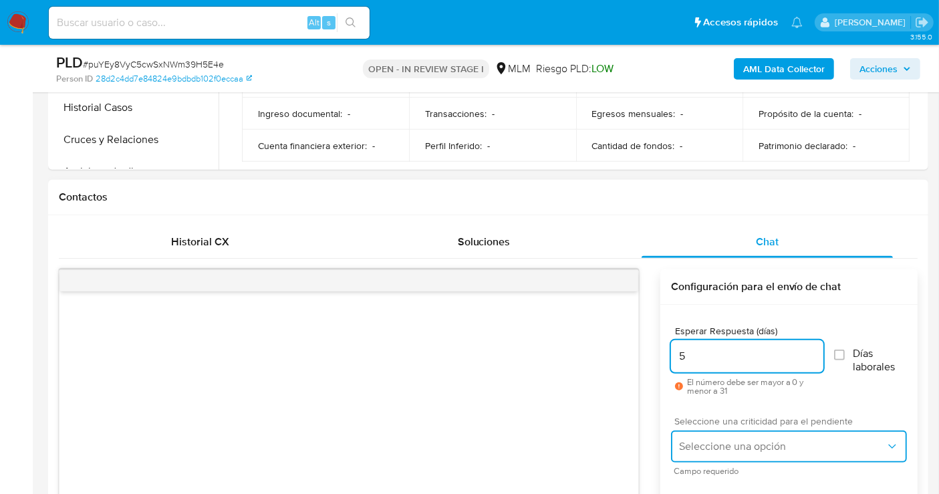
click at [710, 434] on button "Seleccione una opción" at bounding box center [789, 446] width 236 height 32
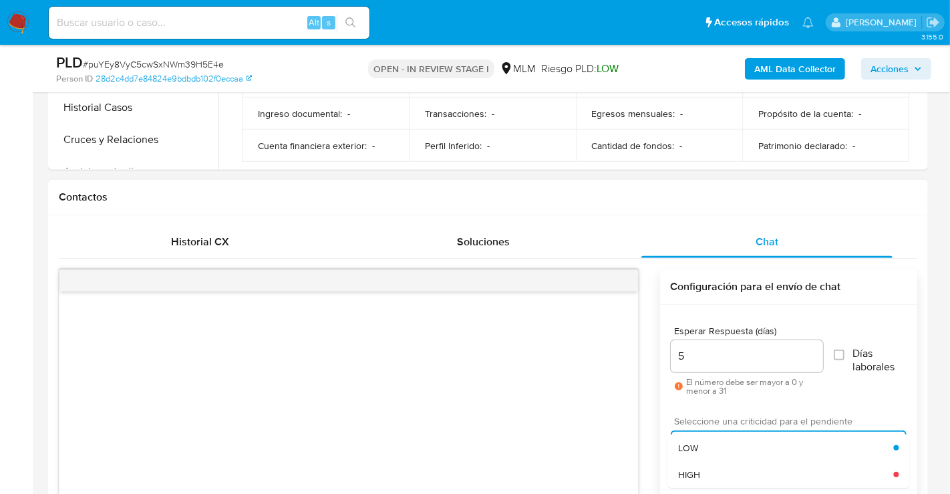
click at [704, 477] on div "HIGH" at bounding box center [785, 474] width 215 height 27
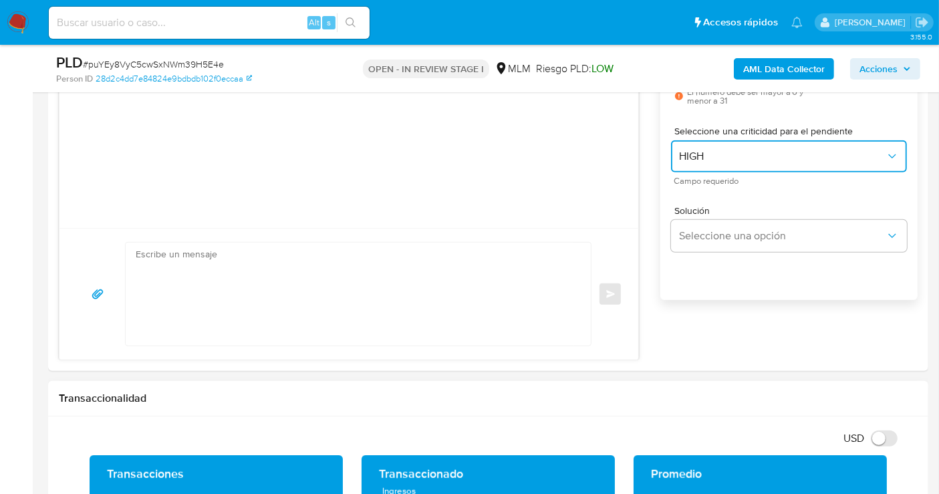
scroll to position [817, 0]
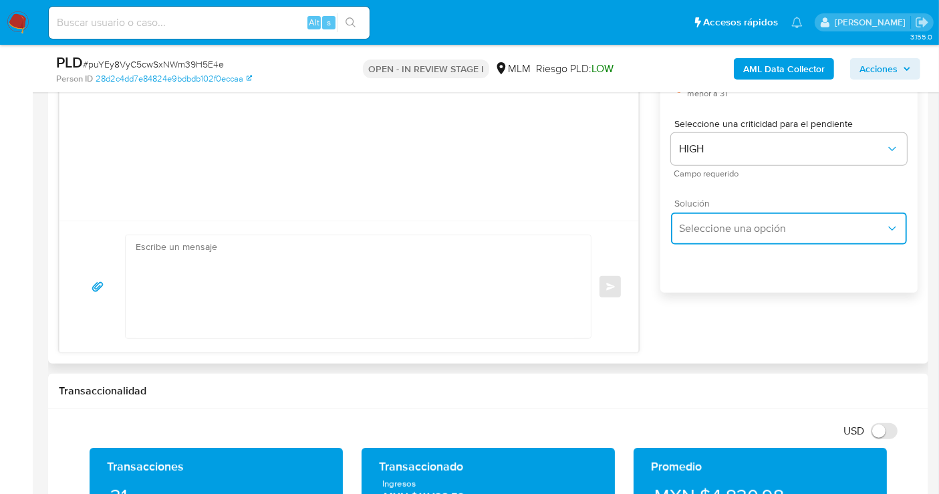
click at [714, 232] on span "Seleccione una opción" at bounding box center [782, 228] width 207 height 13
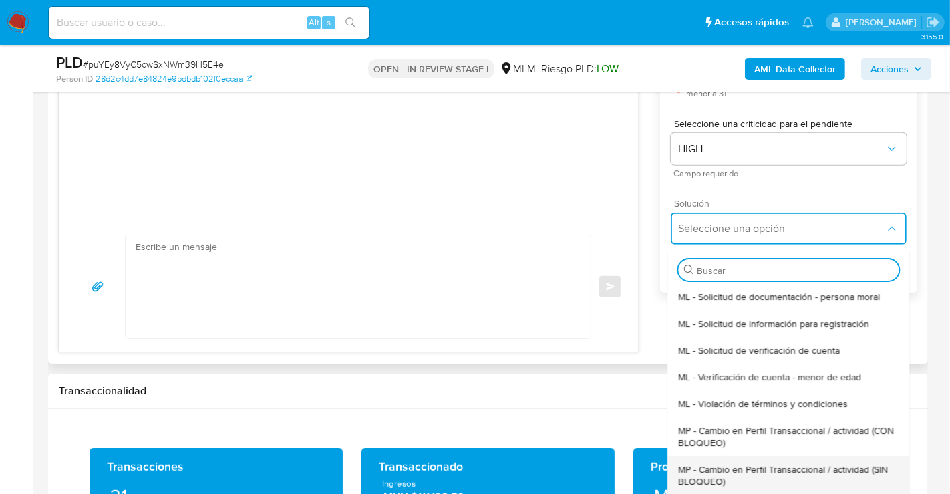
click at [724, 478] on span "MP - Cambio en Perfil Transaccional / actividad (SIN BLOQUEO)" at bounding box center [788, 475] width 221 height 24
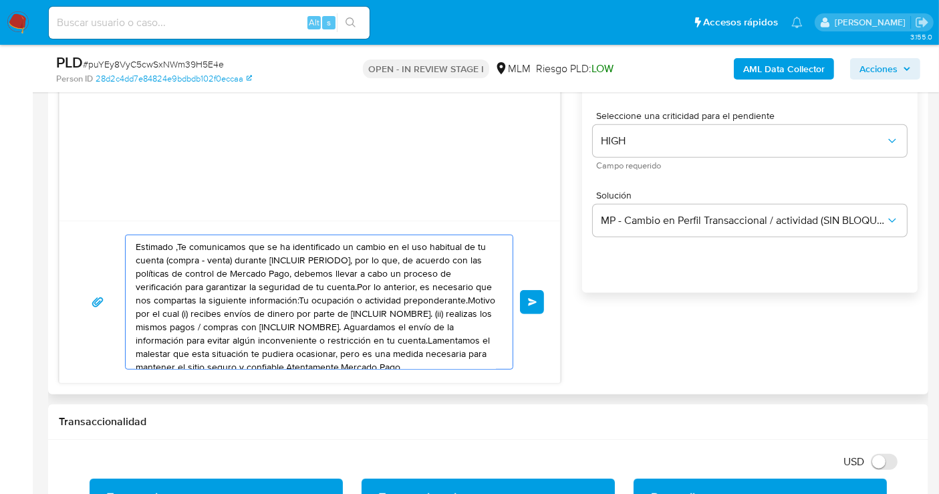
click at [315, 326] on textarea "Estimado ,Te comunicamos que se ha identificado un cambio en el uso habitual de…" at bounding box center [316, 302] width 360 height 134
click at [315, 325] on textarea "Estimado ,Te comunicamos que se ha identificado un cambio en el uso habitual de…" at bounding box center [316, 302] width 360 height 134
paste textarea "cliente se ha identificado un cambio en el uso habitual de tu cuenta para garan…"
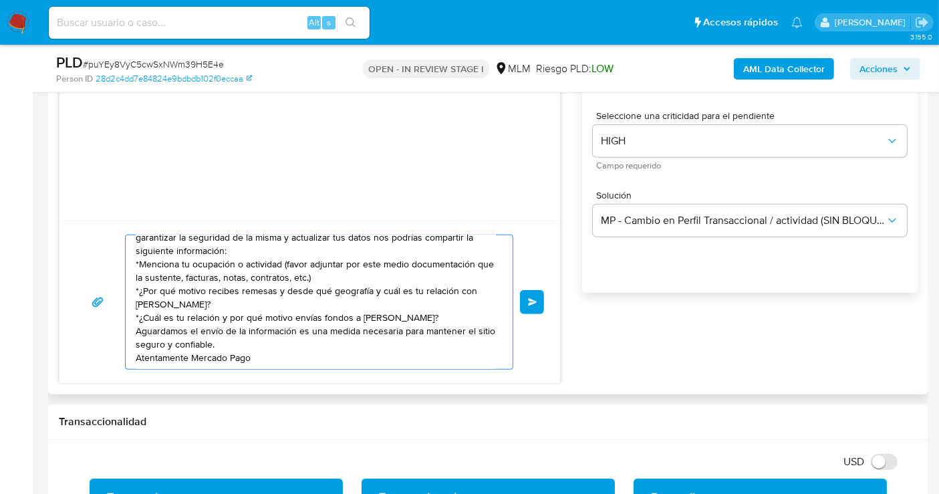
scroll to position [36, 0]
type textarea "Estimado cliente se ha identificado un cambio en el uso habitual de tu cuenta p…"
click at [533, 299] on span "Enviar" at bounding box center [532, 302] width 9 height 8
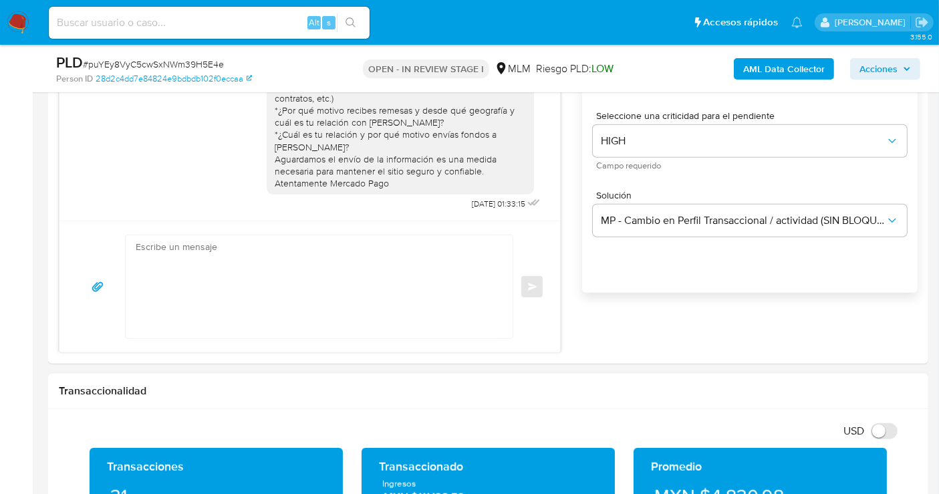
scroll to position [0, 0]
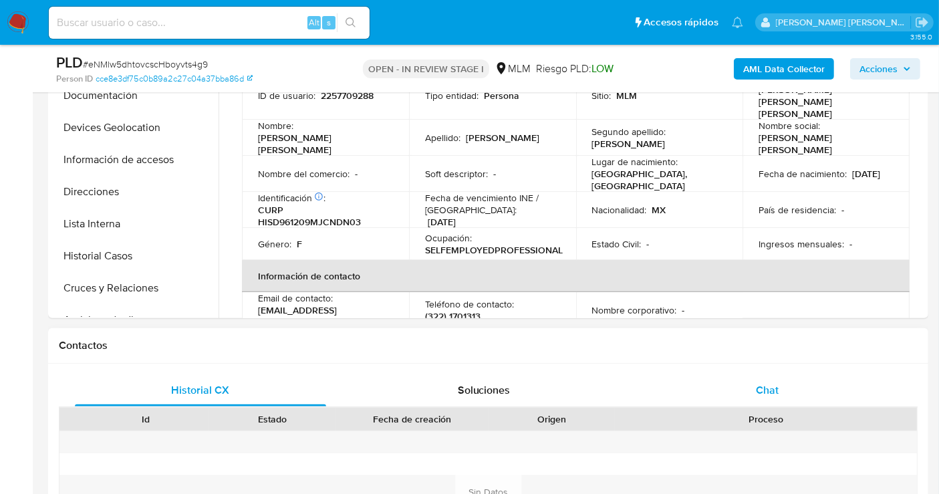
select select "10"
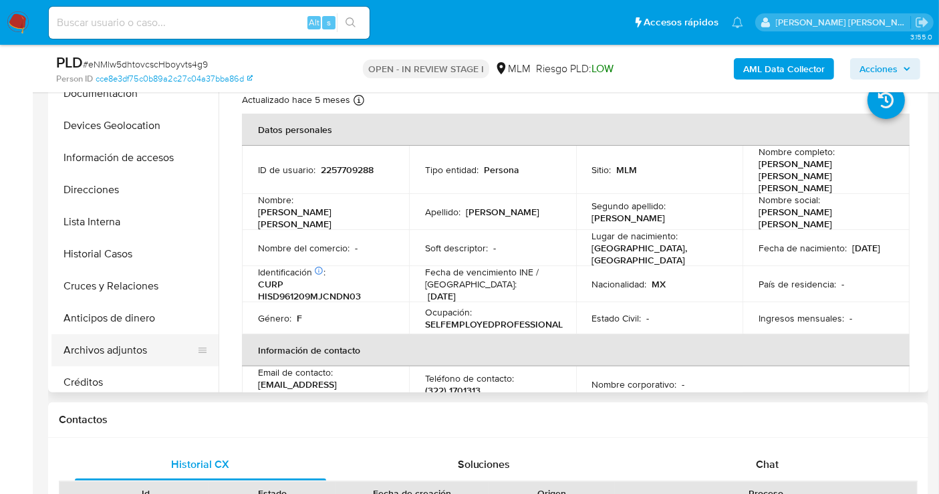
scroll to position [148, 0]
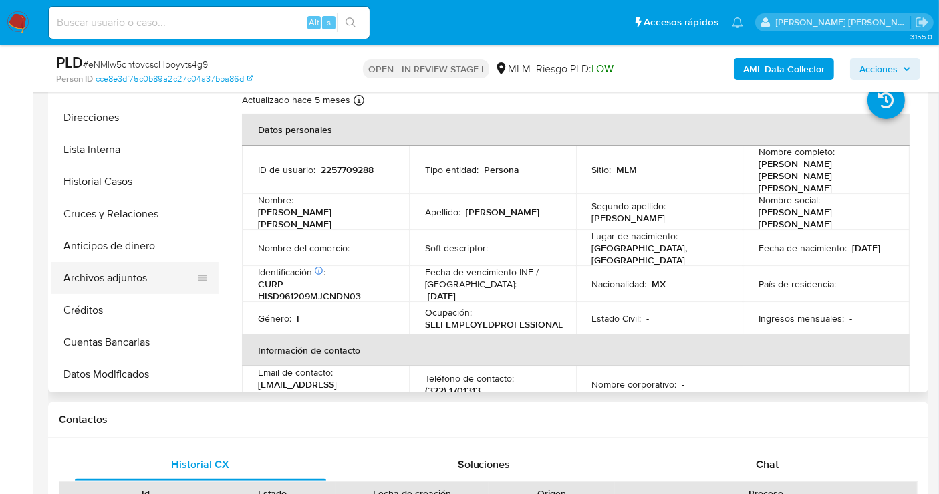
click at [118, 281] on button "Archivos adjuntos" at bounding box center [129, 278] width 156 height 32
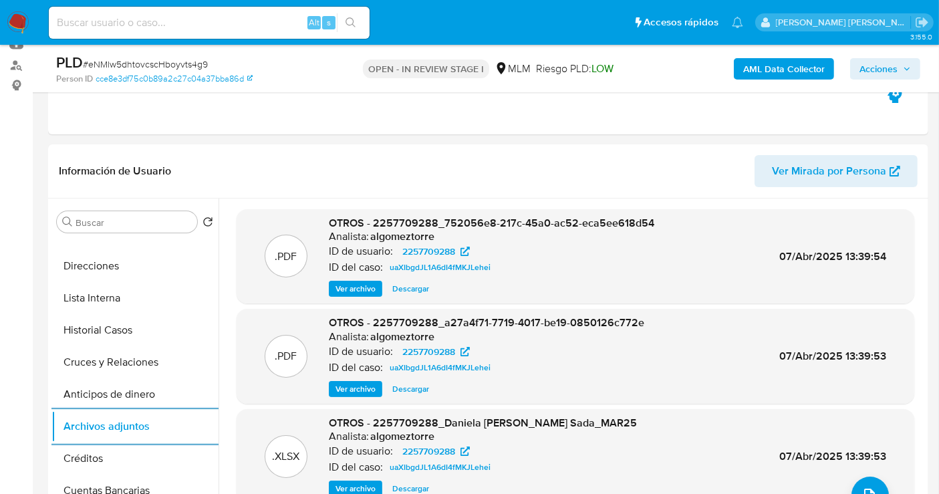
click at [899, 68] on span "Acciones" at bounding box center [885, 68] width 51 height 19
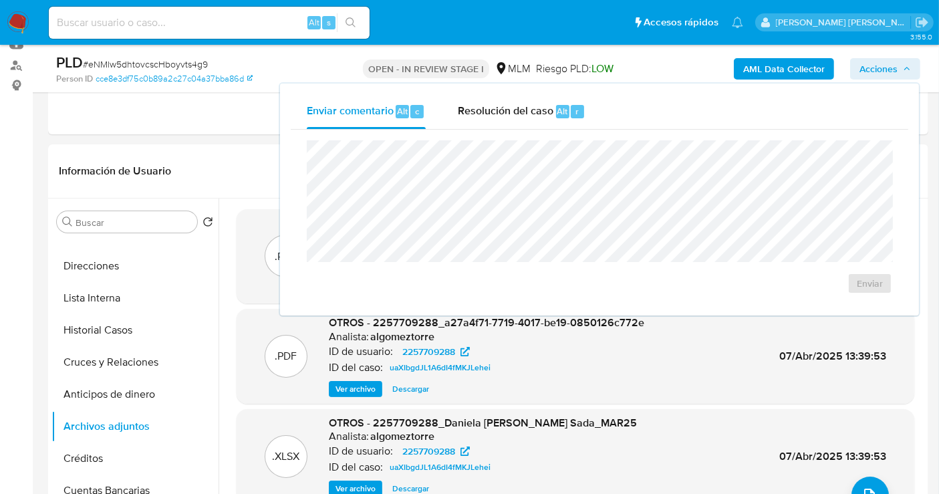
click at [882, 72] on span "Acciones" at bounding box center [879, 68] width 38 height 21
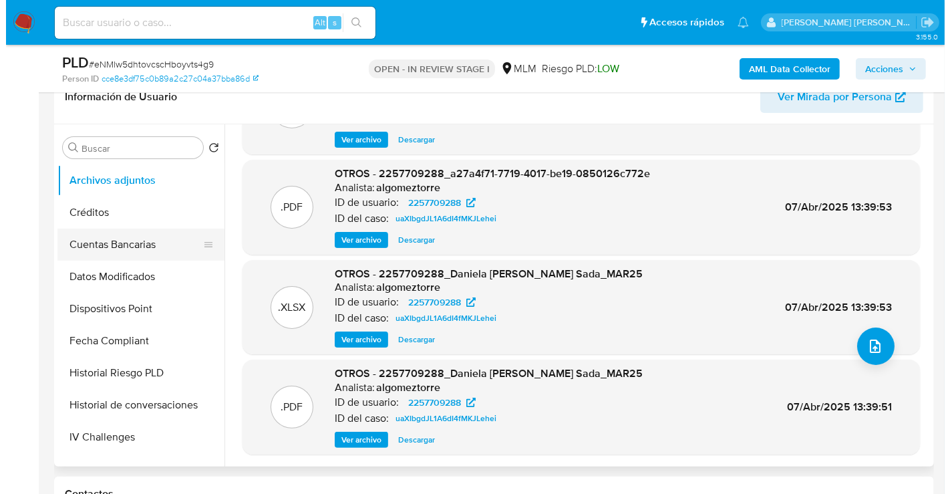
scroll to position [297, 0]
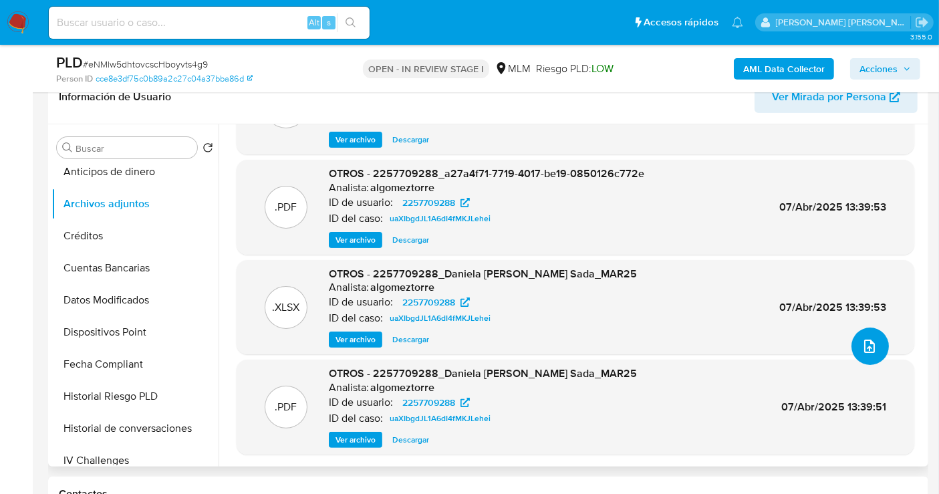
click at [863, 348] on icon "upload-file" at bounding box center [870, 346] width 16 height 16
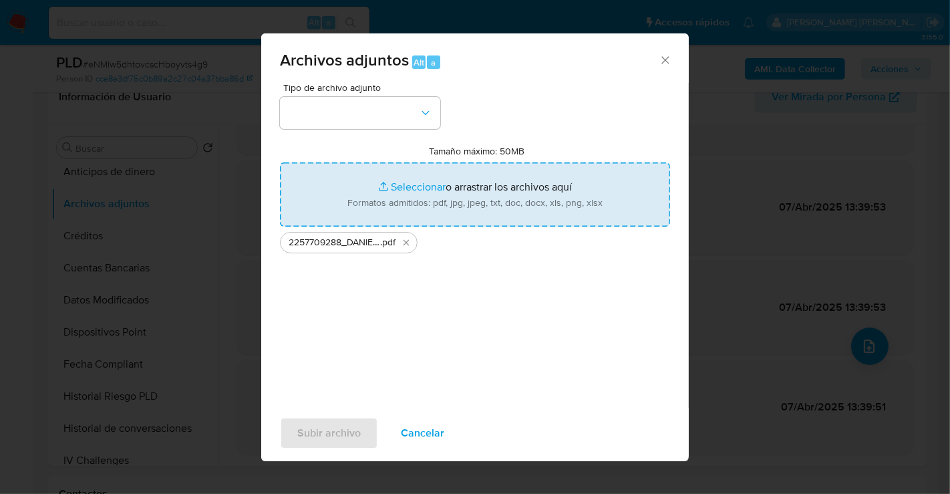
type input "C:\fakepath\2257709288_DANIELA [PERSON_NAME] SADA_AGO25.xlsx"
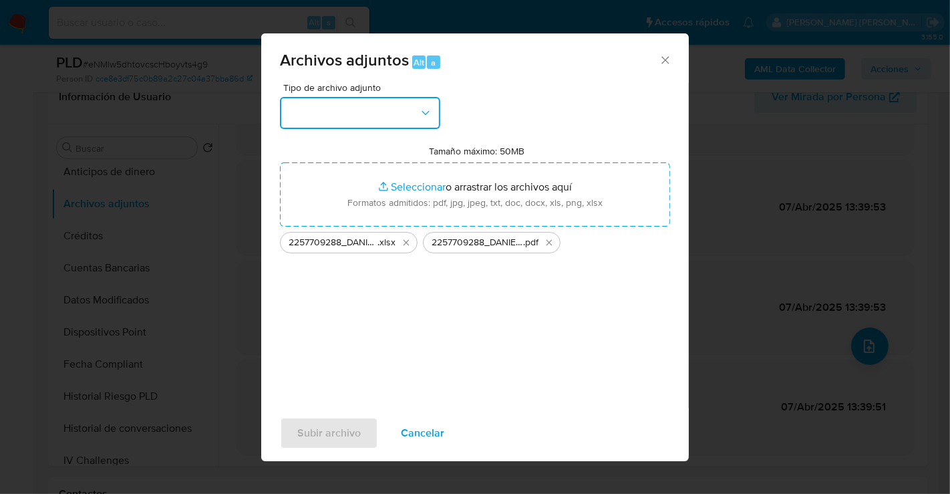
click at [346, 107] on button "button" at bounding box center [360, 113] width 160 height 32
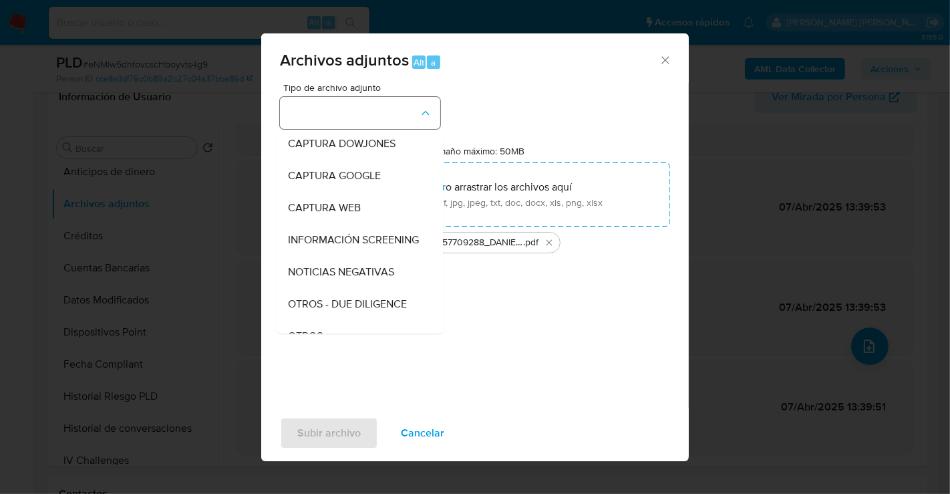
scroll to position [69, 0]
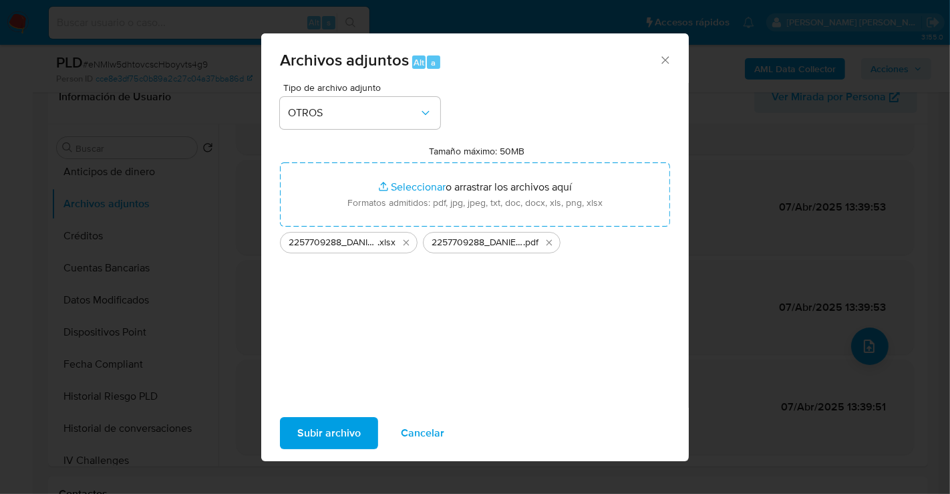
click at [338, 438] on span "Subir archivo" at bounding box center [328, 432] width 63 height 29
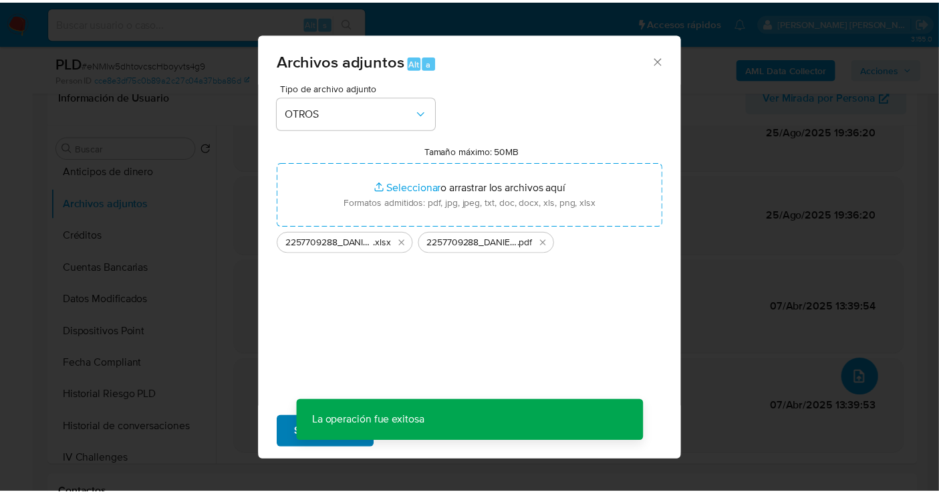
scroll to position [43, 0]
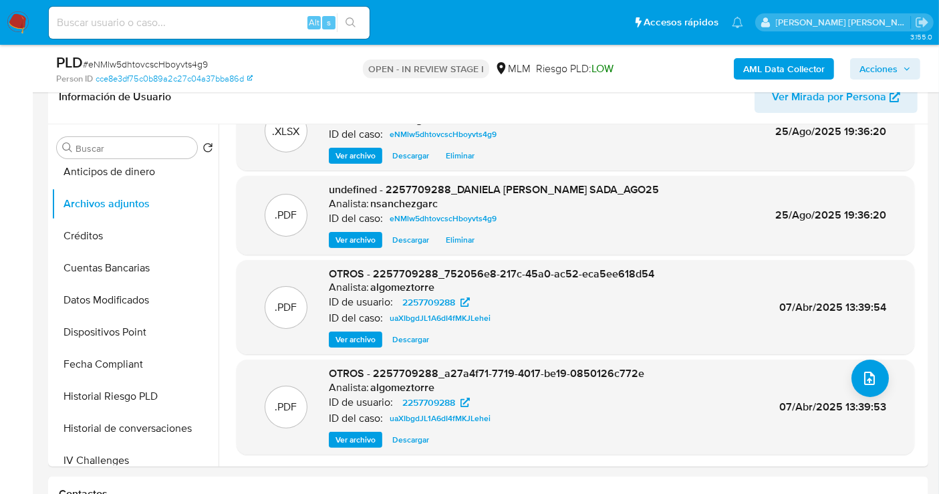
click at [888, 71] on span "Acciones" at bounding box center [879, 68] width 38 height 21
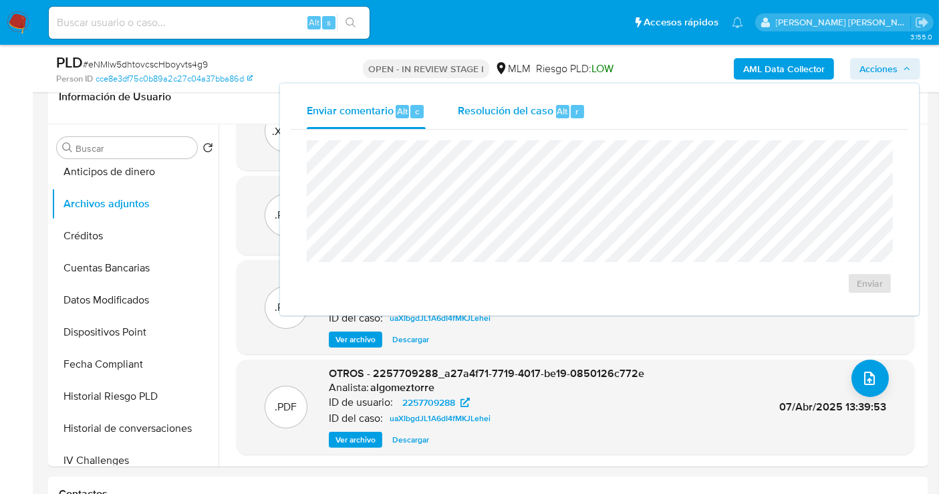
click at [519, 114] on span "Resolución del caso" at bounding box center [506, 110] width 96 height 15
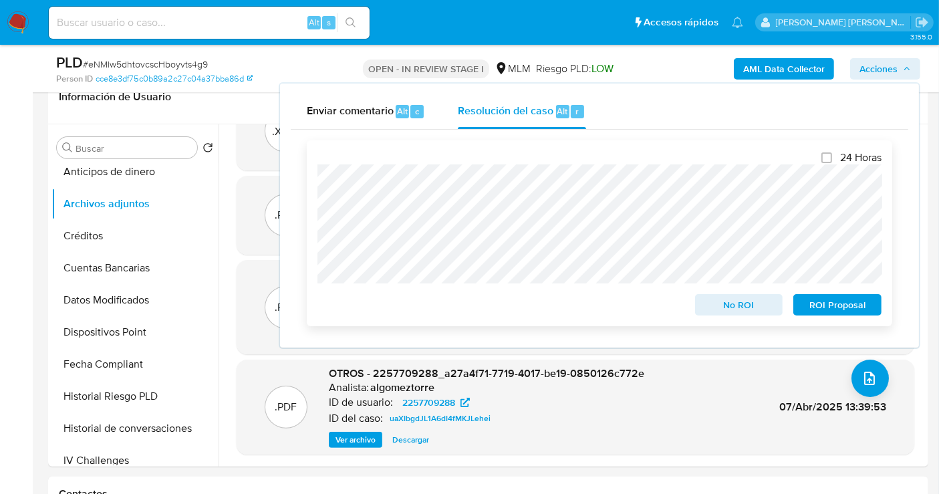
click at [733, 303] on span "No ROI" at bounding box center [739, 304] width 70 height 19
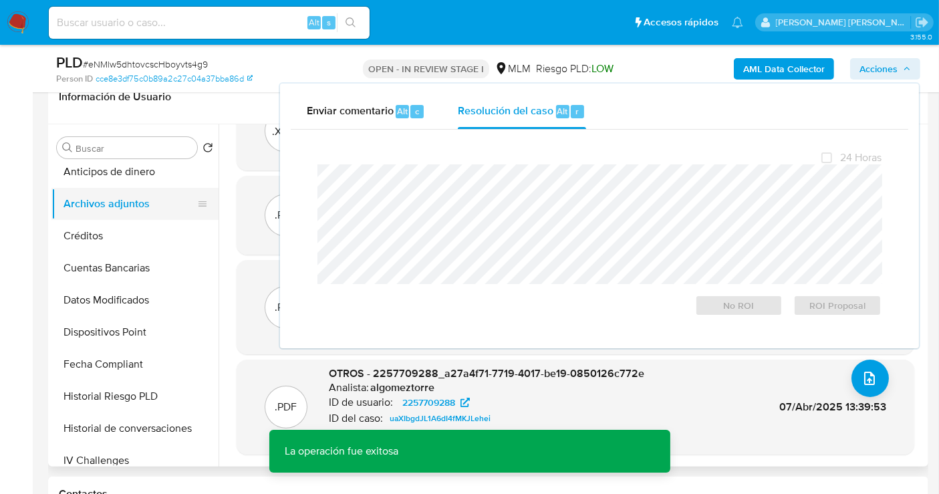
click at [120, 209] on button "Archivos adjuntos" at bounding box center [129, 204] width 156 height 32
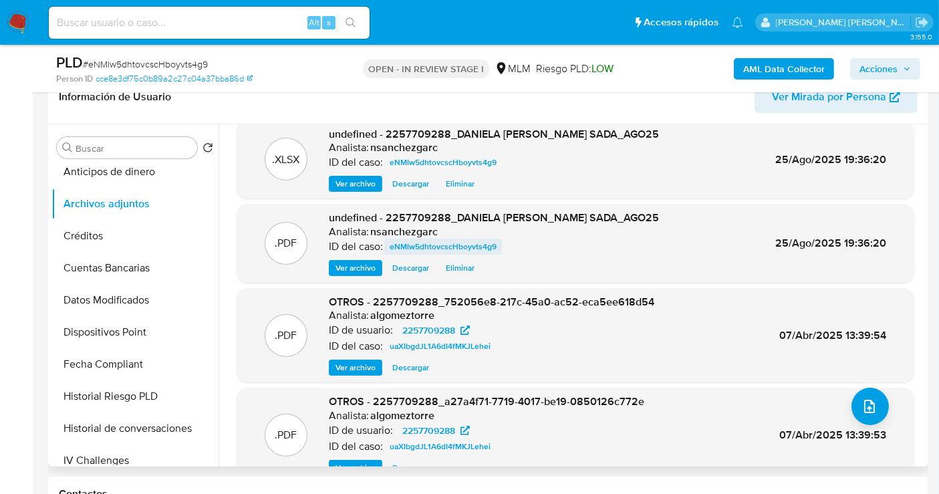
scroll to position [0, 0]
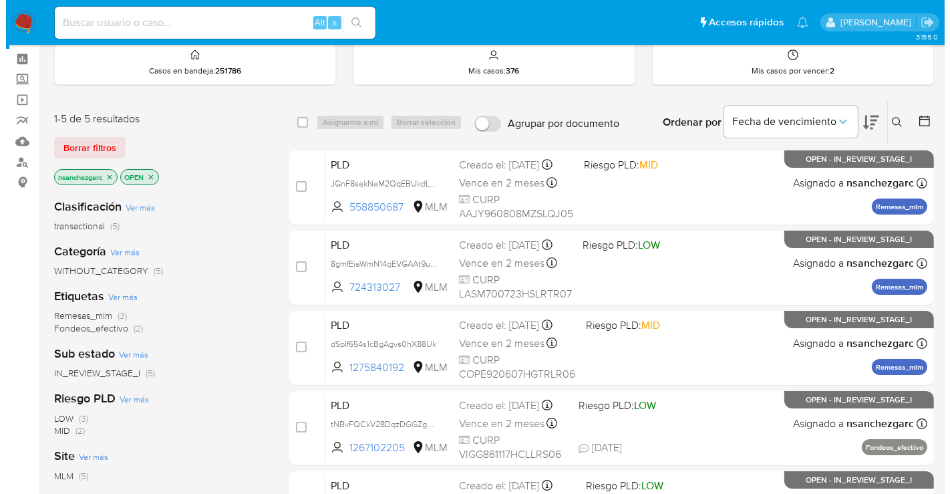
scroll to position [74, 0]
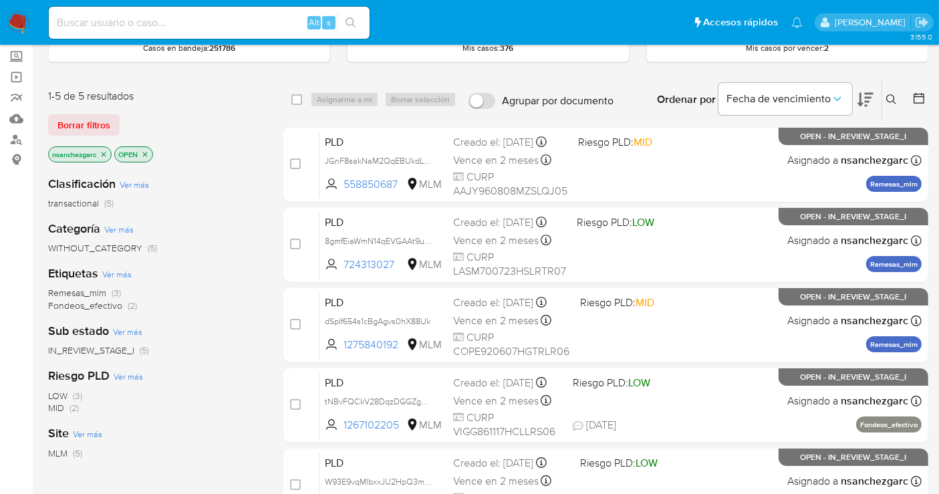
click at [890, 101] on icon at bounding box center [891, 99] width 11 height 11
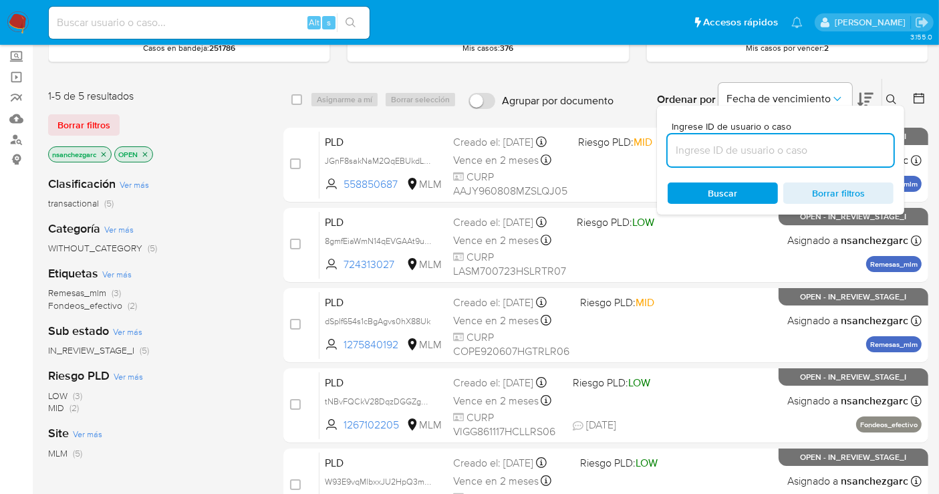
click at [703, 154] on input at bounding box center [781, 150] width 226 height 17
type input "1020557381"
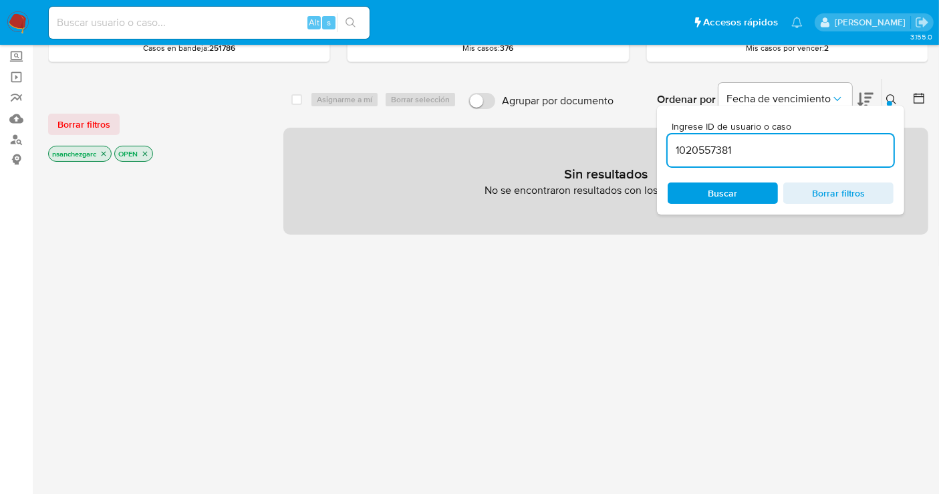
click at [107, 154] on icon "close-filter" at bounding box center [104, 154] width 8 height 8
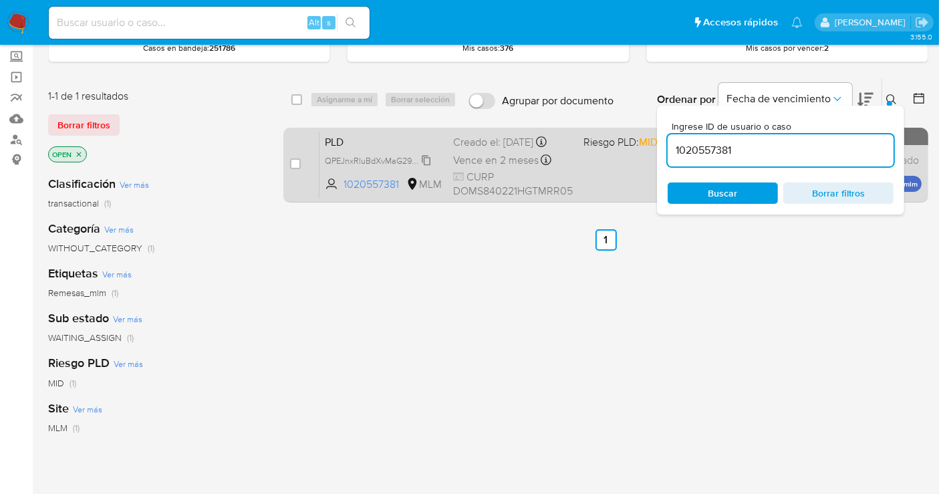
click at [426, 159] on span "QPEJnxRluBdXvMaG29WUjekM" at bounding box center [384, 159] width 118 height 15
click at [295, 163] on input "checkbox" at bounding box center [295, 163] width 11 height 11
checkbox input "true"
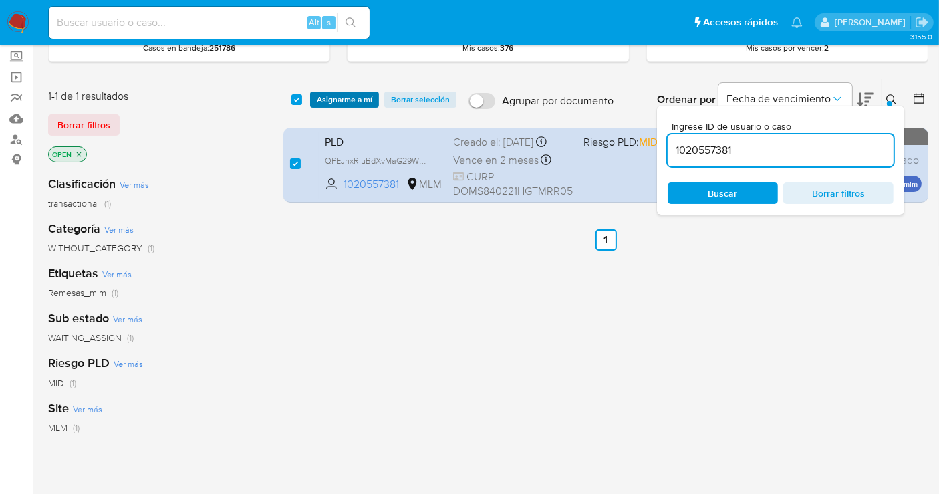
click at [342, 104] on span "Asignarme a mí" at bounding box center [344, 99] width 55 height 13
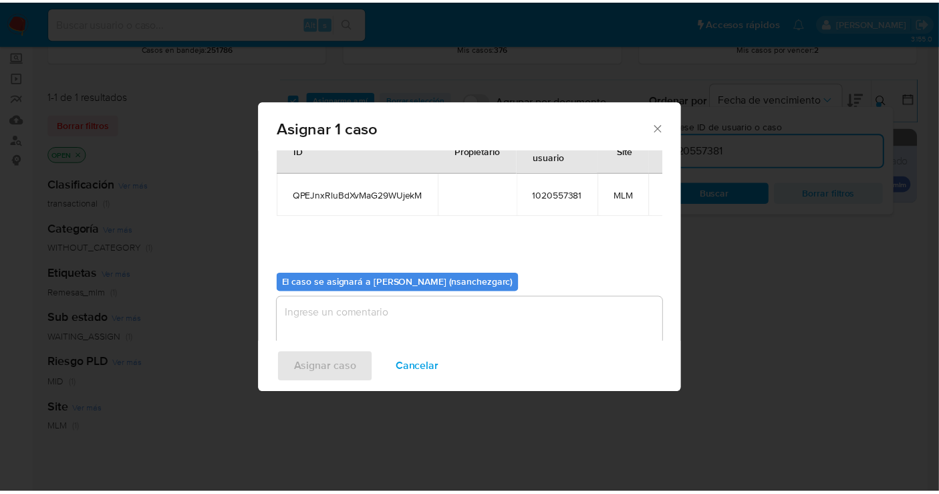
scroll to position [68, 0]
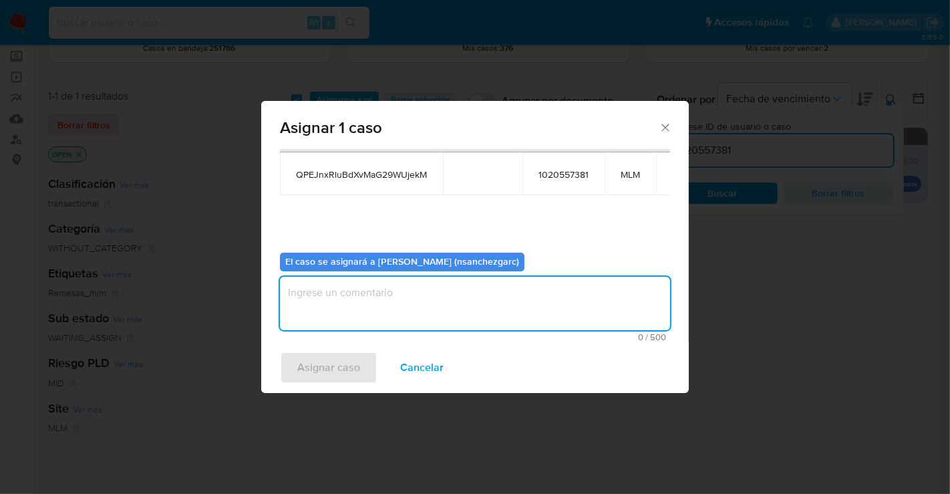
click at [313, 301] on textarea "assign-modal" at bounding box center [475, 303] width 390 height 53
type textarea "nesg"
click at [327, 362] on span "Asignar caso" at bounding box center [328, 367] width 63 height 29
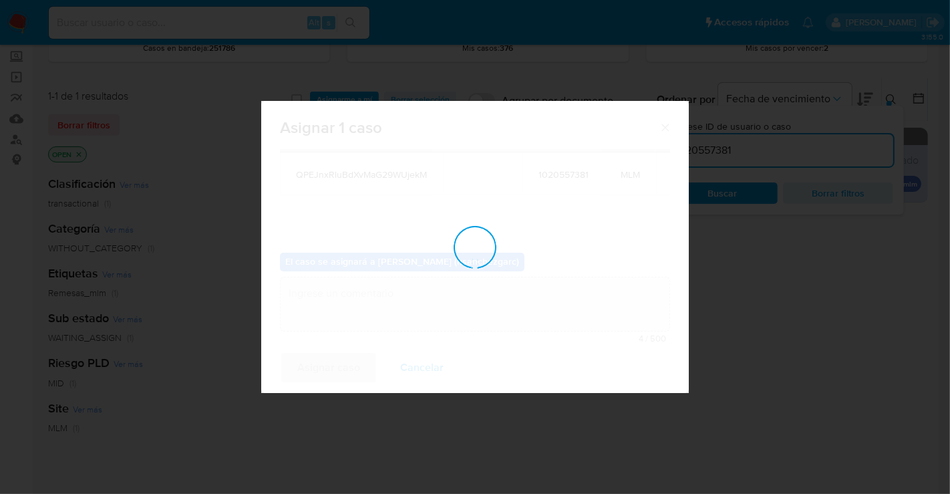
checkbox input "false"
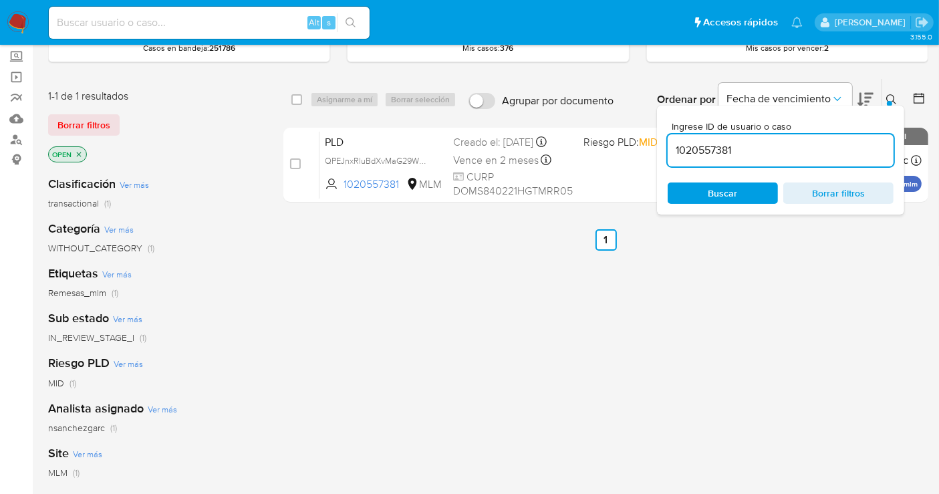
click at [886, 94] on button at bounding box center [893, 100] width 22 height 16
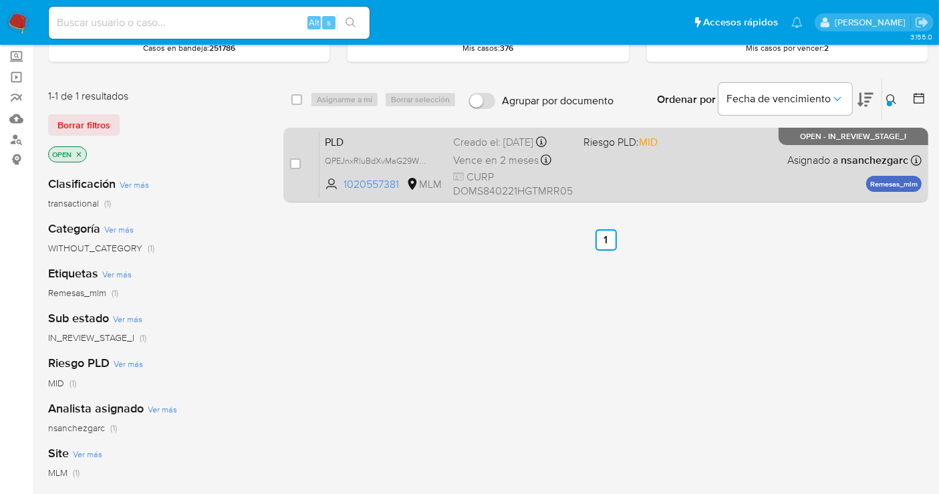
click at [501, 146] on div "Creado el: [DATE] Creado el: [DATE] 02:10:12" at bounding box center [513, 142] width 120 height 15
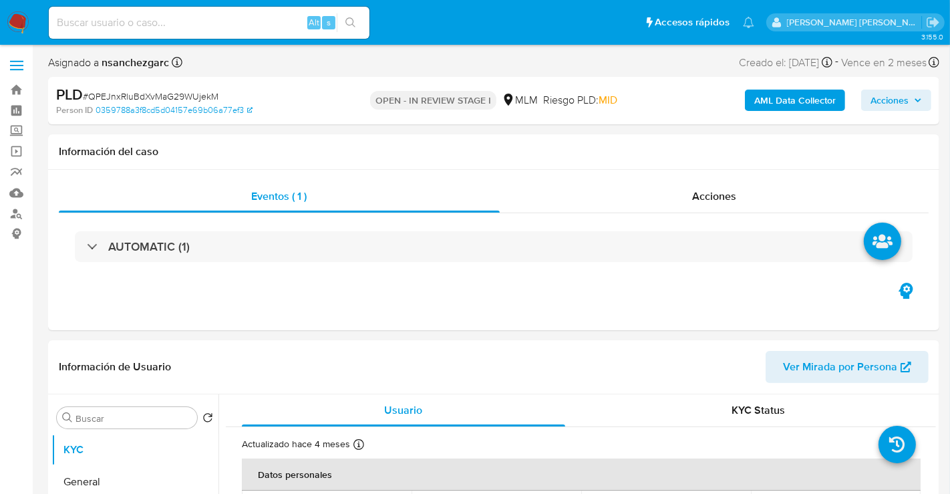
select select "10"
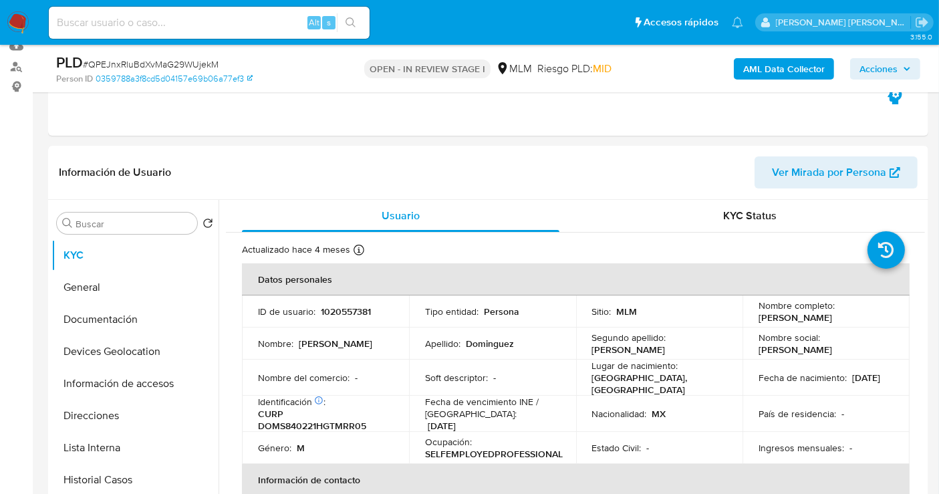
scroll to position [148, 0]
click at [133, 277] on button "General" at bounding box center [129, 286] width 156 height 32
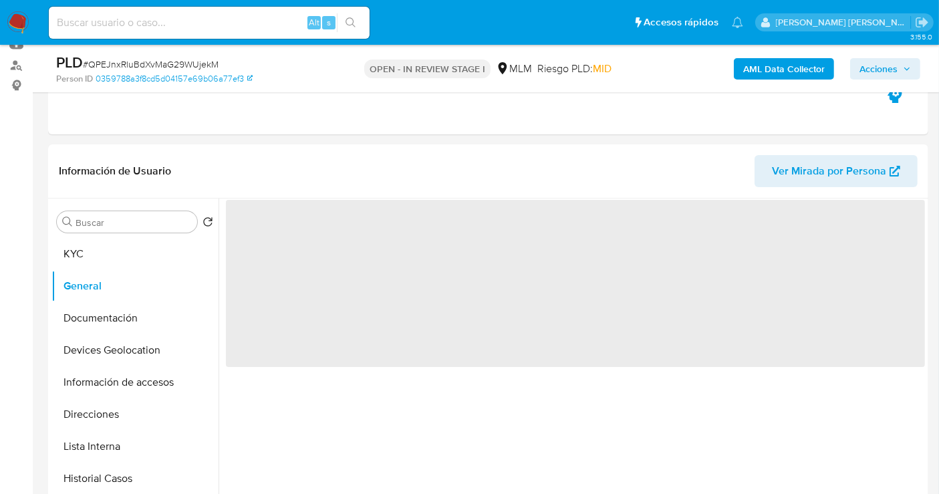
scroll to position [223, 0]
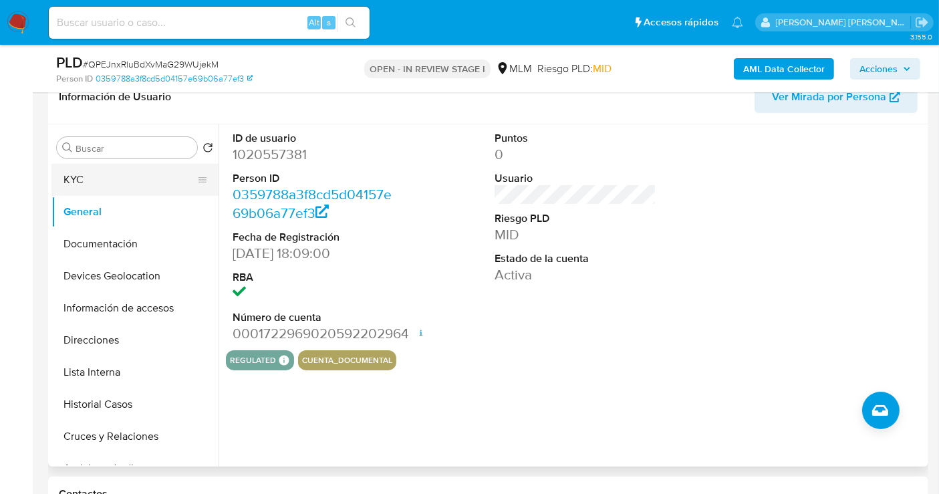
click at [92, 182] on button "KYC" at bounding box center [129, 180] width 156 height 32
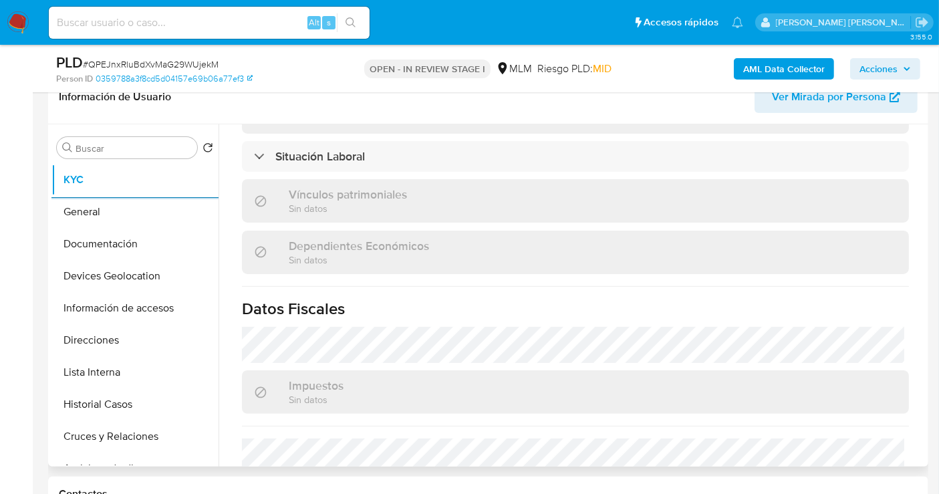
scroll to position [830, 0]
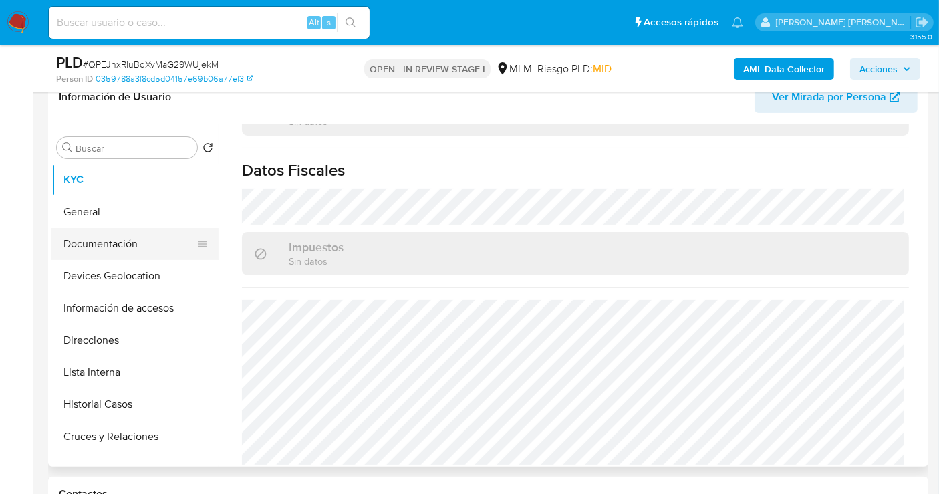
click at [122, 247] on button "Documentación" at bounding box center [129, 244] width 156 height 32
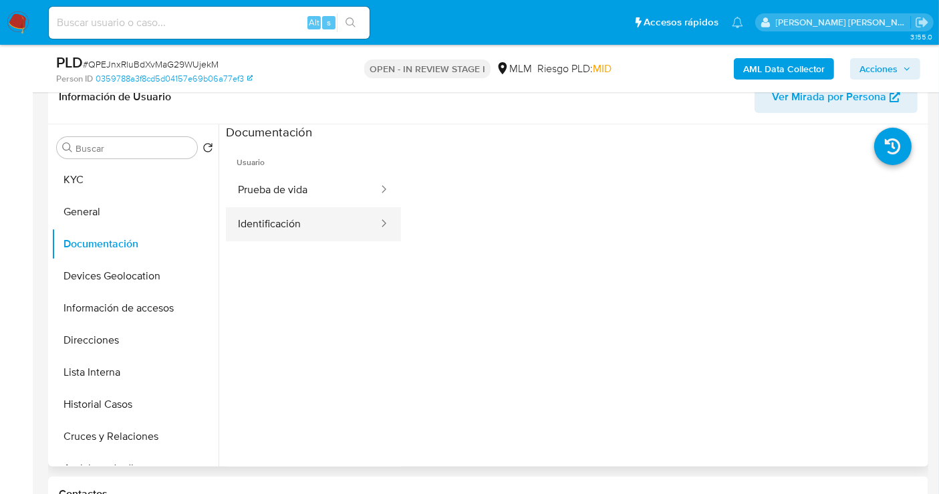
click at [288, 222] on button "Identificación" at bounding box center [303, 224] width 154 height 34
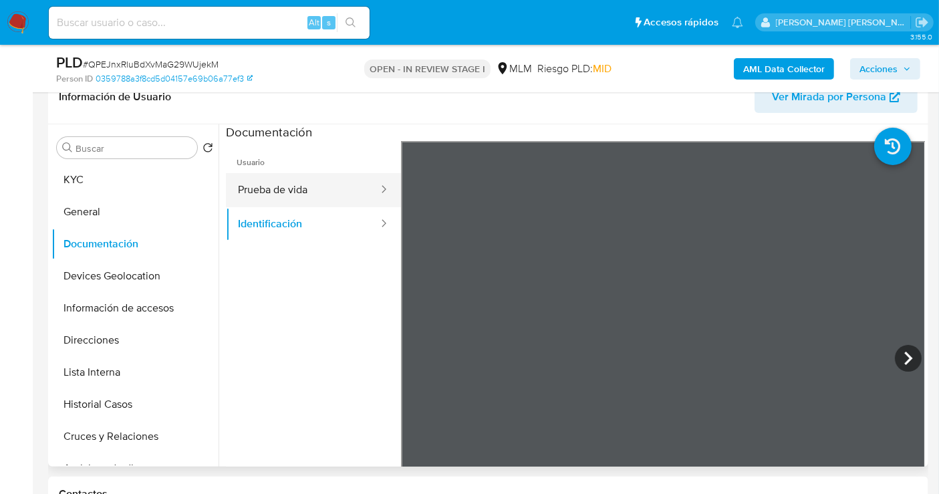
click at [284, 197] on button "Prueba de vida" at bounding box center [303, 190] width 154 height 34
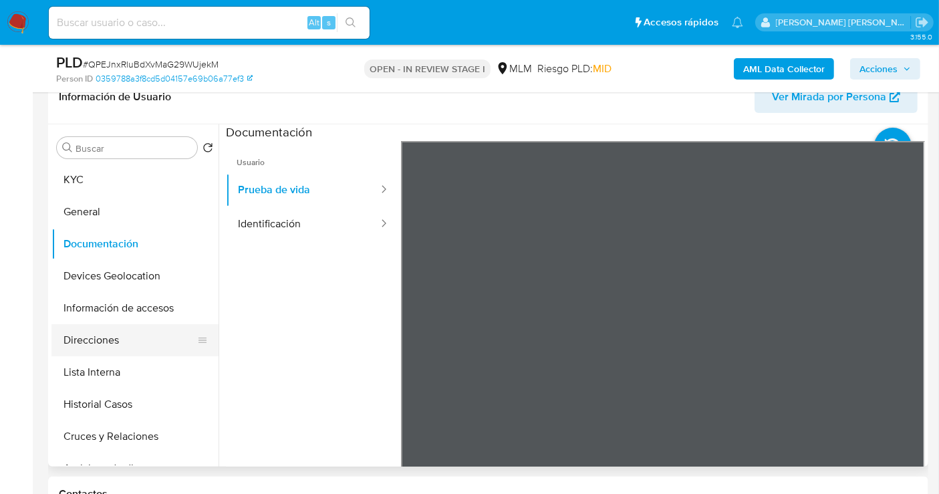
click at [105, 346] on button "Direcciones" at bounding box center [129, 340] width 156 height 32
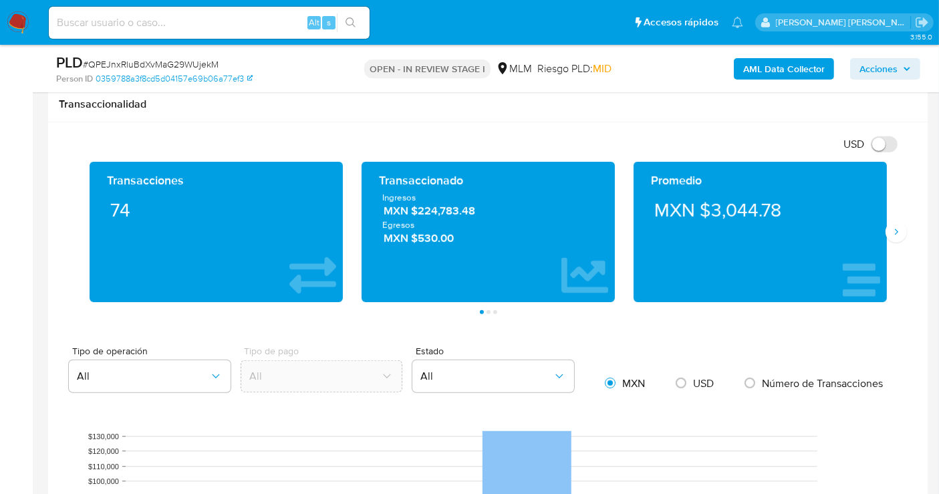
scroll to position [817, 0]
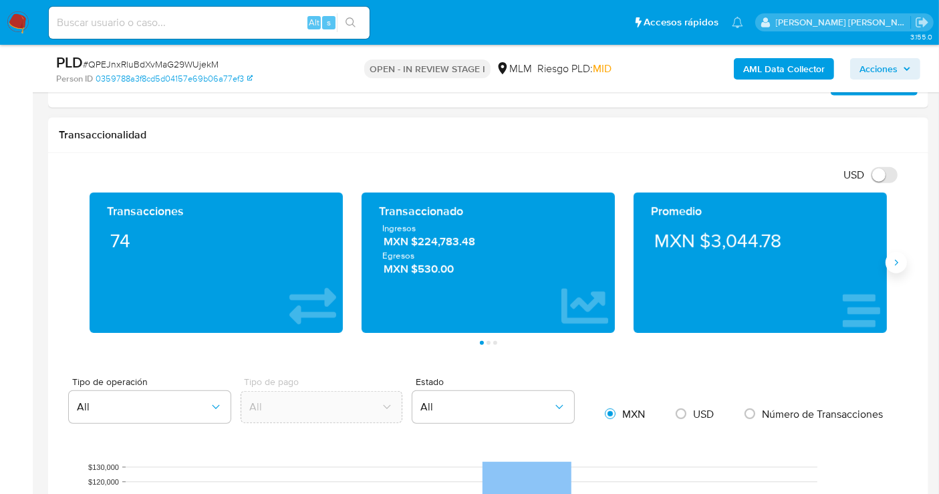
click at [896, 261] on icon "Siguiente" at bounding box center [896, 262] width 11 height 11
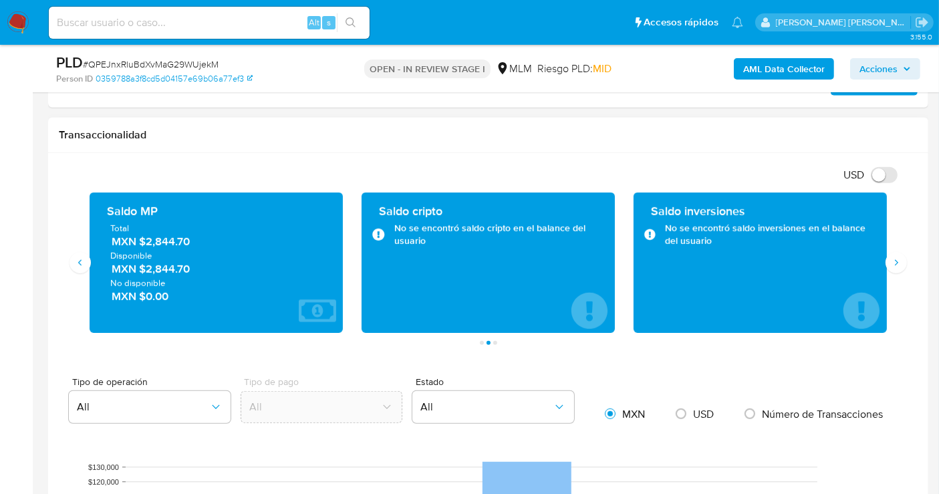
click at [176, 241] on span "MXN $2,844.70" at bounding box center [217, 241] width 211 height 15
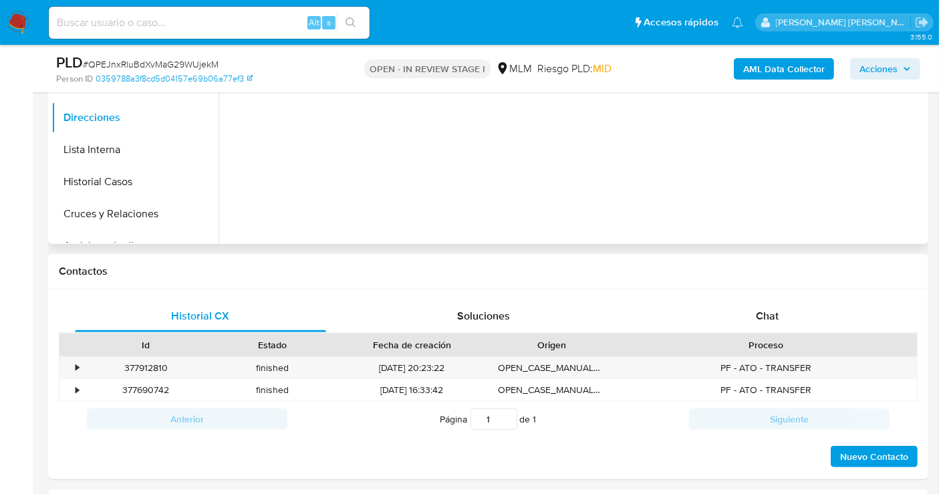
scroll to position [297, 0]
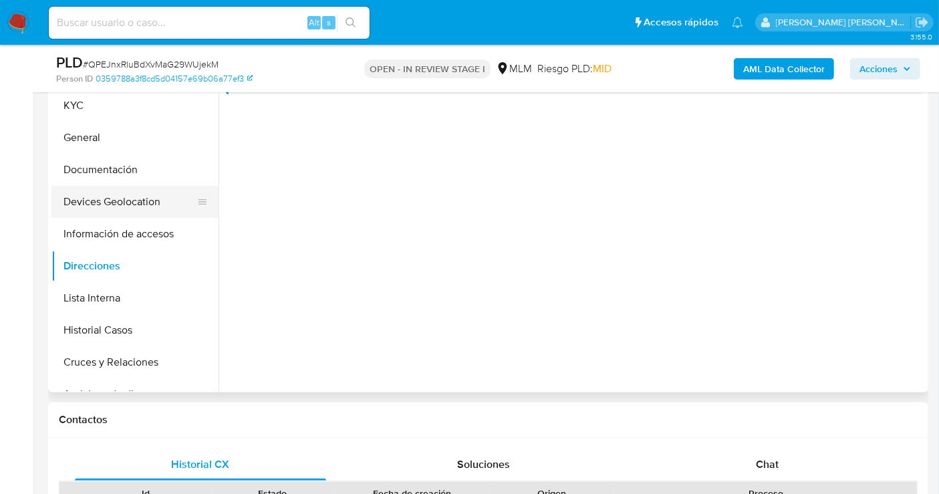
click at [95, 206] on button "Devices Geolocation" at bounding box center [129, 202] width 156 height 32
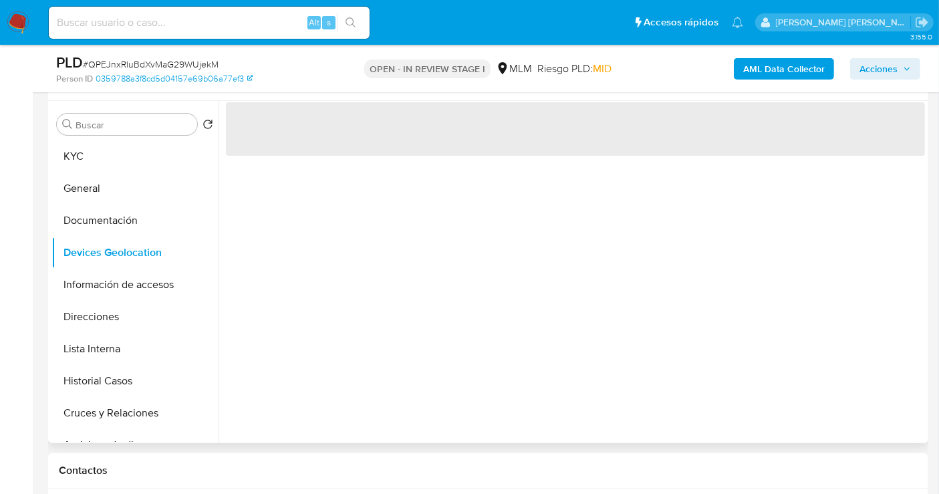
scroll to position [223, 0]
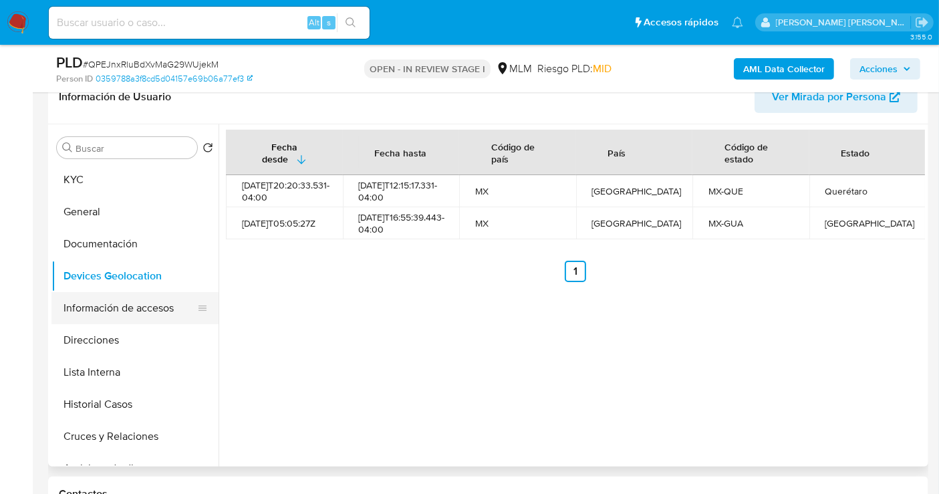
click at [105, 305] on button "Información de accesos" at bounding box center [129, 308] width 156 height 32
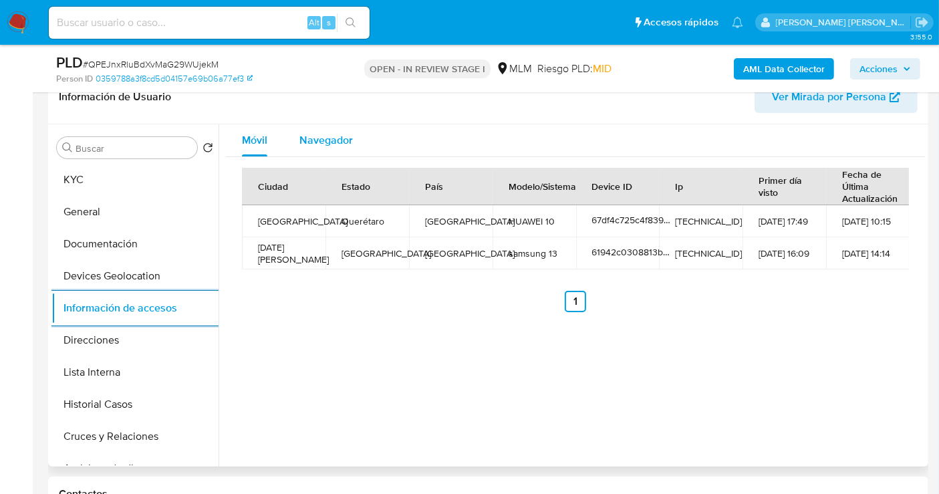
click at [323, 134] on span "Navegador" at bounding box center [325, 139] width 53 height 15
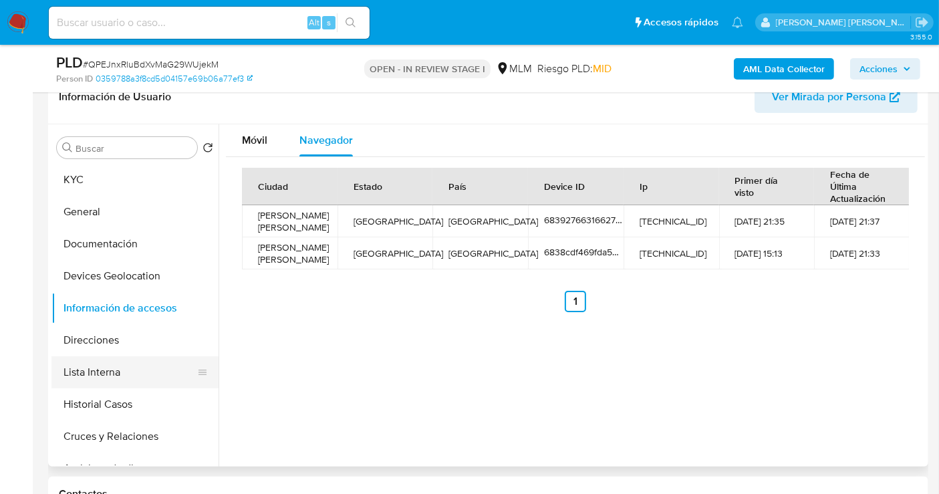
click at [106, 372] on button "Lista Interna" at bounding box center [129, 372] width 156 height 32
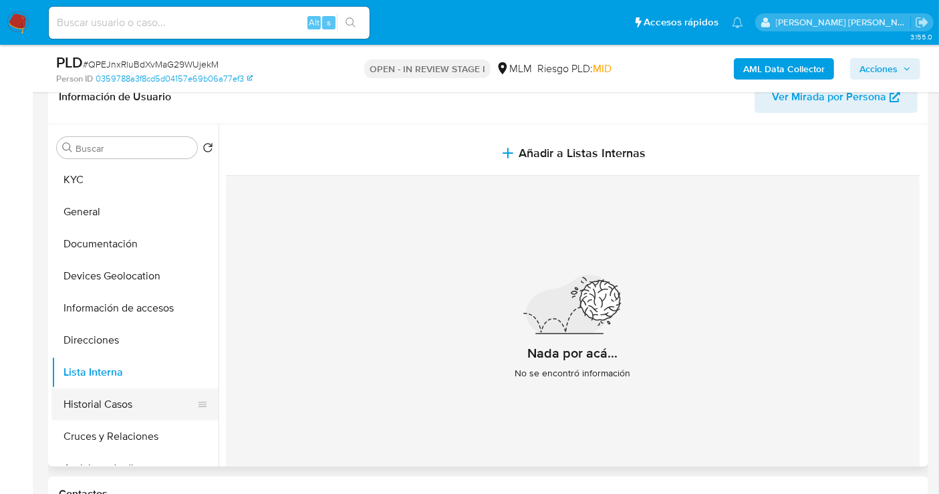
click at [107, 411] on button "Historial Casos" at bounding box center [129, 404] width 156 height 32
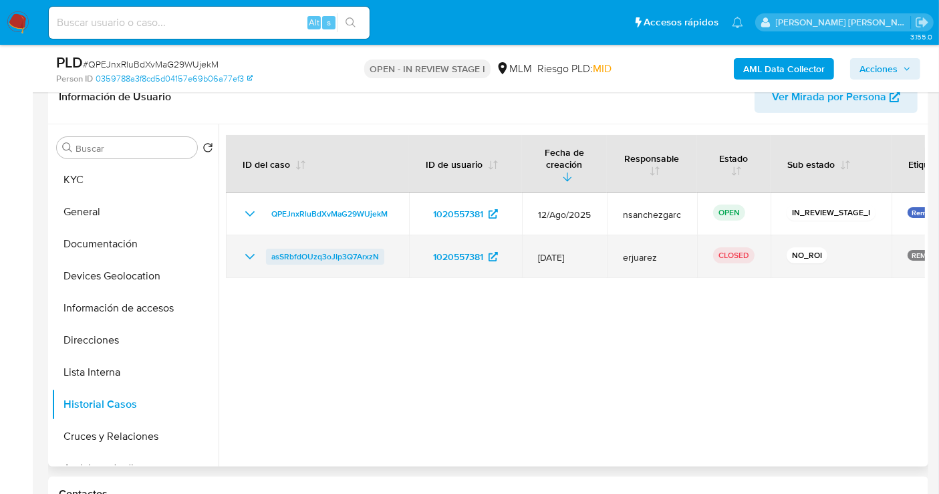
click at [299, 249] on span "asSRbfdOUzq3oJIp3Q7ArxzN" at bounding box center [325, 257] width 108 height 16
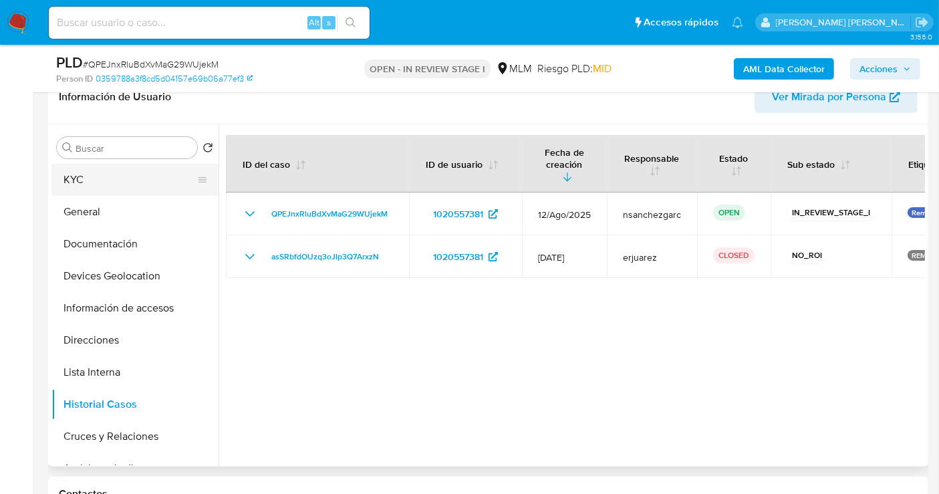
click at [120, 180] on button "KYC" at bounding box center [129, 180] width 156 height 32
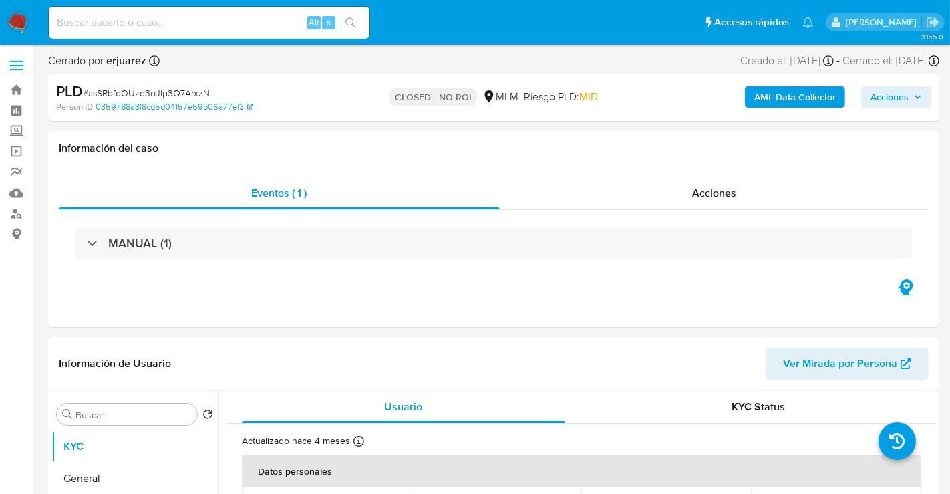
select select "10"
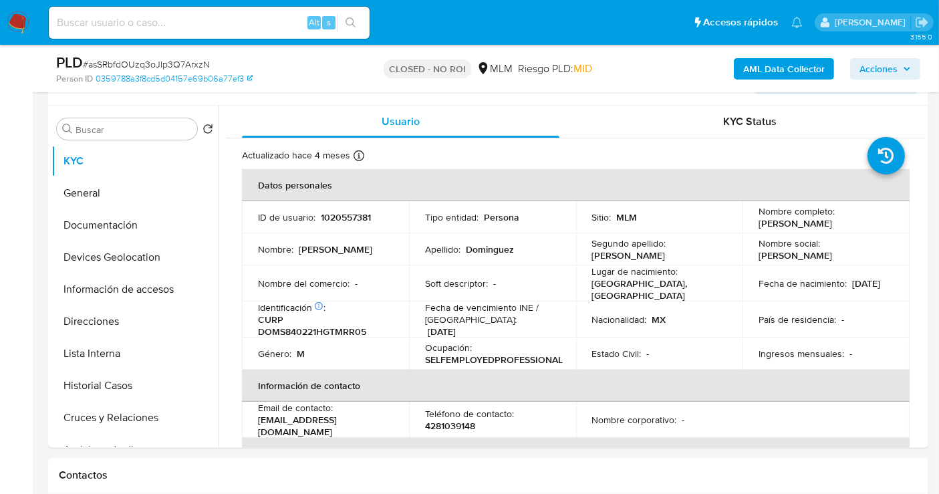
scroll to position [371, 0]
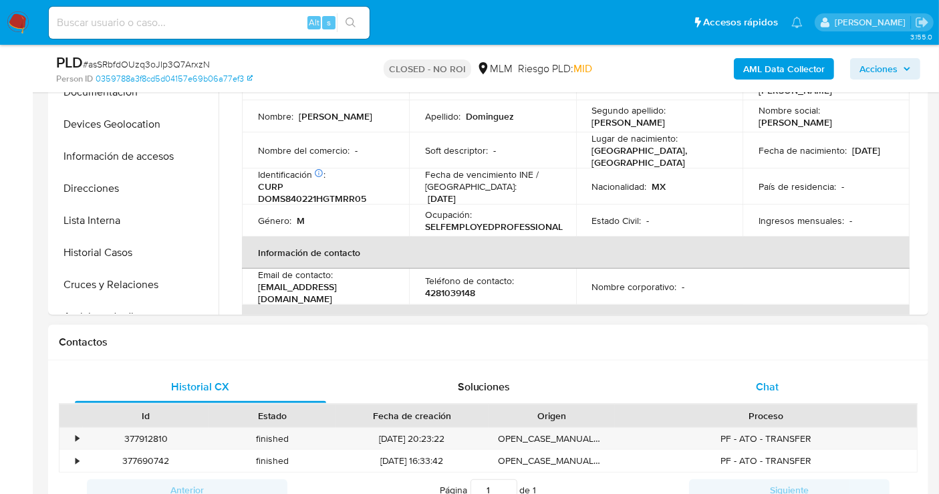
click at [752, 392] on div "Chat" at bounding box center [767, 387] width 251 height 32
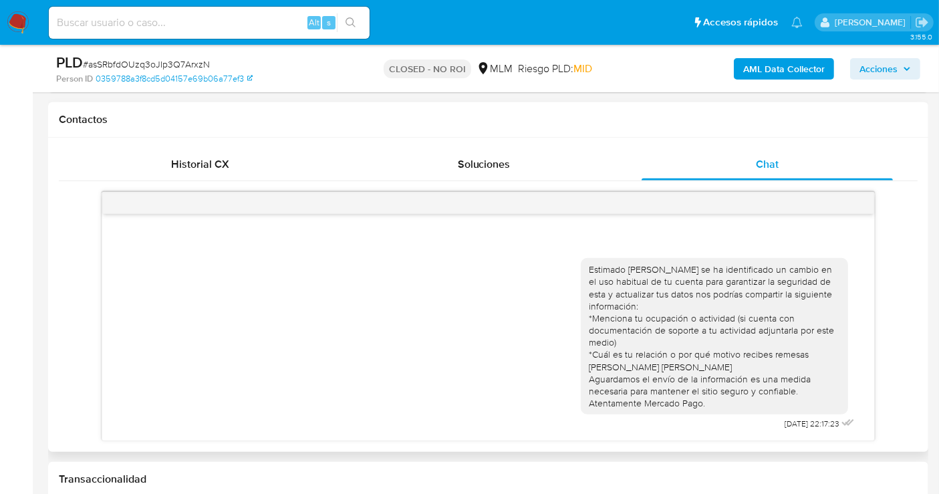
scroll to position [817, 0]
